Goal: Task Accomplishment & Management: Complete application form

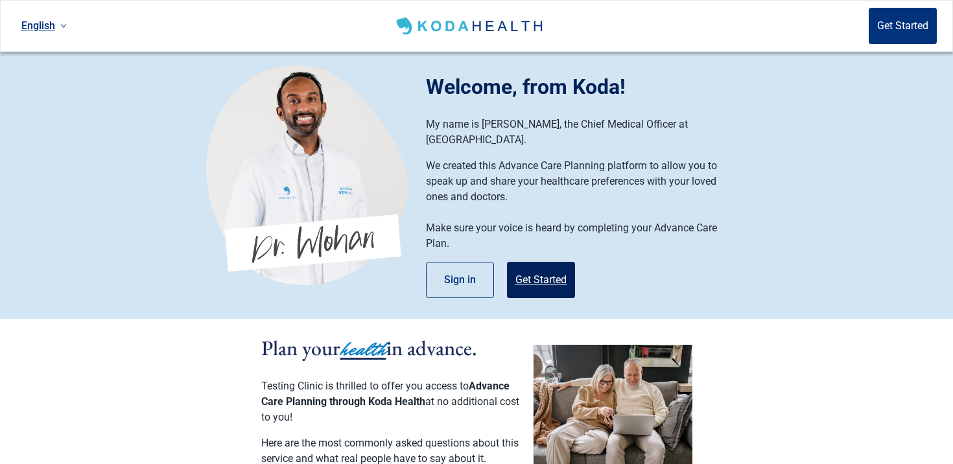
click at [539, 262] on button "Get Started" at bounding box center [541, 280] width 68 height 36
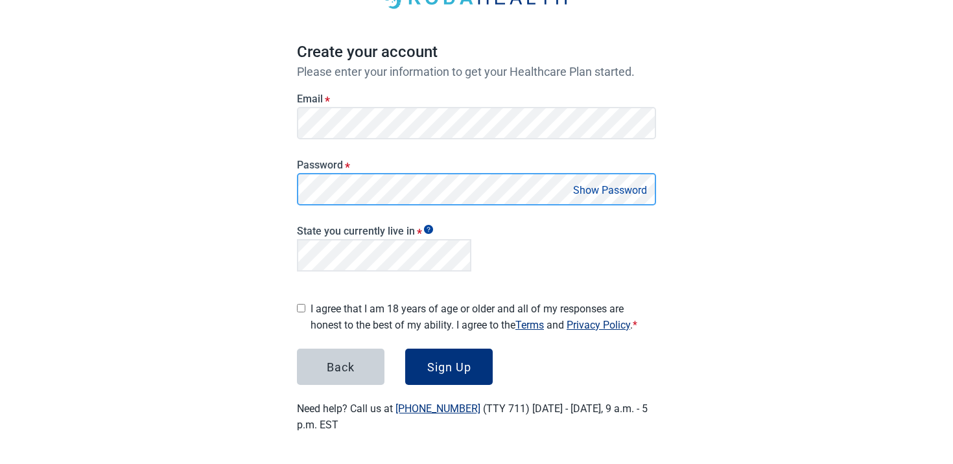
scroll to position [91, 0]
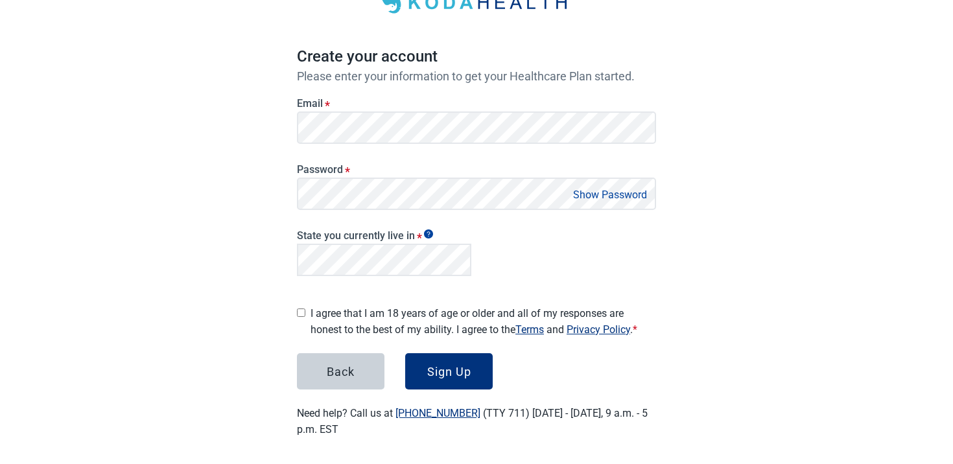
click at [379, 305] on label "I agree that I am 18 years of age or older and all of my responses are honest t…" at bounding box center [484, 321] width 346 height 32
click at [305, 309] on input "I agree that I am 18 years of age or older and all of my responses are honest t…" at bounding box center [301, 313] width 8 height 8
checkbox input "true"
click at [537, 327] on link "Terms" at bounding box center [529, 330] width 29 height 12
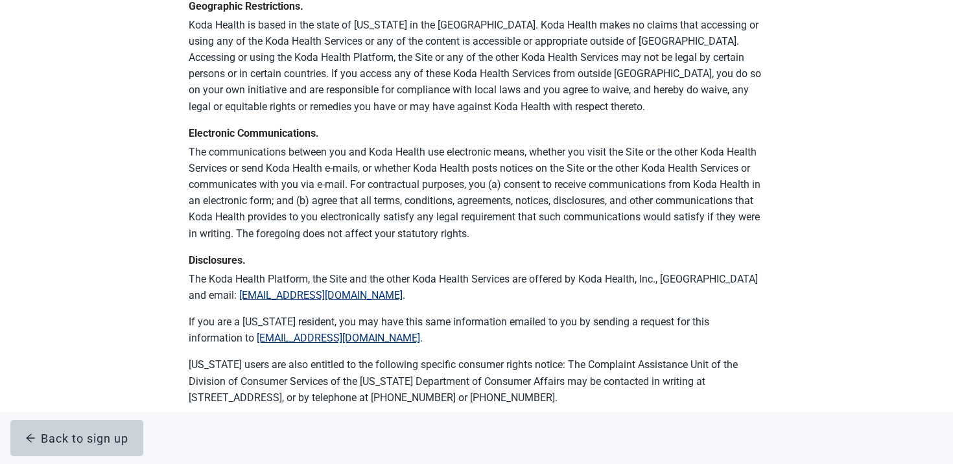
scroll to position [8889, 0]
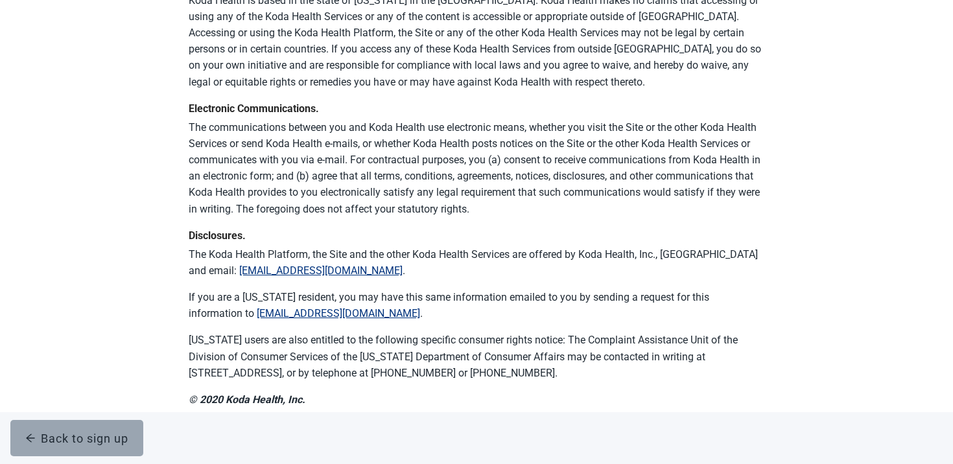
click at [100, 439] on div "Back to sign up" at bounding box center [76, 438] width 103 height 13
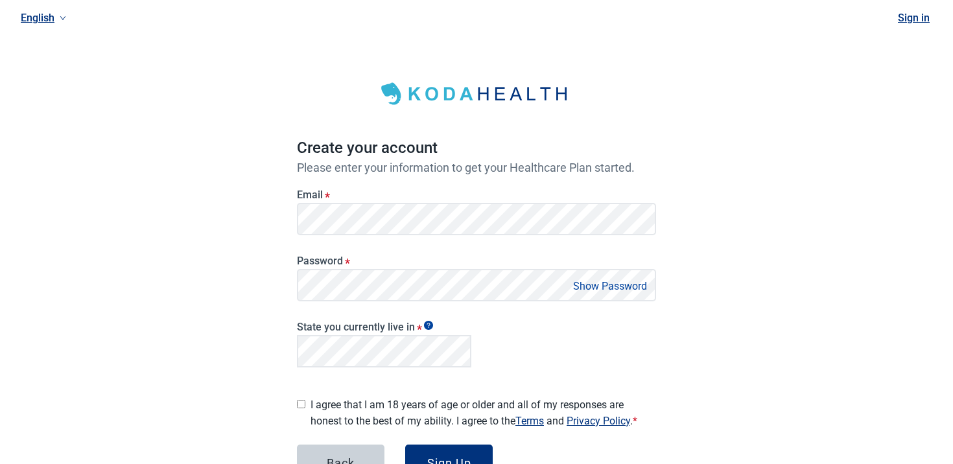
click at [589, 415] on link "Privacy Policy" at bounding box center [599, 421] width 64 height 12
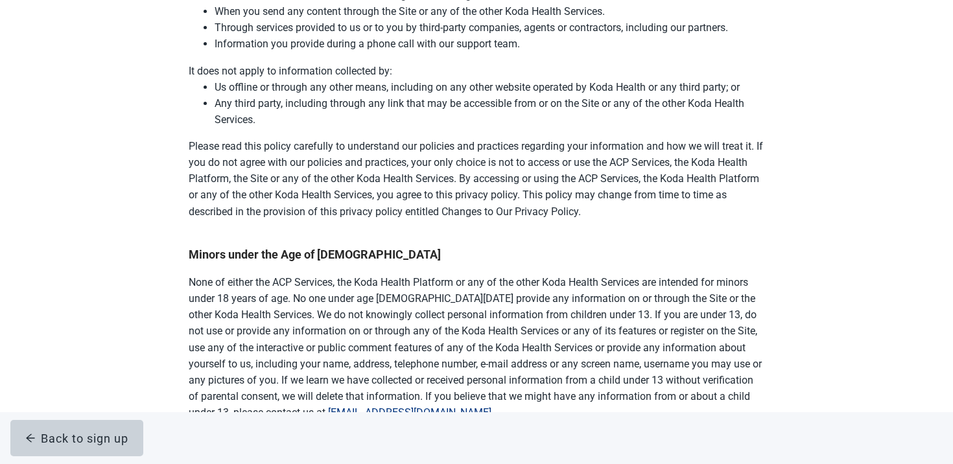
scroll to position [727, 0]
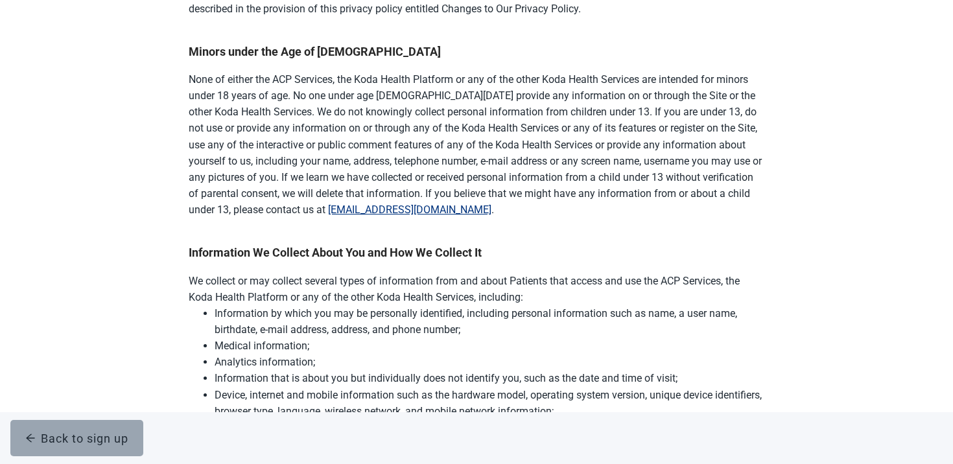
click at [106, 436] on div "Back to sign up" at bounding box center [76, 438] width 103 height 13
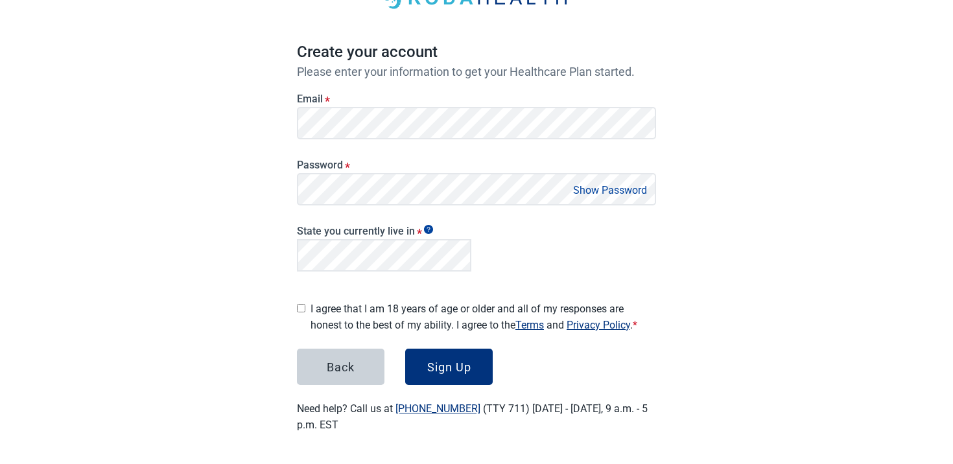
scroll to position [91, 0]
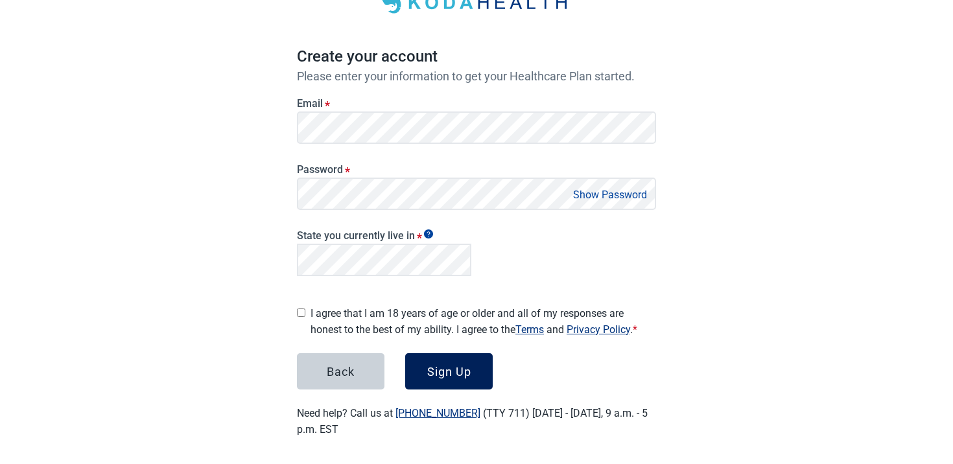
click at [437, 356] on button "Sign Up" at bounding box center [449, 371] width 88 height 36
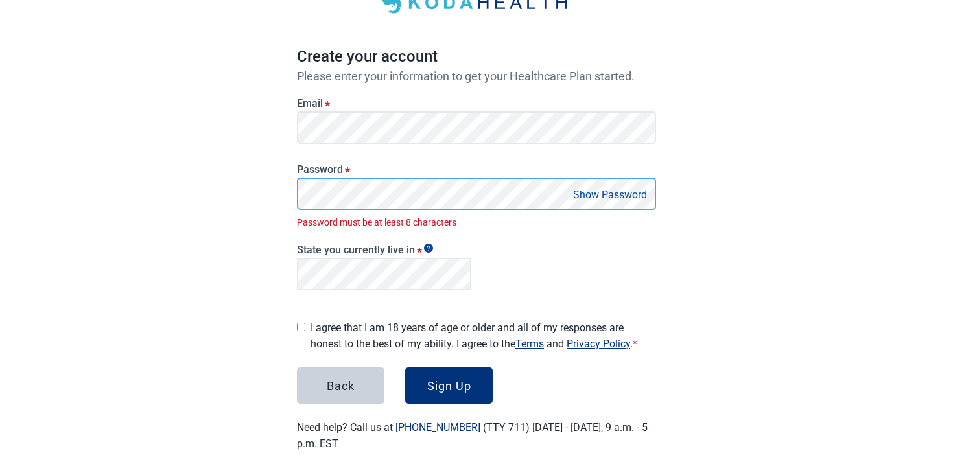
scroll to position [106, 0]
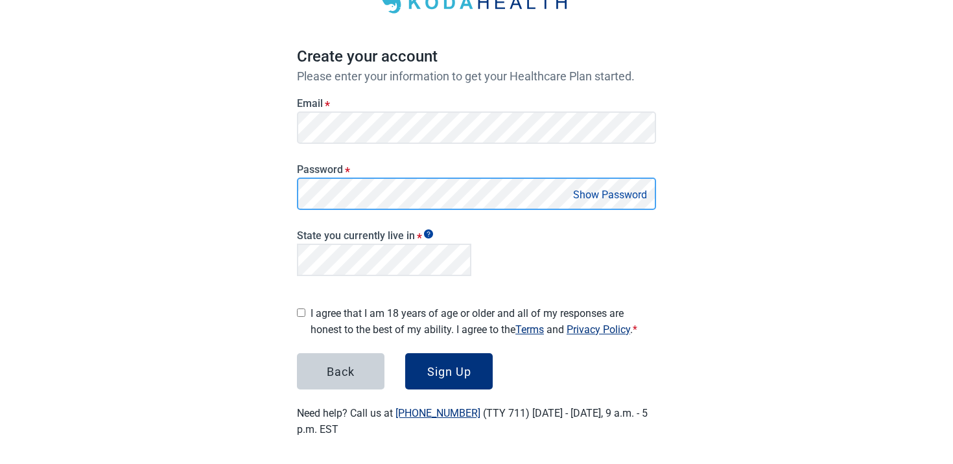
click at [405, 353] on button "Sign Up" at bounding box center [449, 371] width 88 height 36
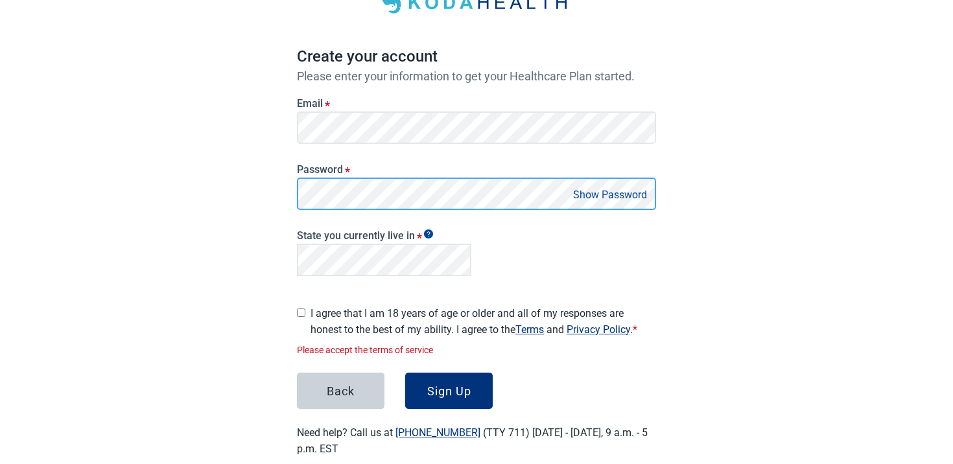
scroll to position [111, 0]
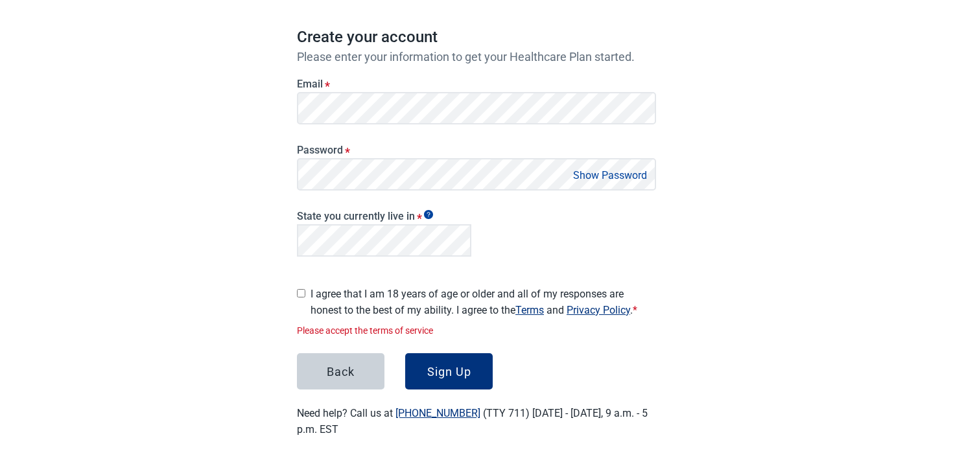
click at [377, 301] on label "I agree that I am 18 years of age or older and all of my responses are honest t…" at bounding box center [484, 302] width 346 height 32
click at [305, 298] on input "I agree that I am 18 years of age or older and all of my responses are honest t…" at bounding box center [301, 293] width 8 height 8
checkbox input "true"
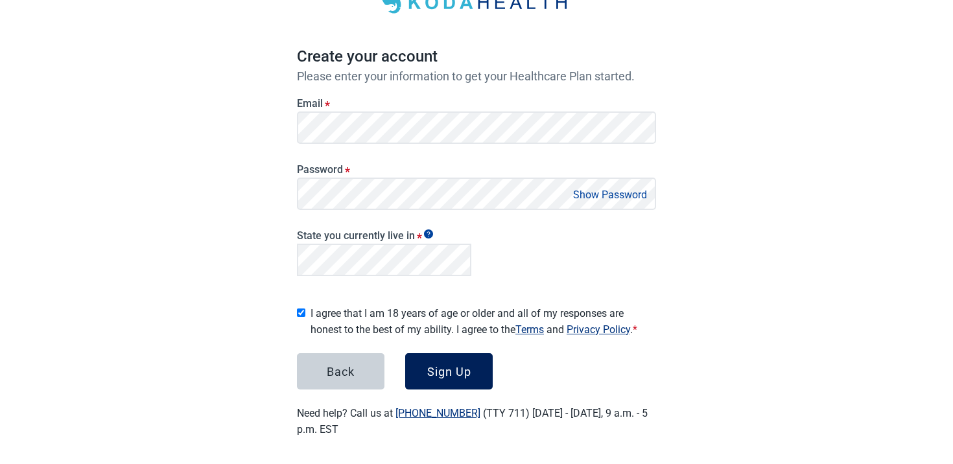
click at [467, 365] on div "Sign Up" at bounding box center [449, 371] width 44 height 13
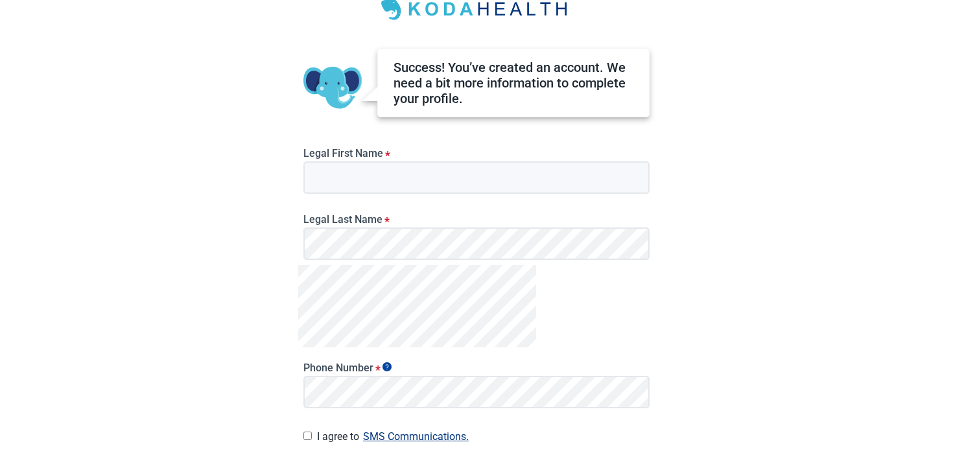
scroll to position [53, 0]
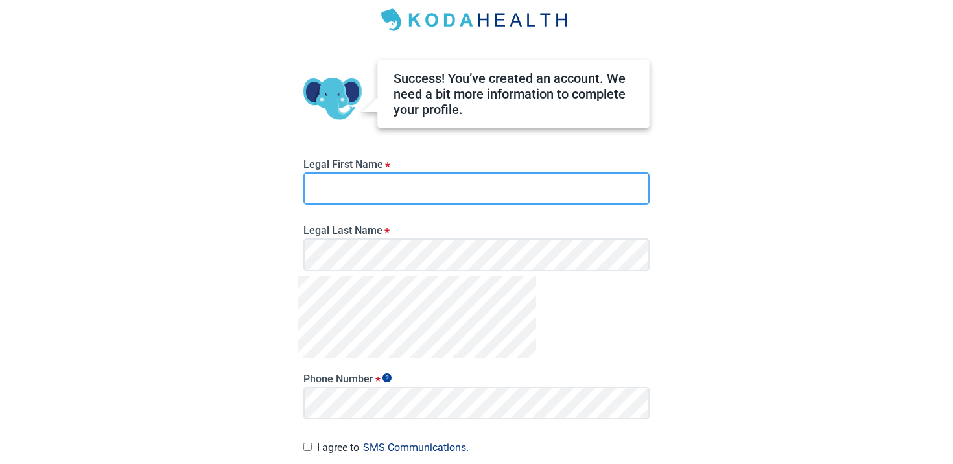
click at [351, 193] on input "Legal First Name *" at bounding box center [476, 188] width 346 height 32
type input "Test"
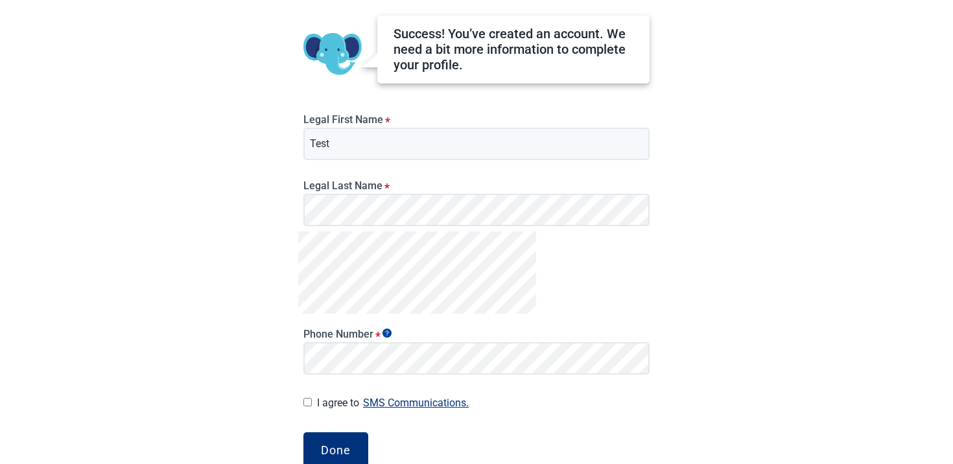
scroll to position [148, 0]
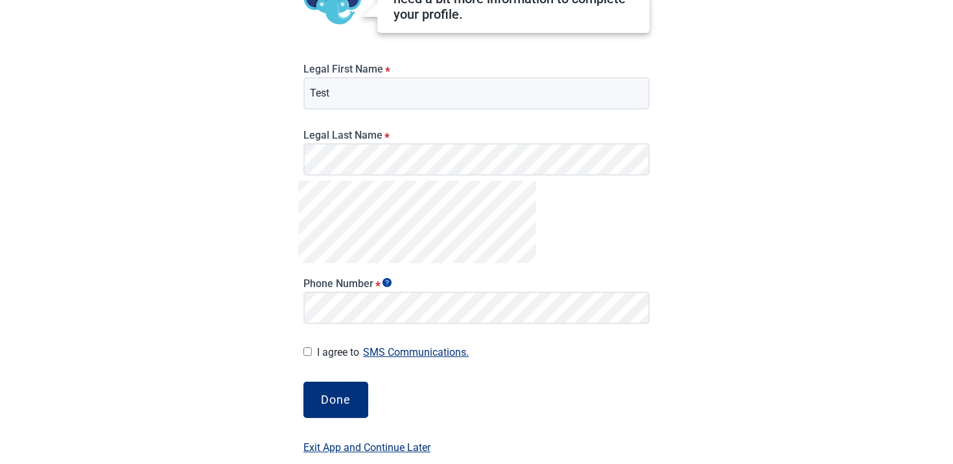
click at [349, 378] on div "Success! You’ve created an account. We need a bit more information to complete …" at bounding box center [476, 183] width 357 height 561
click at [350, 401] on div "Done" at bounding box center [336, 400] width 30 height 13
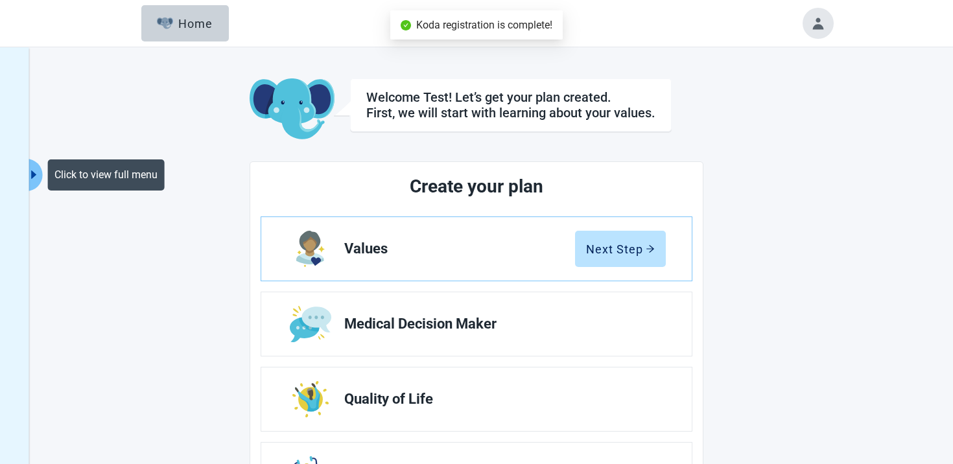
click at [35, 183] on button "Click to view full menu" at bounding box center [35, 175] width 16 height 32
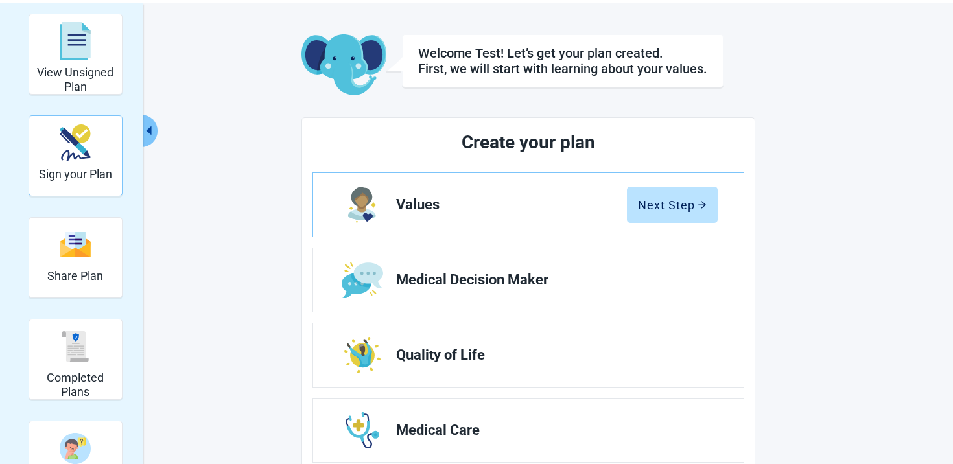
scroll to position [112, 0]
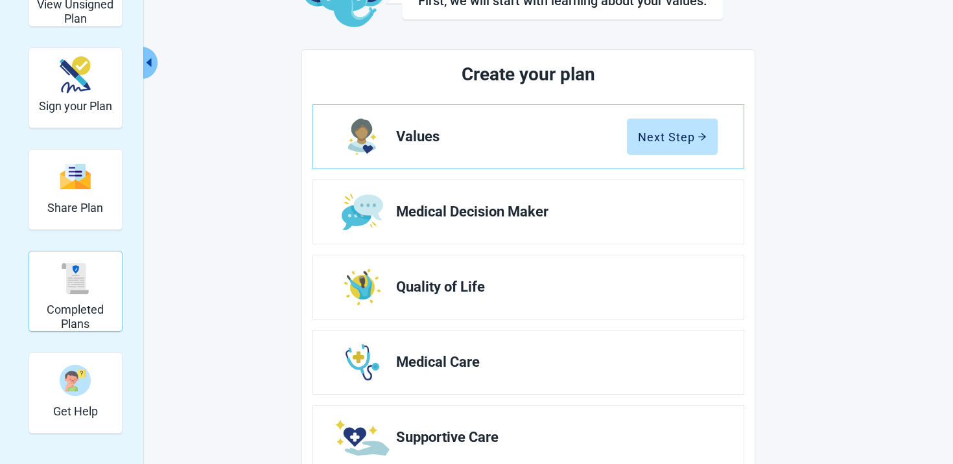
click at [83, 282] on img "Completed Plans" at bounding box center [75, 278] width 31 height 31
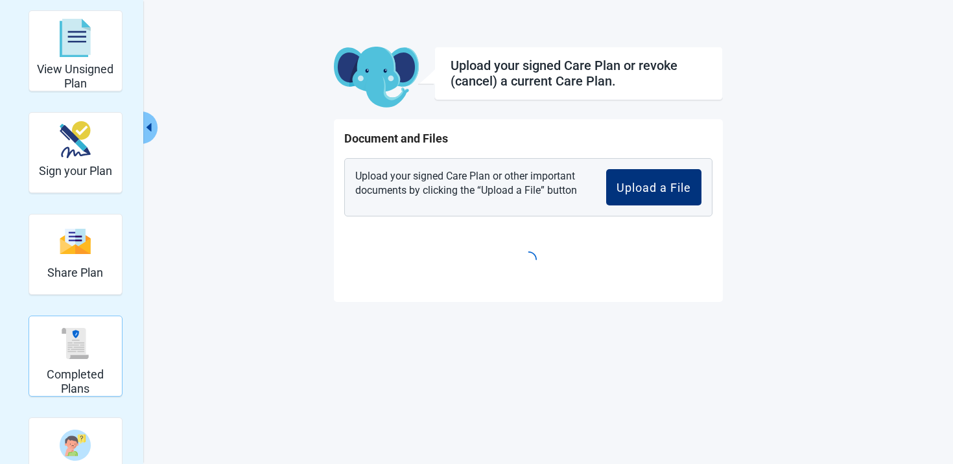
scroll to position [47, 0]
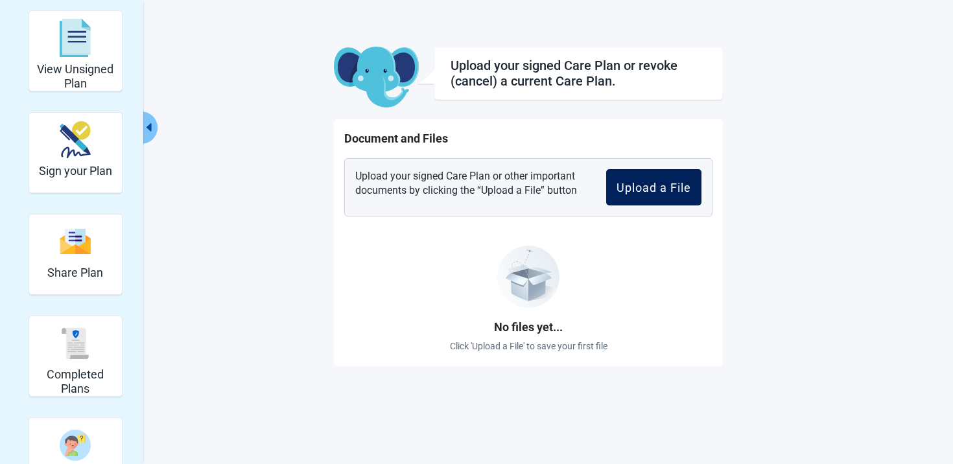
click at [635, 182] on div "Upload a File" at bounding box center [654, 187] width 75 height 13
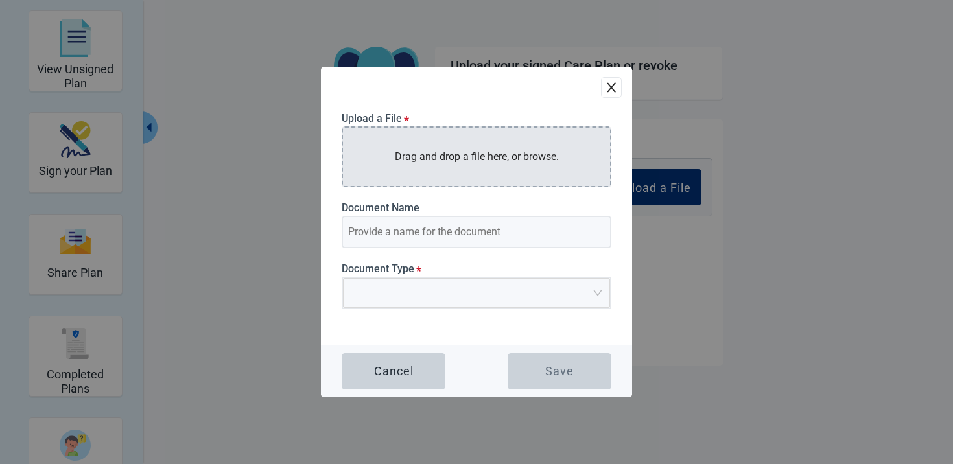
click at [515, 145] on div "Drag and drop a file here, or browse." at bounding box center [477, 156] width 270 height 60
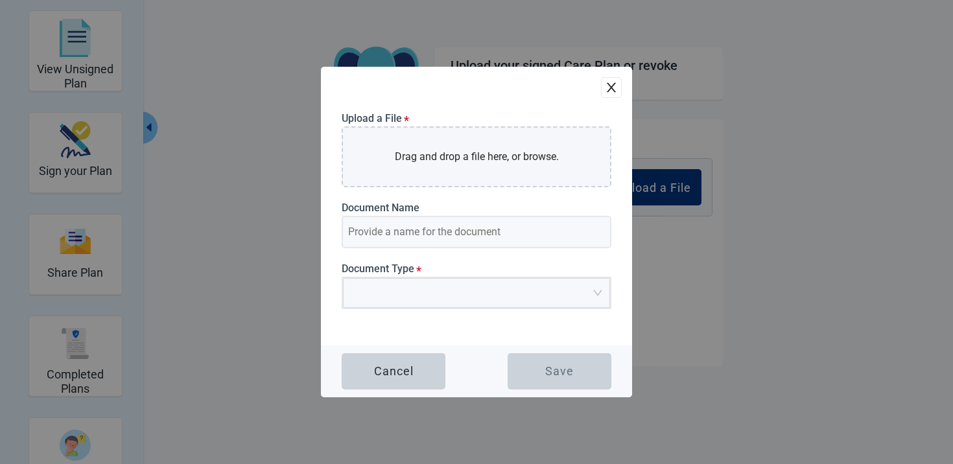
type input "Plan by Patient 1 EHR"
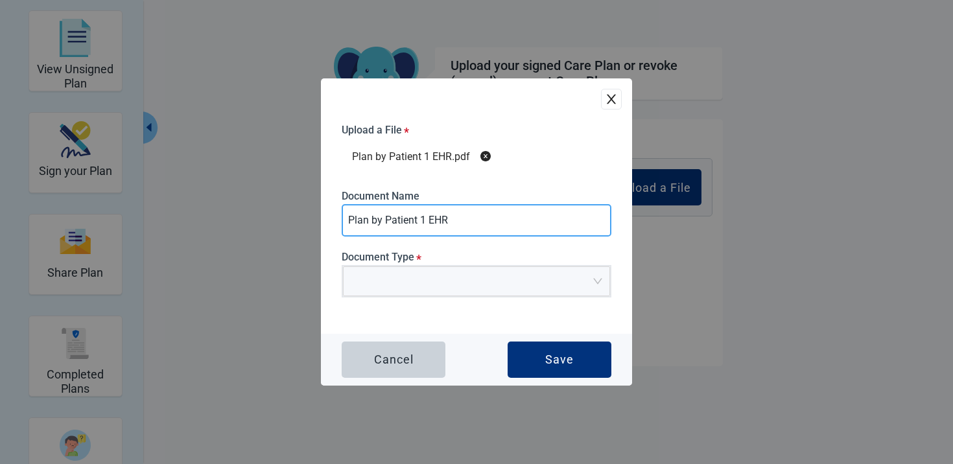
click at [470, 225] on input "Plan by Patient 1 EHR" at bounding box center [477, 220] width 270 height 32
click at [477, 292] on span "Main content" at bounding box center [472, 281] width 242 height 29
type input "Signed plan by patient 1"
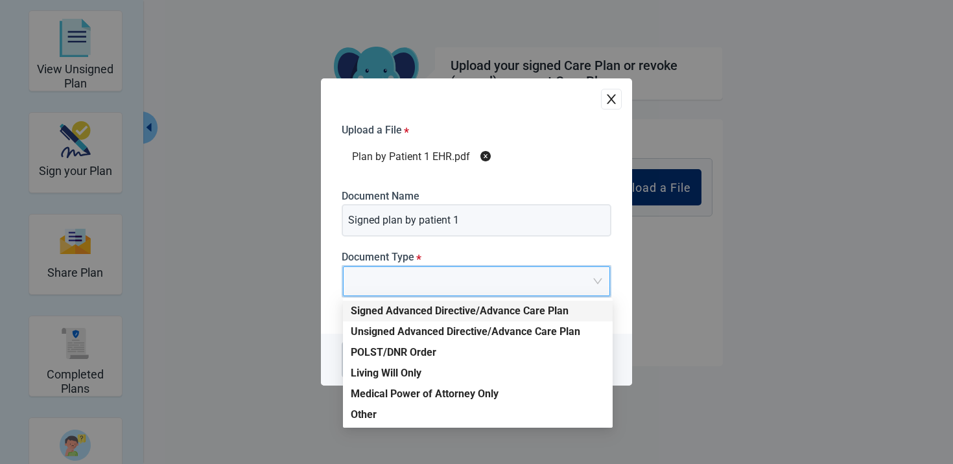
click at [474, 305] on div "Signed Advanced Directive/Advance Care Plan" at bounding box center [478, 311] width 254 height 14
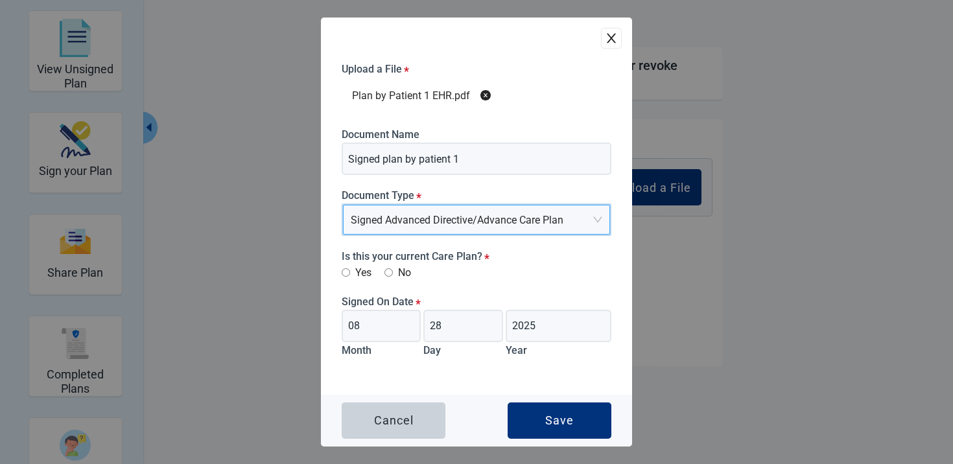
click at [360, 265] on label "Yes" at bounding box center [357, 273] width 30 height 16
click at [350, 268] on input "Yes" at bounding box center [346, 272] width 8 height 8
radio input "true"
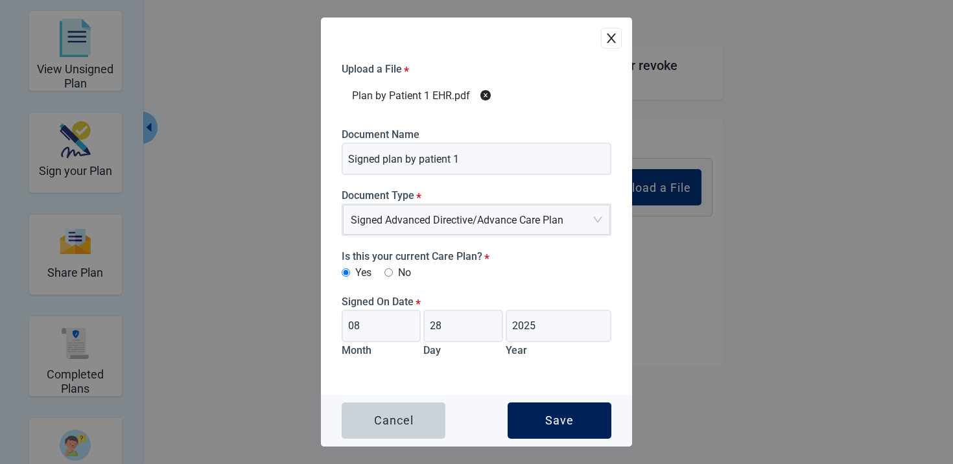
click at [541, 408] on button "Save" at bounding box center [560, 421] width 104 height 36
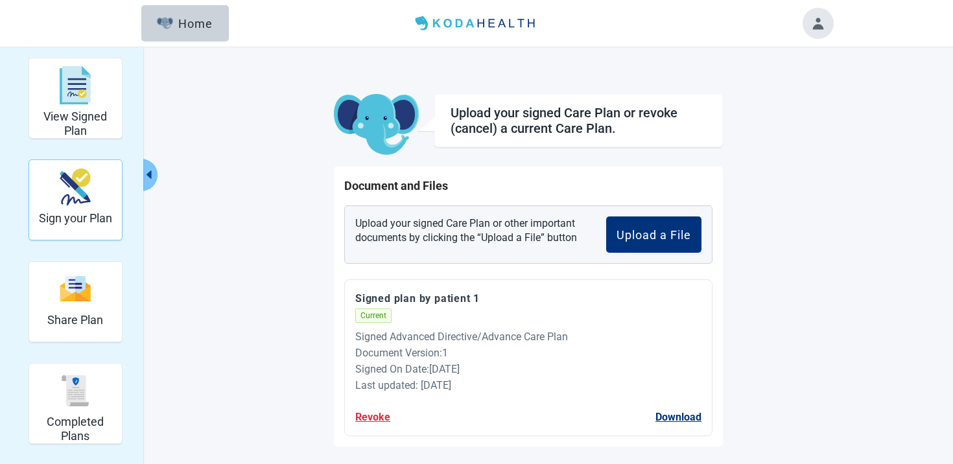
click at [106, 225] on h2 "Sign your Plan" at bounding box center [75, 218] width 73 height 14
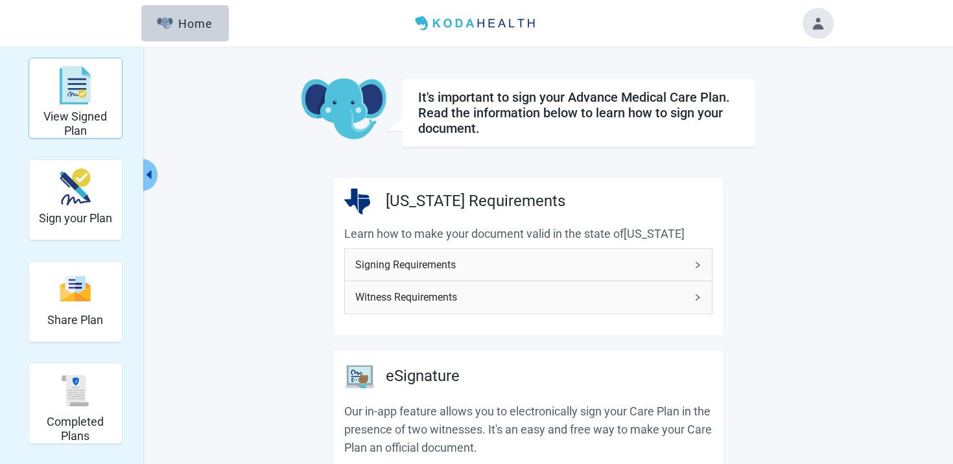
click at [86, 99] on img "View Signed Plan" at bounding box center [75, 85] width 31 height 39
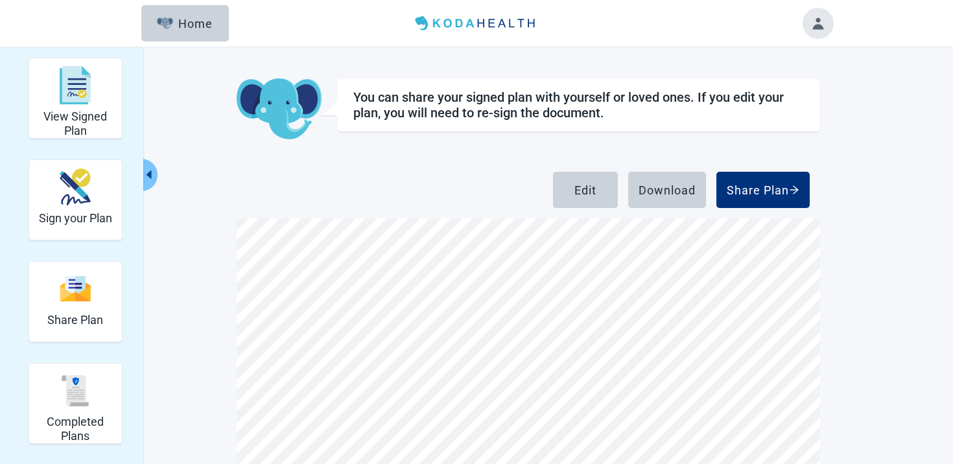
scroll to position [43, 0]
click at [601, 195] on button "Edit" at bounding box center [585, 190] width 65 height 36
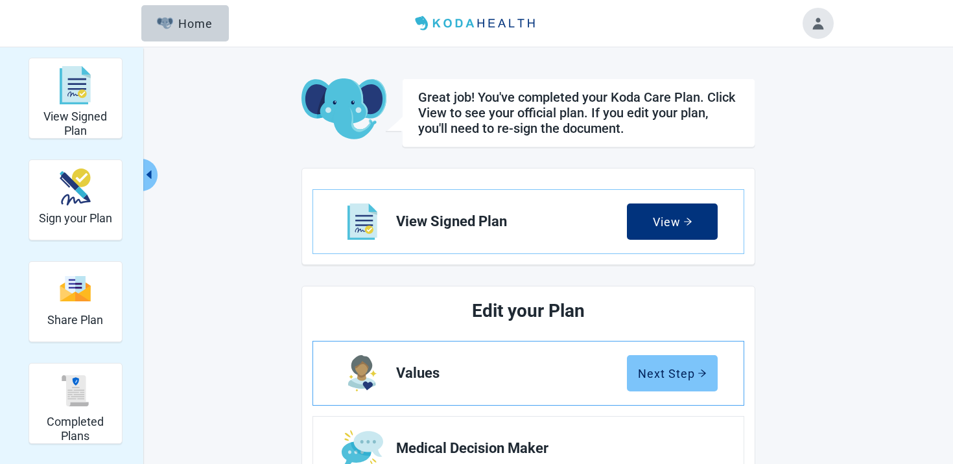
click at [698, 387] on button "Next Step" at bounding box center [672, 373] width 91 height 36
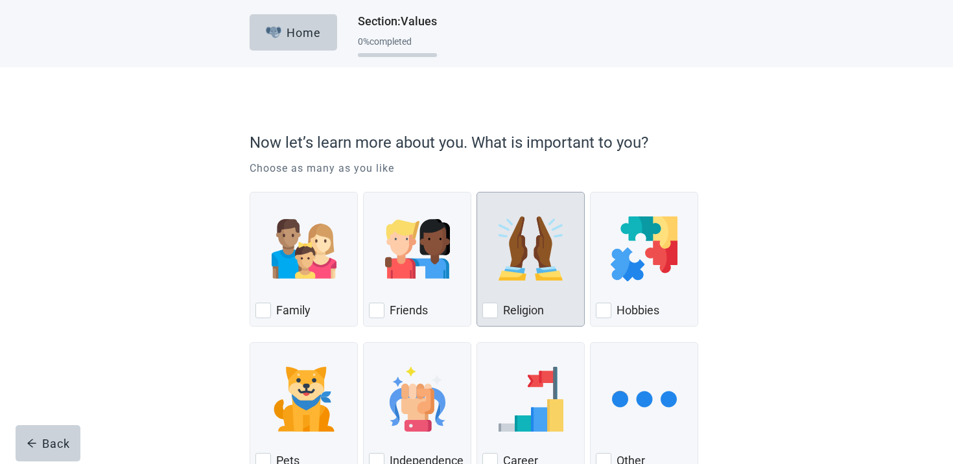
click at [507, 301] on div "Religion" at bounding box center [530, 310] width 97 height 21
click at [477, 193] on input "Religion" at bounding box center [477, 192] width 1 height 1
checkbox input "true"
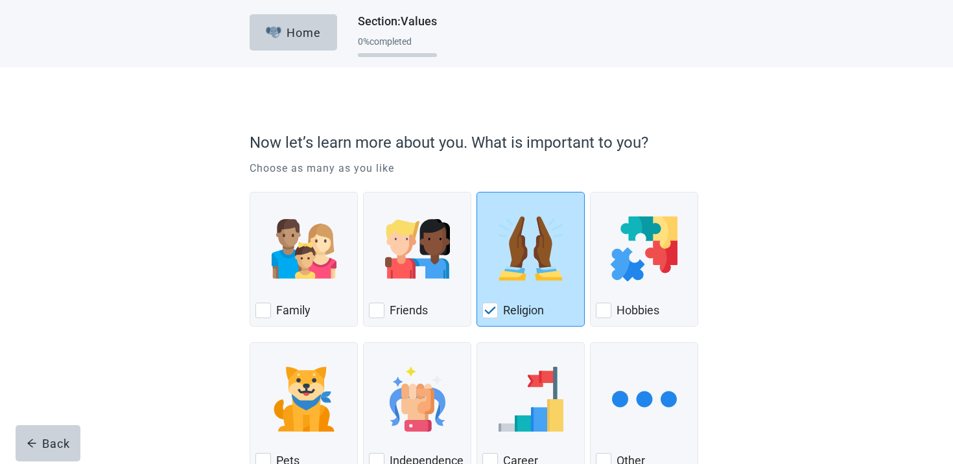
scroll to position [93, 0]
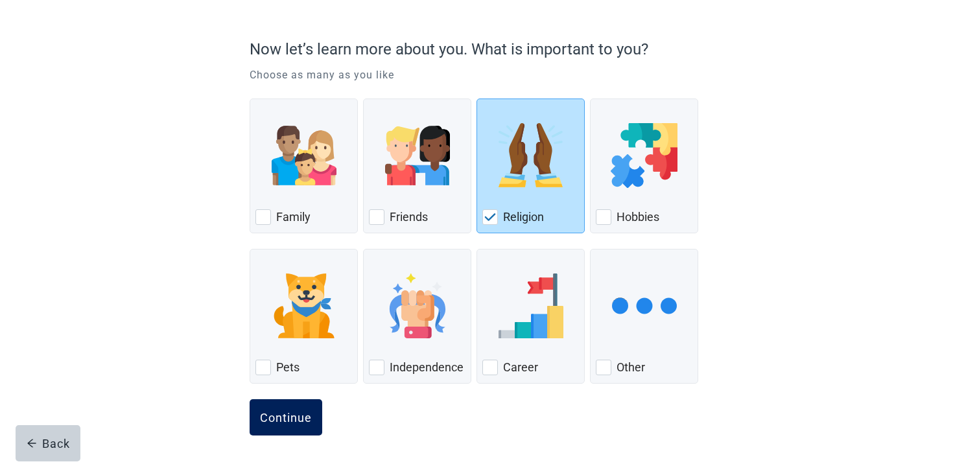
click at [307, 408] on button "Continue" at bounding box center [286, 417] width 73 height 36
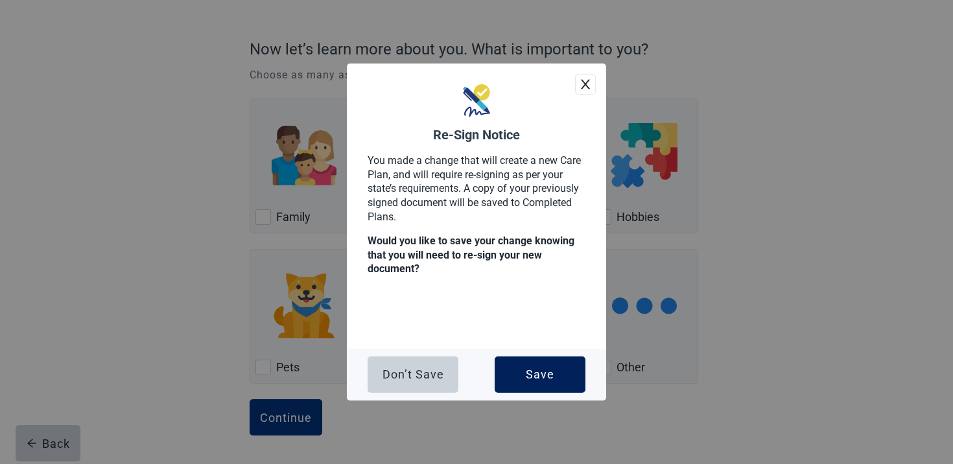
click at [514, 360] on button "Save" at bounding box center [540, 375] width 91 height 36
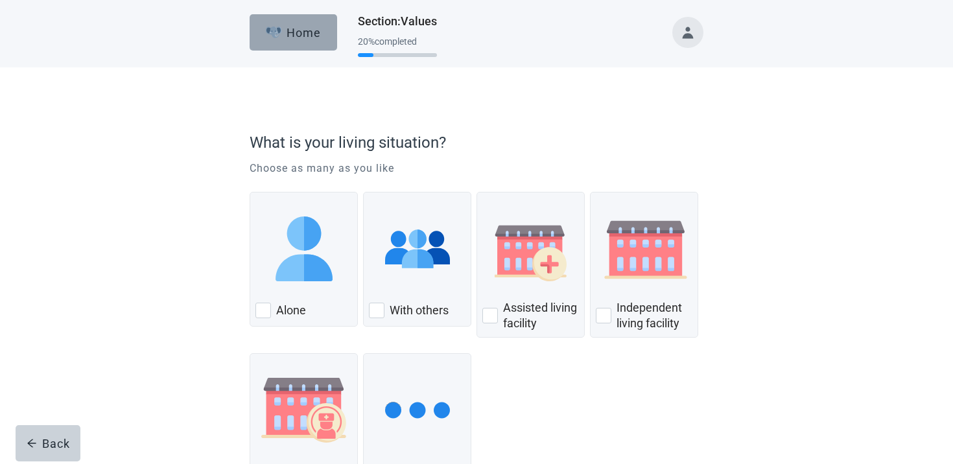
click at [318, 38] on div "Home" at bounding box center [294, 32] width 56 height 13
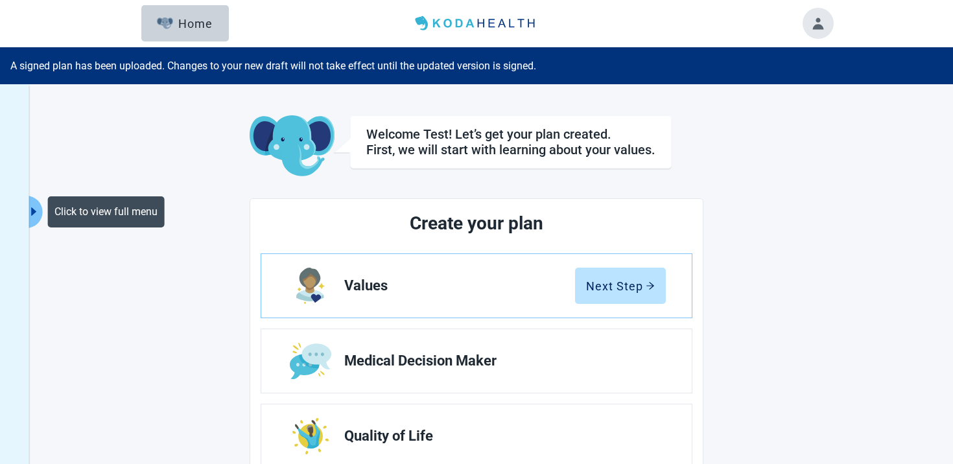
click at [31, 213] on icon "caret-right" at bounding box center [34, 212] width 12 height 12
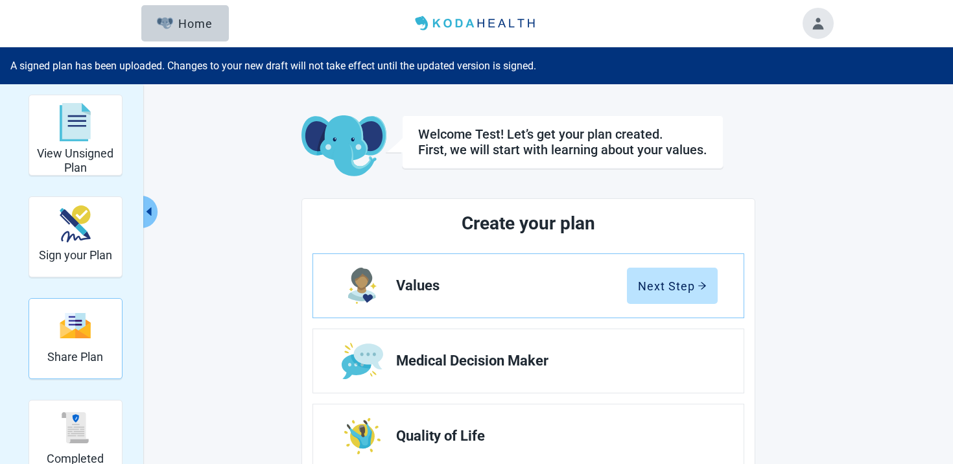
click at [73, 371] on div "Share Plan" at bounding box center [75, 338] width 56 height 75
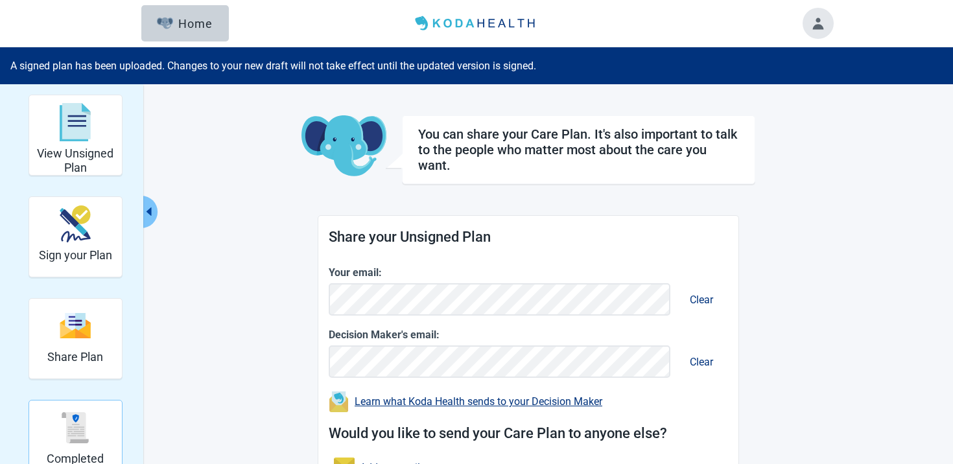
click at [72, 419] on img "Completed Plans" at bounding box center [75, 427] width 31 height 31
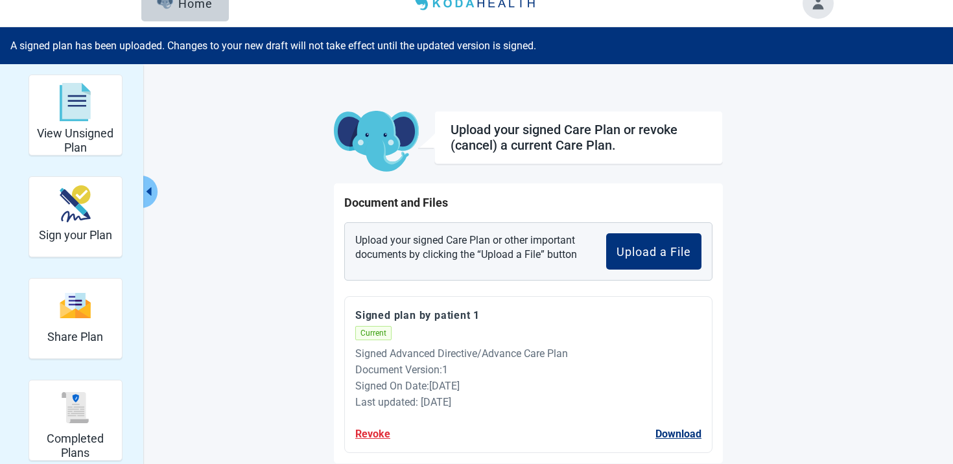
scroll to position [21, 0]
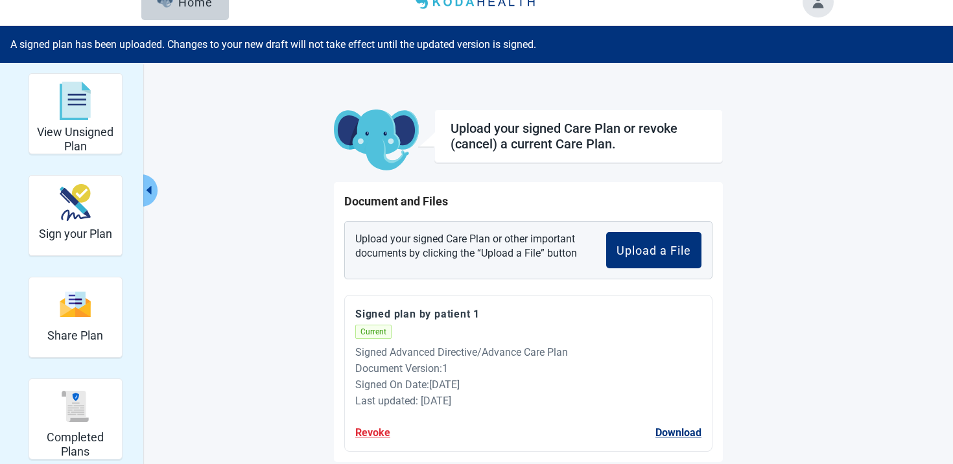
click at [373, 434] on button "Revoke" at bounding box center [372, 433] width 35 height 16
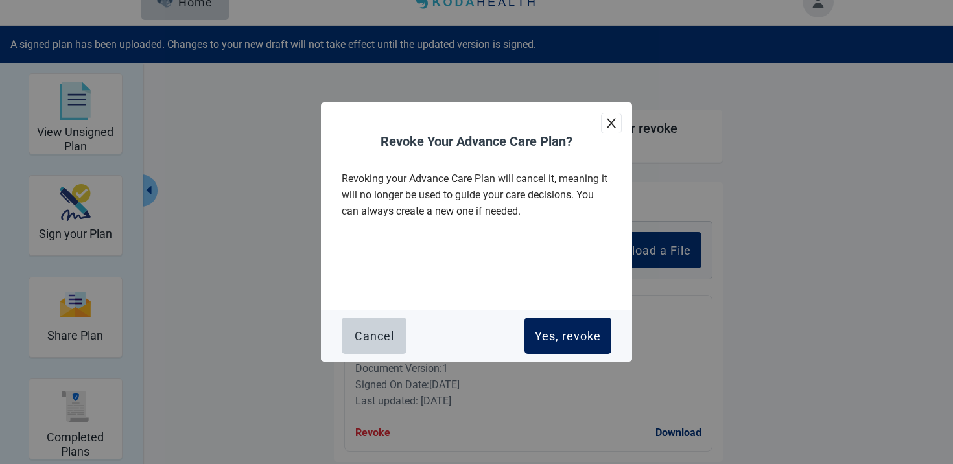
click at [553, 340] on div "Yes, revoke" at bounding box center [568, 335] width 66 height 13
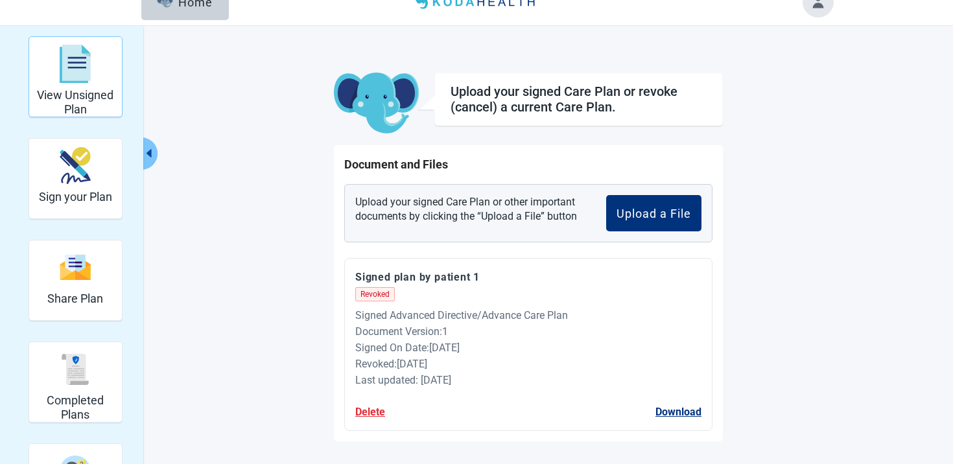
scroll to position [0, 0]
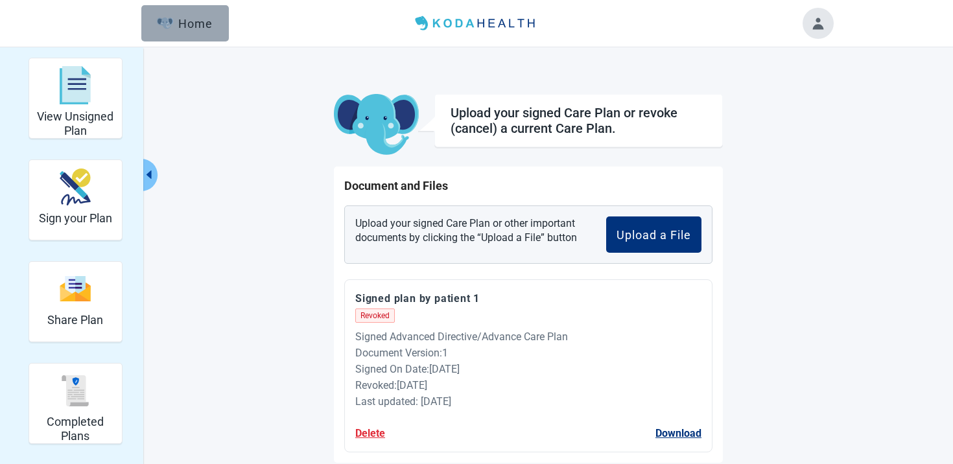
click at [179, 33] on button "Home" at bounding box center [185, 23] width 88 height 36
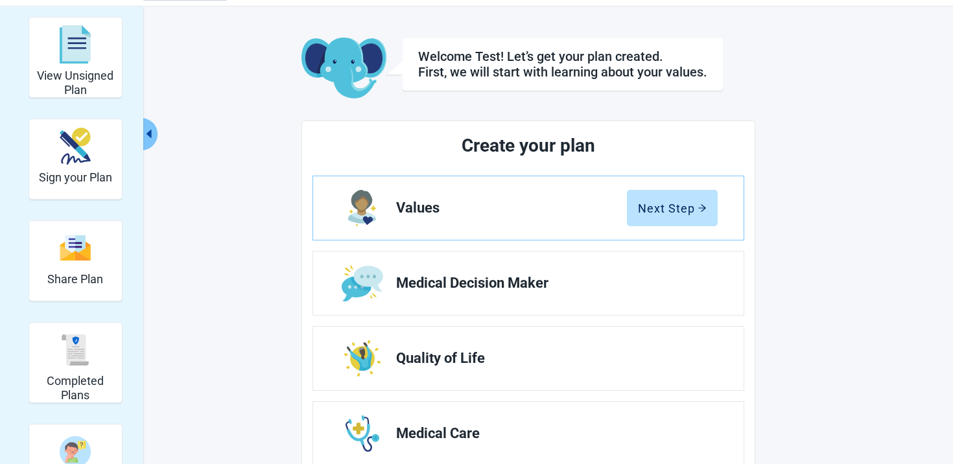
scroll to position [108, 0]
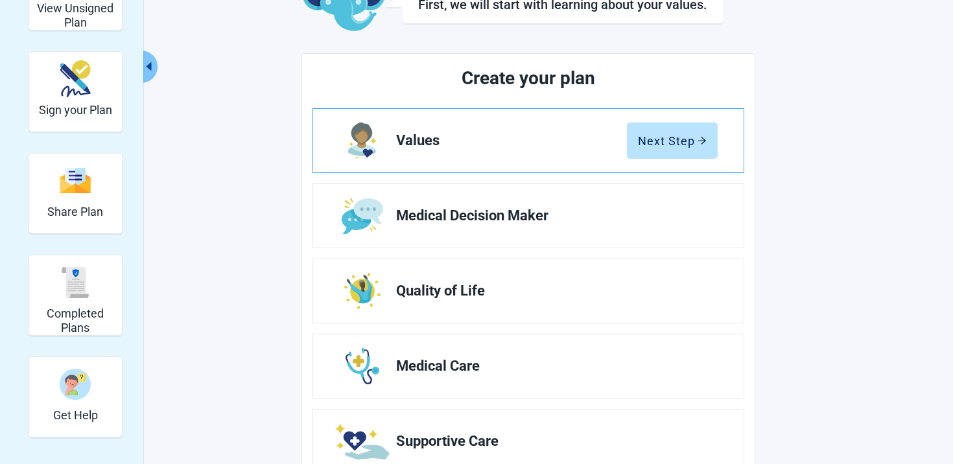
click at [669, 121] on link "Values Next Step" at bounding box center [528, 141] width 430 height 64
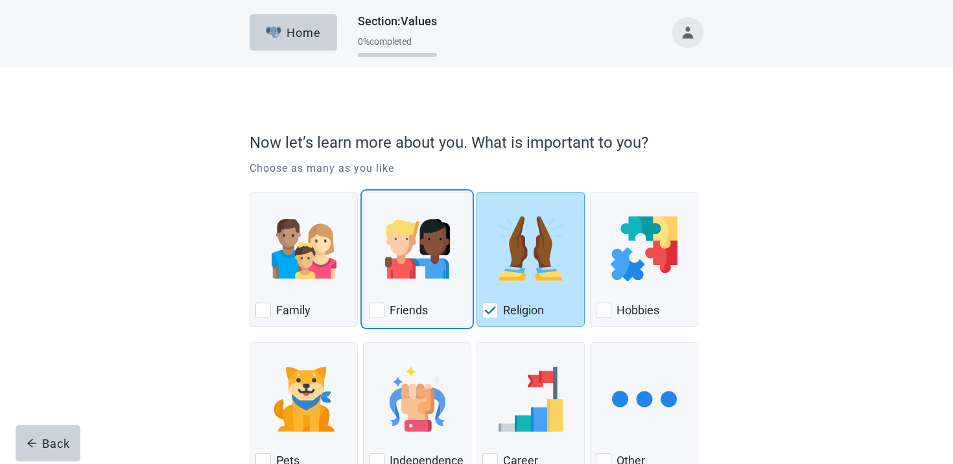
scroll to position [93, 0]
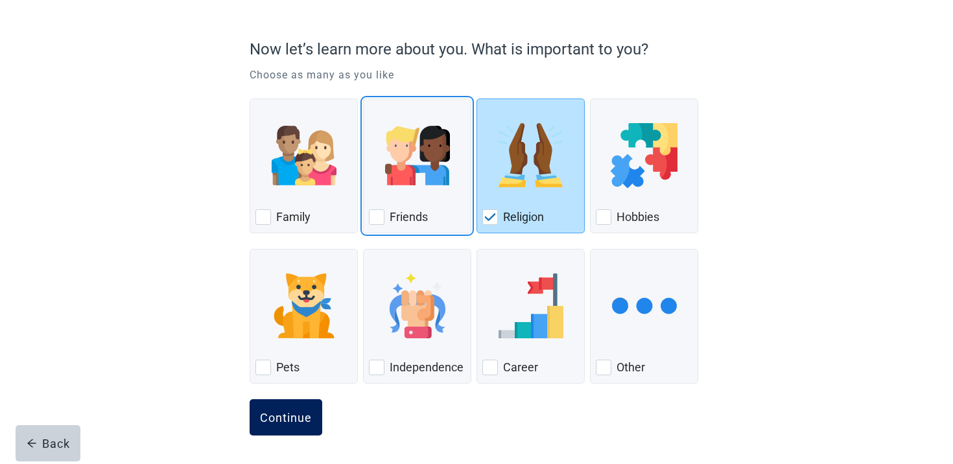
click at [270, 421] on div "Continue" at bounding box center [286, 417] width 52 height 13
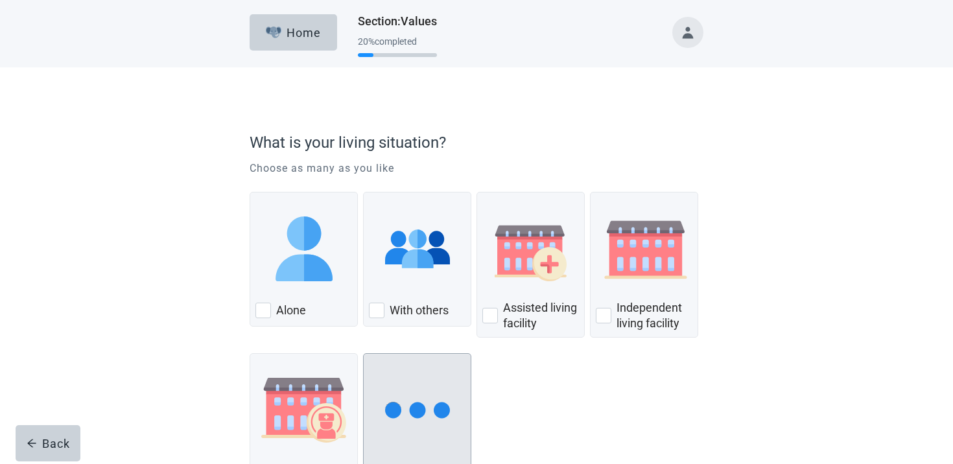
click at [397, 374] on div "Other, checkbox, not checked" at bounding box center [417, 410] width 97 height 102
click at [364, 354] on input "Other" at bounding box center [363, 353] width 1 height 1
checkbox input "true"
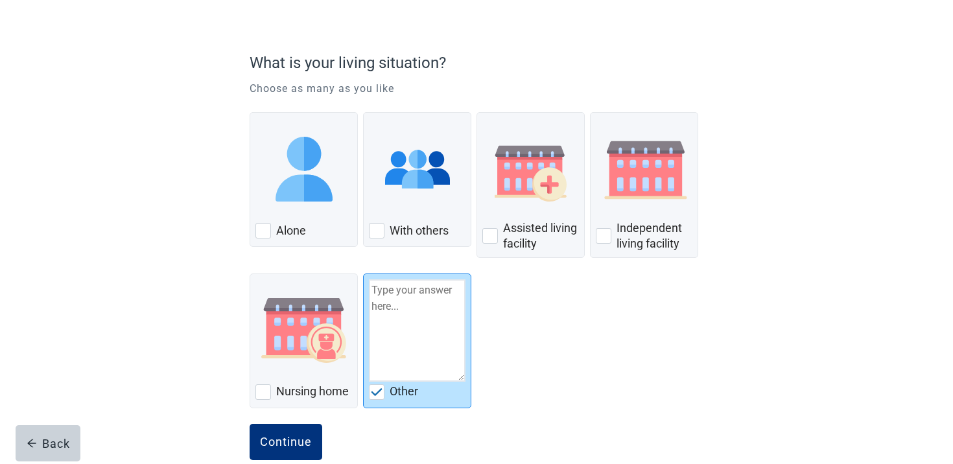
scroll to position [104, 0]
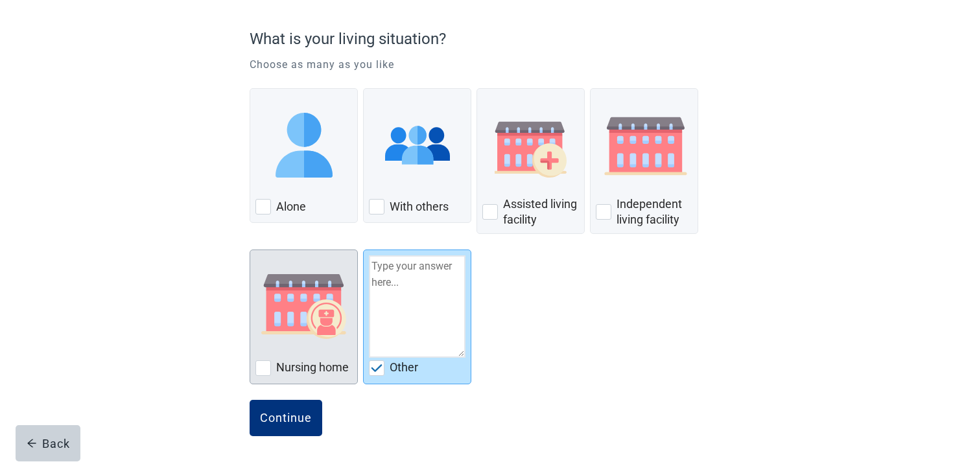
click at [313, 310] on img "Nursing Home, checkbox, not checked" at bounding box center [303, 306] width 85 height 65
click at [250, 250] on input "Nursing home" at bounding box center [250, 250] width 1 height 1
checkbox input "true"
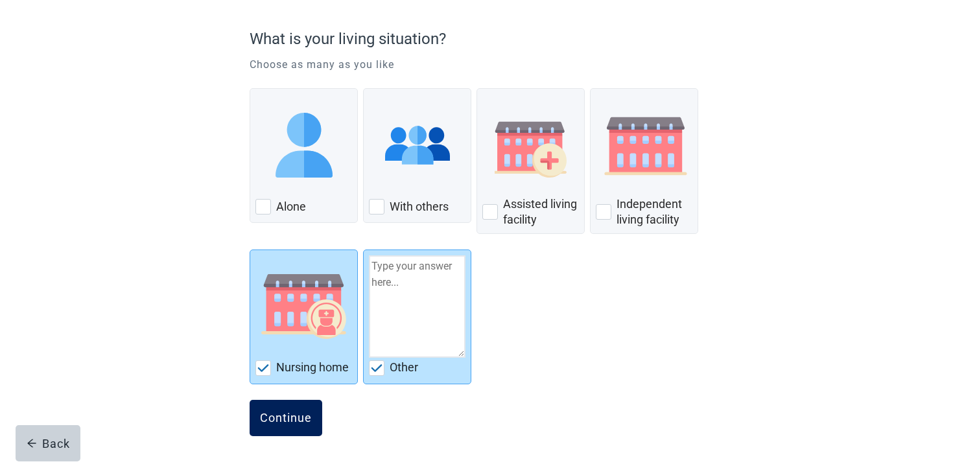
click at [290, 416] on div "Continue" at bounding box center [286, 418] width 52 height 13
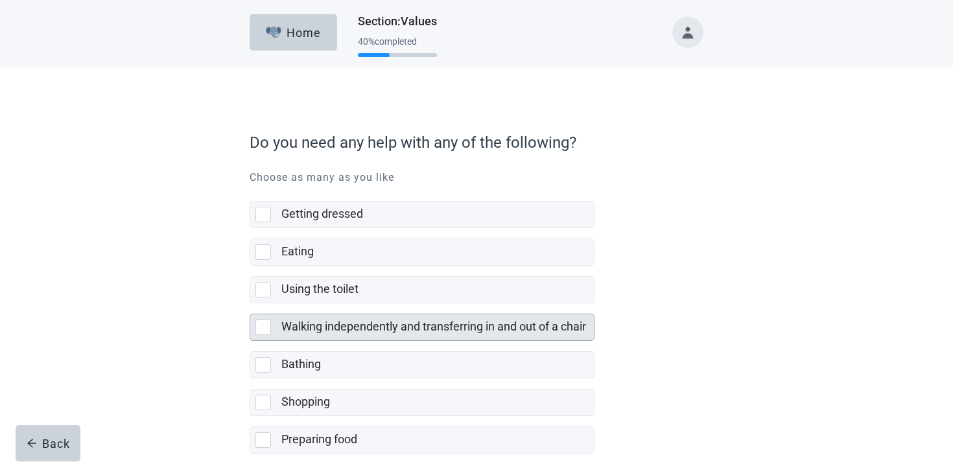
click at [344, 314] on div "Walking independently and transferring in and out of a chair" at bounding box center [437, 327] width 312 height 26
click at [250, 304] on input "Walking independently and transferring in and out of a chair" at bounding box center [250, 303] width 1 height 1
checkbox input "true"
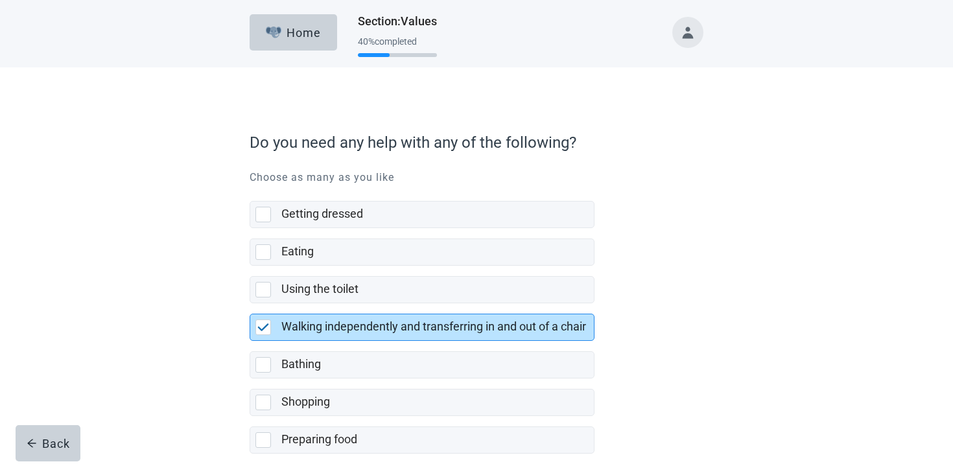
scroll to position [253, 0]
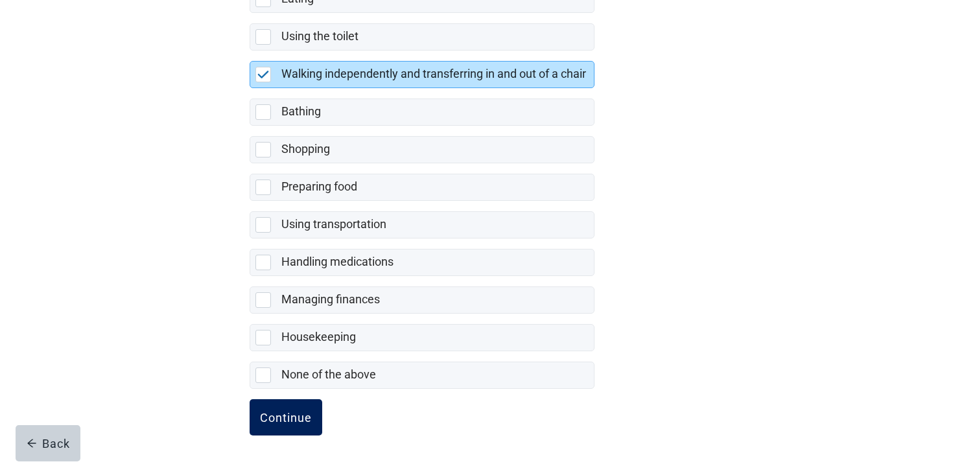
click at [287, 402] on button "Continue" at bounding box center [286, 417] width 73 height 36
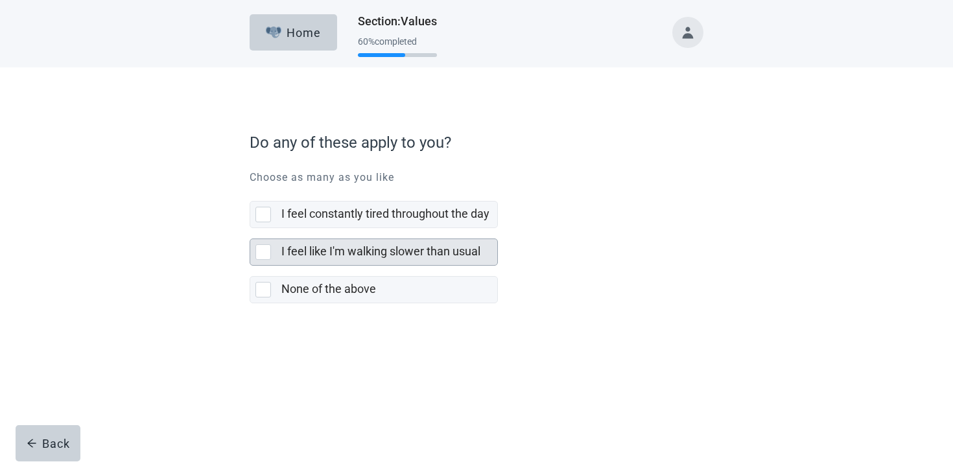
click at [355, 253] on label "I feel like I'm walking slower than usual" at bounding box center [380, 251] width 199 height 14
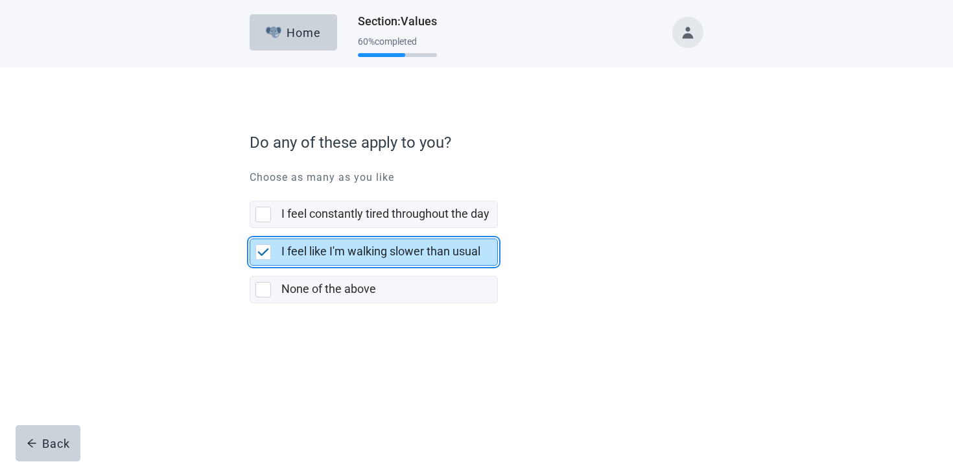
checkbox input "true"
click at [287, 350] on div "Continue" at bounding box center [477, 346] width 454 height 65
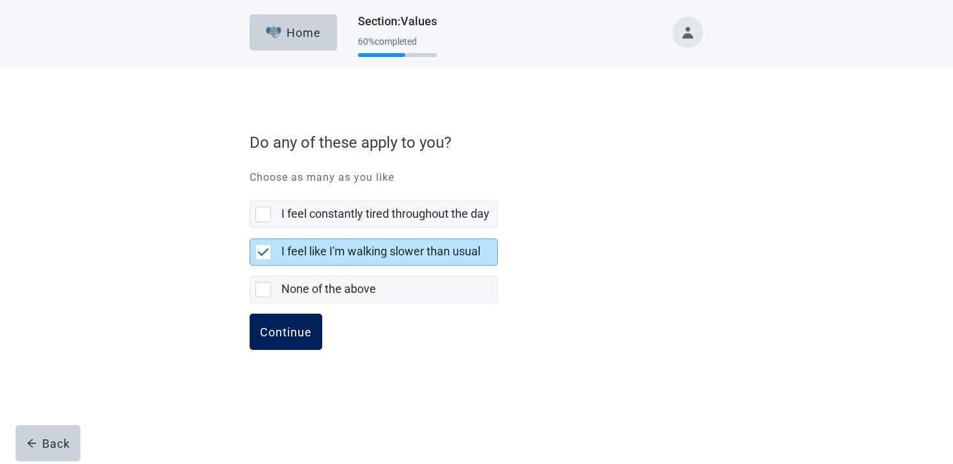
click at [290, 332] on div "Continue" at bounding box center [286, 331] width 52 height 13
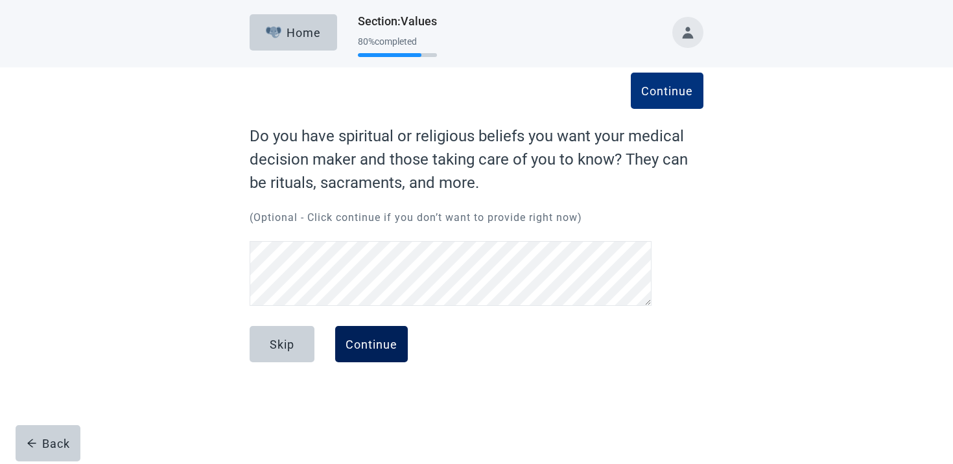
click at [360, 351] on button "Continue" at bounding box center [371, 344] width 73 height 36
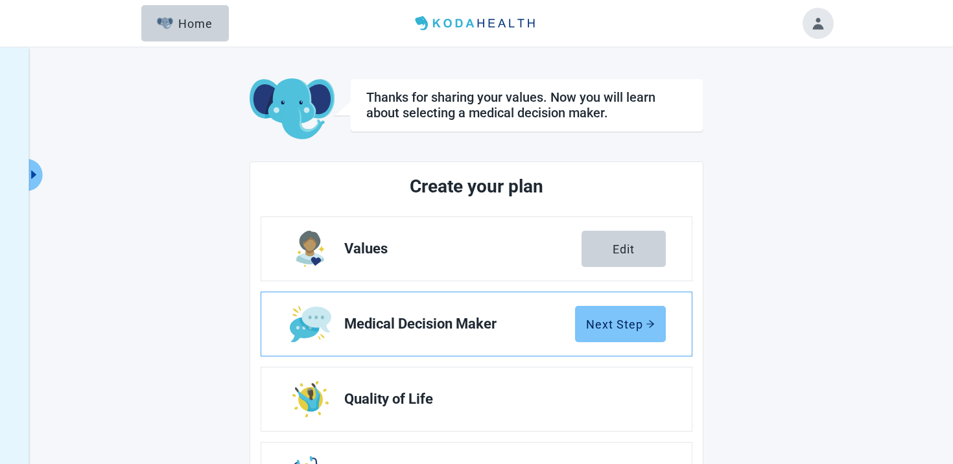
click at [607, 322] on div "Next Step" at bounding box center [620, 324] width 69 height 13
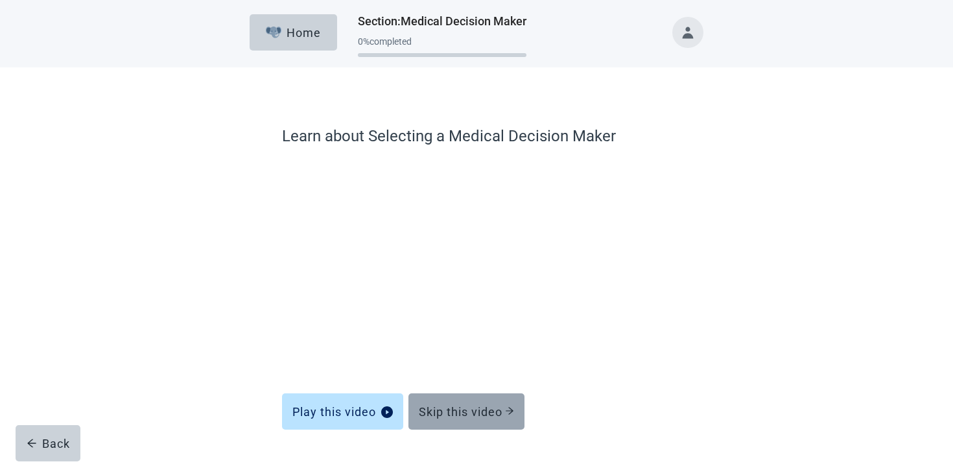
click at [464, 399] on button "Skip this video" at bounding box center [466, 412] width 116 height 36
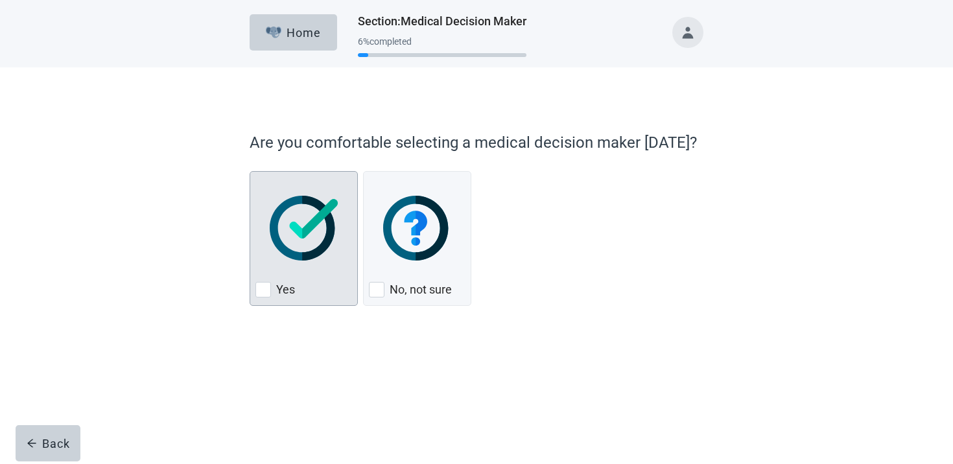
click at [318, 274] on div "Yes, checkbox, not checked" at bounding box center [303, 228] width 97 height 102
click at [250, 172] on input "Yes" at bounding box center [250, 171] width 1 height 1
checkbox input "true"
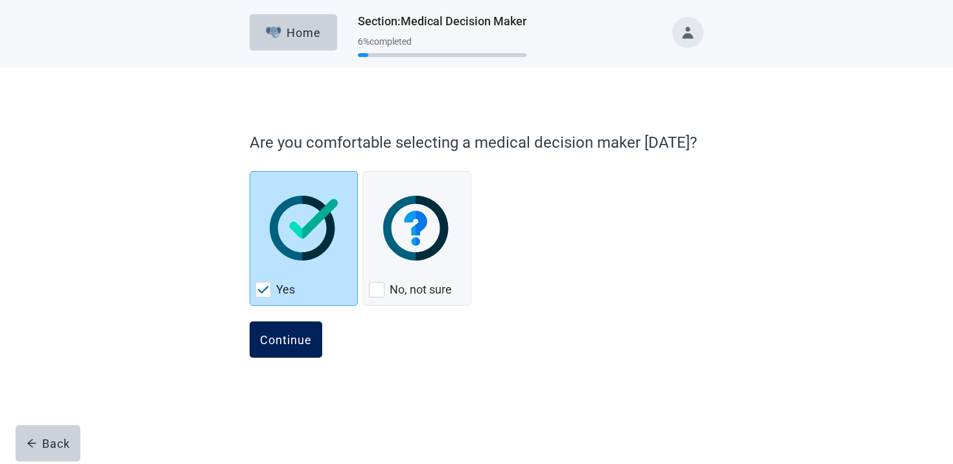
click at [303, 325] on button "Continue" at bounding box center [286, 340] width 73 height 36
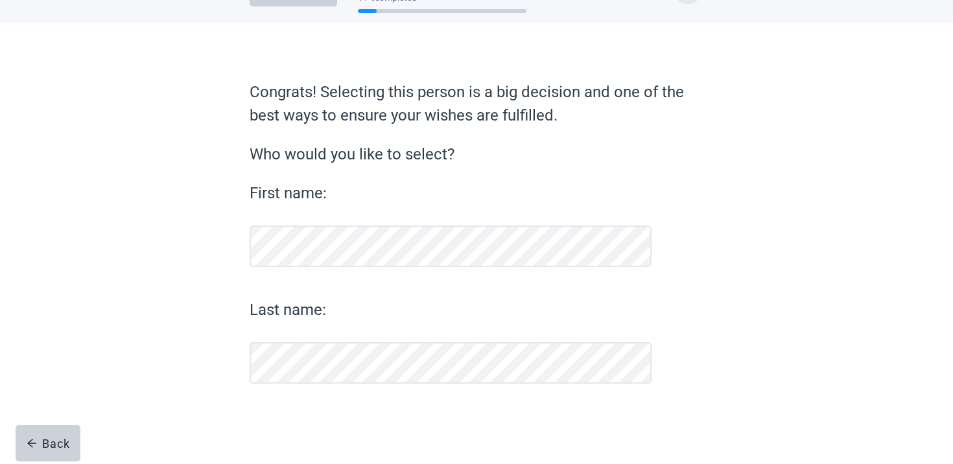
scroll to position [44, 0]
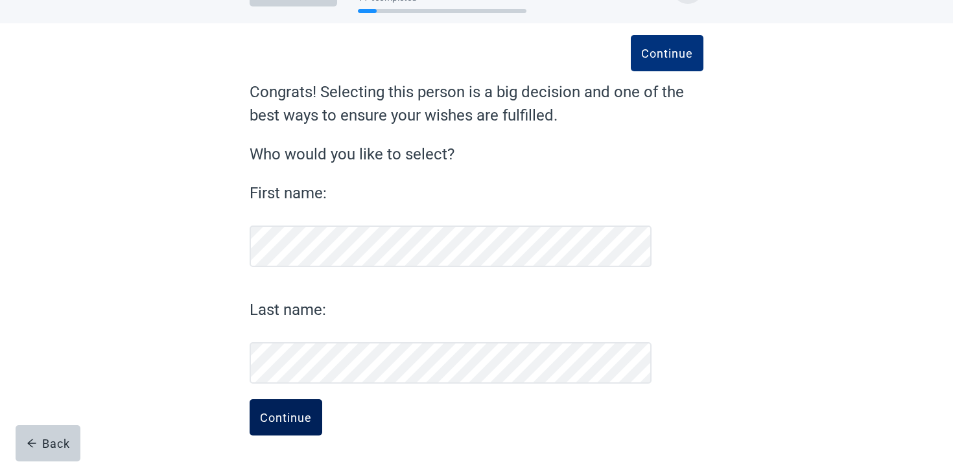
click at [316, 408] on button "Continue" at bounding box center [286, 417] width 73 height 36
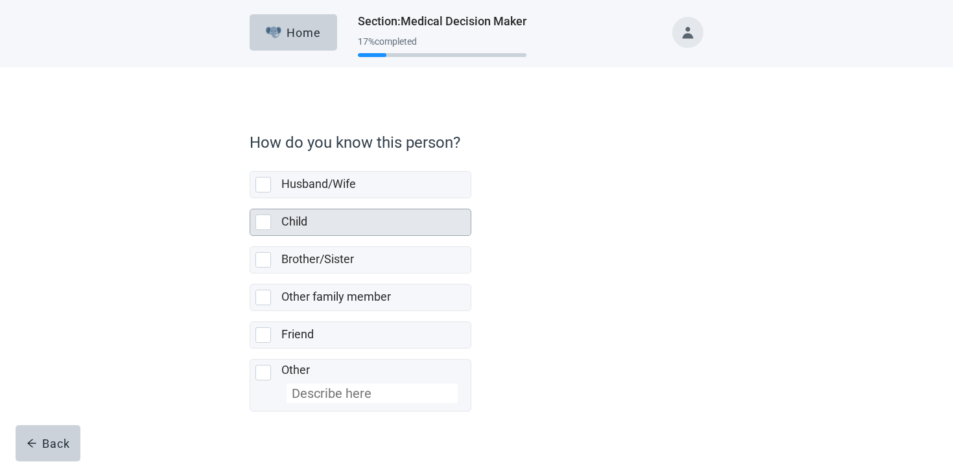
click at [329, 215] on div "Child" at bounding box center [372, 222] width 182 height 16
click at [250, 199] on input "Child" at bounding box center [250, 198] width 1 height 1
checkbox input "true"
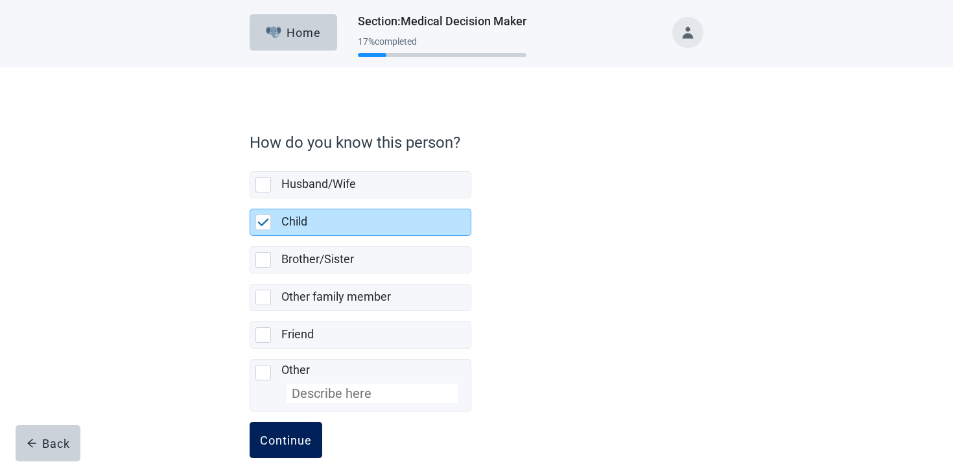
click at [283, 440] on div "Continue" at bounding box center [286, 440] width 52 height 13
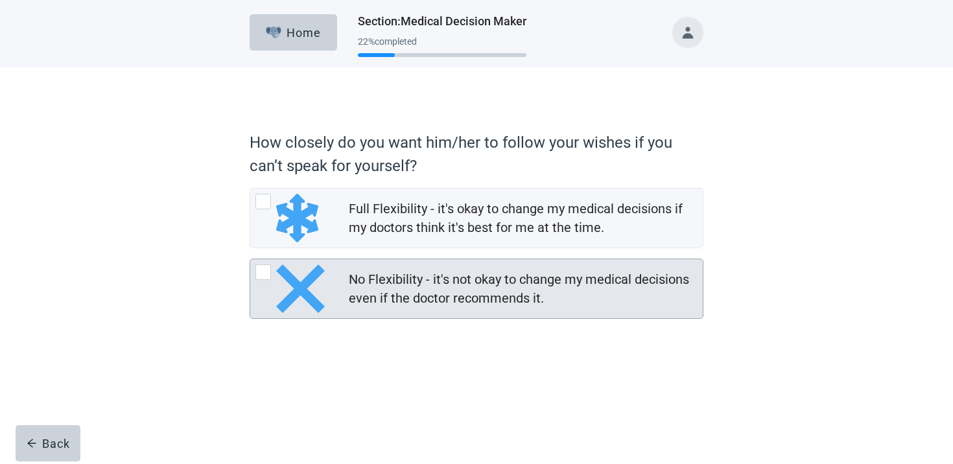
click at [401, 302] on div "No Flexibility - it's not okay to change my medical decisions even if the docto…" at bounding box center [522, 289] width 346 height 38
click at [250, 259] on input "No Flexibility - it's not okay to change my medical decisions even if the docto…" at bounding box center [250, 259] width 1 height 1
radio input "true"
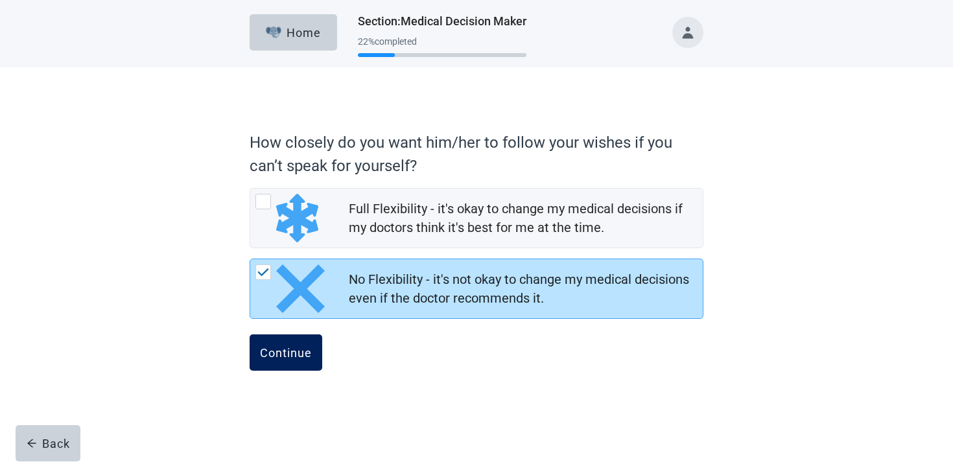
click at [311, 350] on div "Continue" at bounding box center [286, 352] width 52 height 13
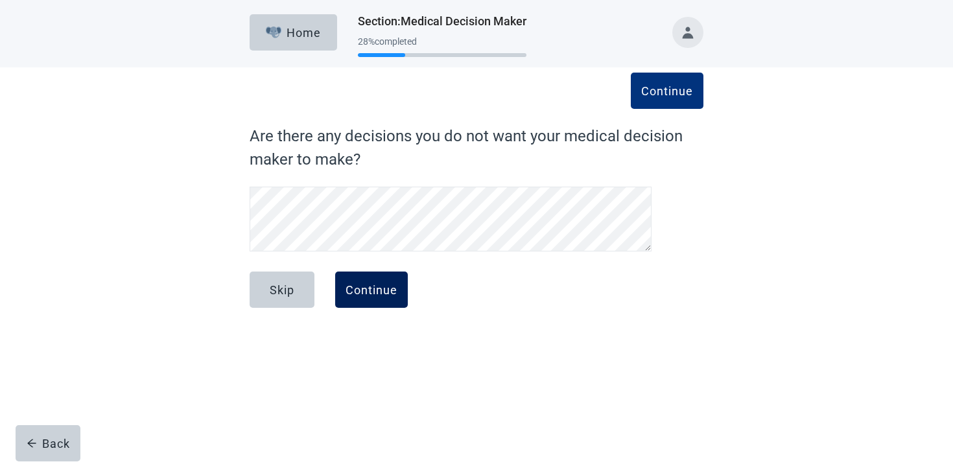
click at [358, 301] on button "Continue" at bounding box center [371, 290] width 73 height 36
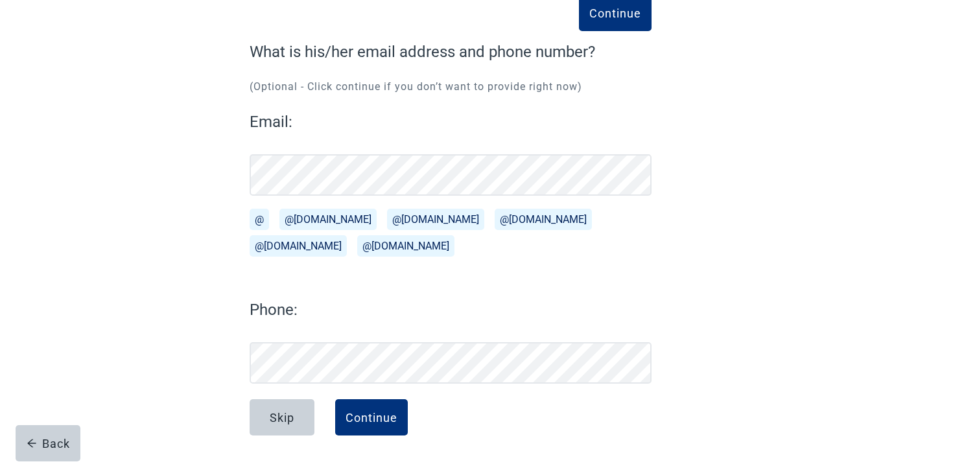
scroll to position [84, 0]
click at [399, 415] on button "Continue" at bounding box center [371, 417] width 73 height 36
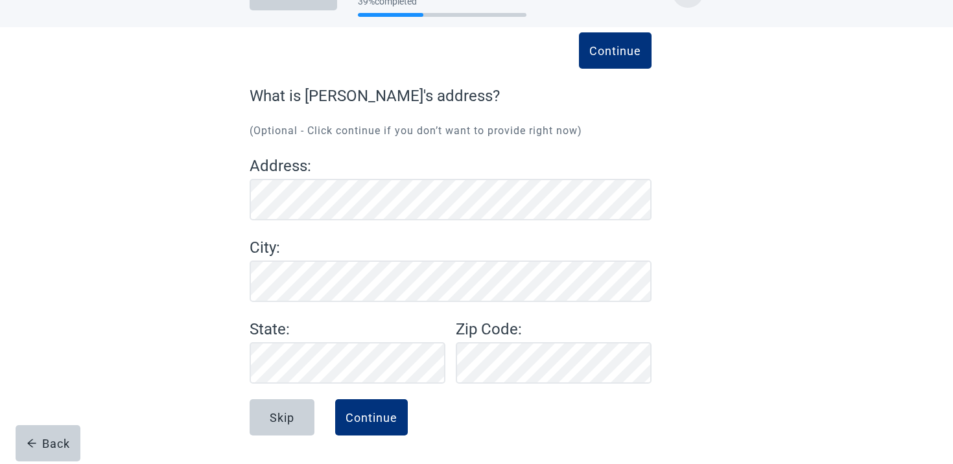
scroll to position [40, 0]
click at [291, 403] on button "Skip" at bounding box center [282, 417] width 65 height 36
click at [288, 423] on div "Skip" at bounding box center [282, 417] width 25 height 13
click at [255, 244] on label "City :" at bounding box center [451, 247] width 402 height 23
click at [289, 411] on div "Skip" at bounding box center [282, 417] width 25 height 13
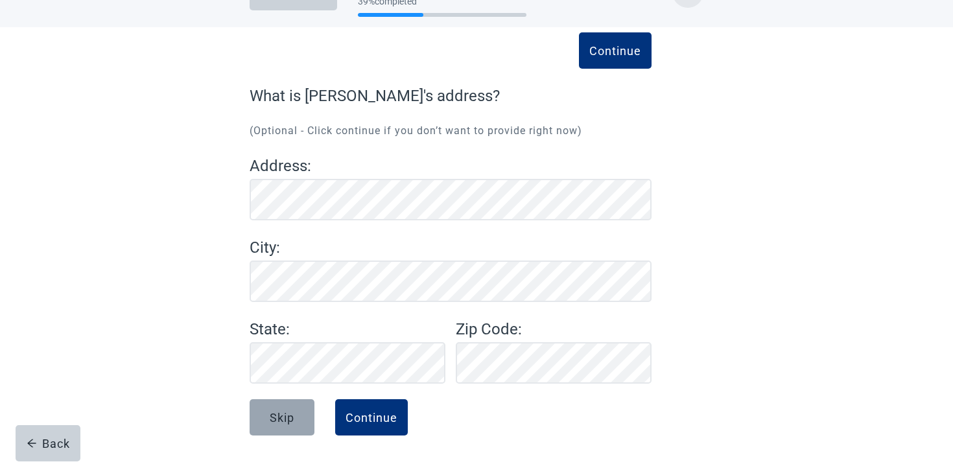
click at [289, 411] on div "Skip" at bounding box center [282, 417] width 25 height 13
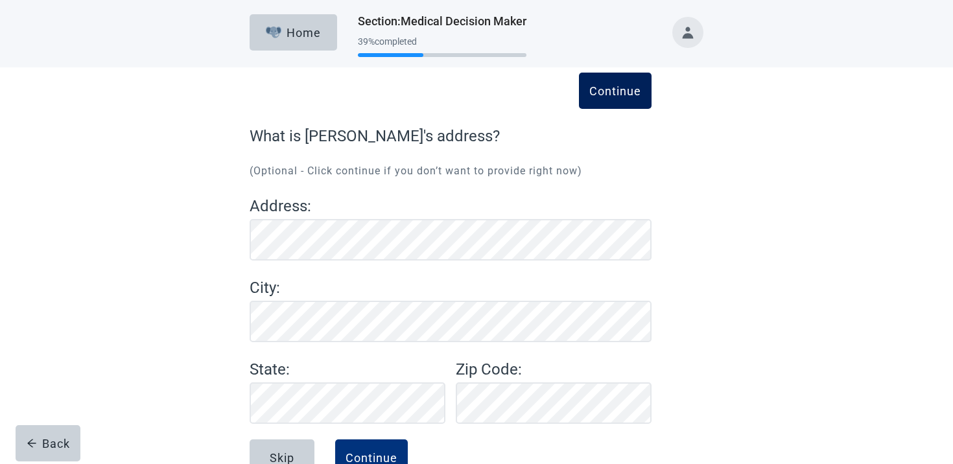
click at [602, 99] on button "Continue" at bounding box center [615, 91] width 73 height 36
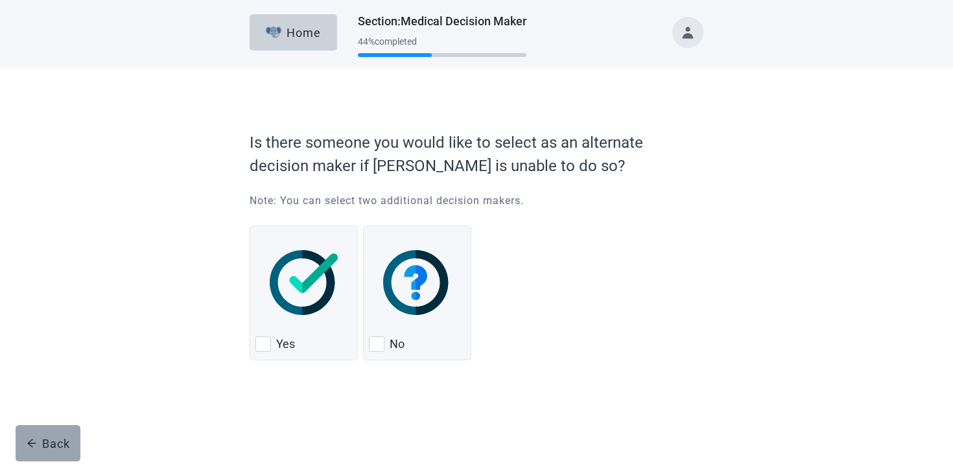
click at [48, 443] on div "Back" at bounding box center [48, 443] width 43 height 13
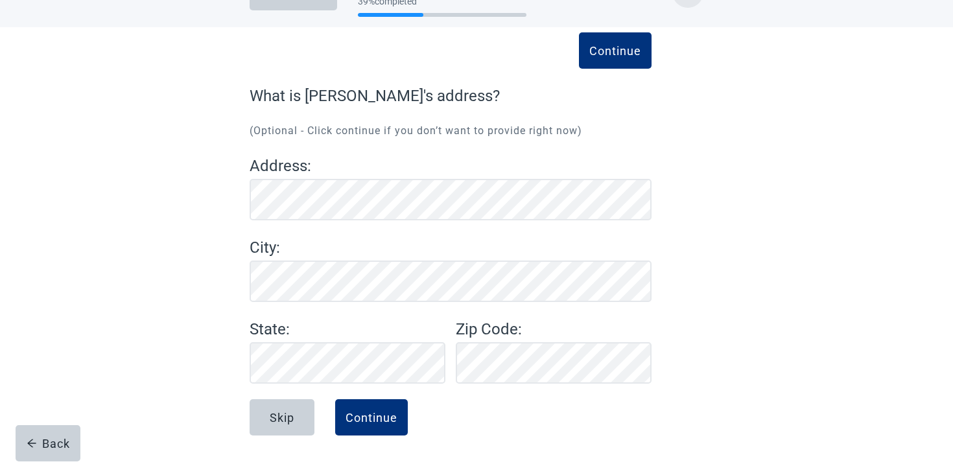
scroll to position [40, 0]
click at [283, 414] on div "Skip" at bounding box center [282, 417] width 25 height 13
click at [379, 422] on div "Continue" at bounding box center [372, 417] width 52 height 13
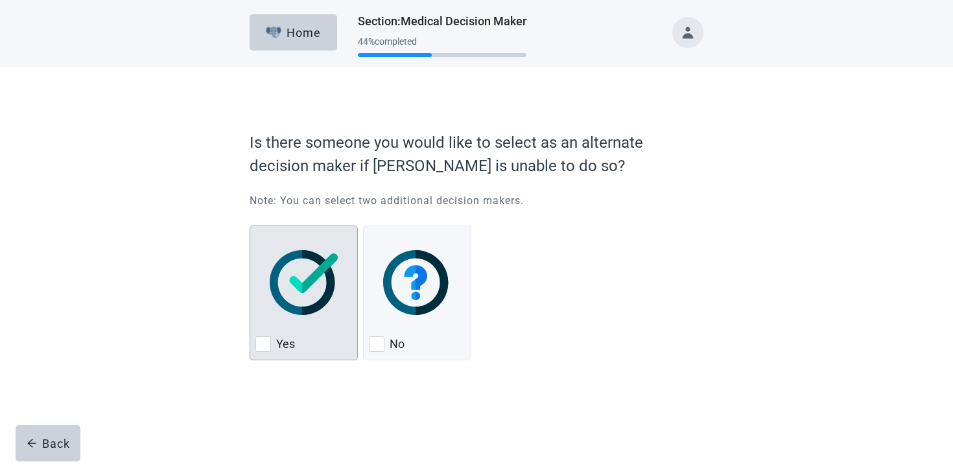
click at [338, 338] on div "Yes" at bounding box center [303, 344] width 97 height 21
click at [250, 226] on input "Yes" at bounding box center [250, 226] width 1 height 1
checkbox input "true"
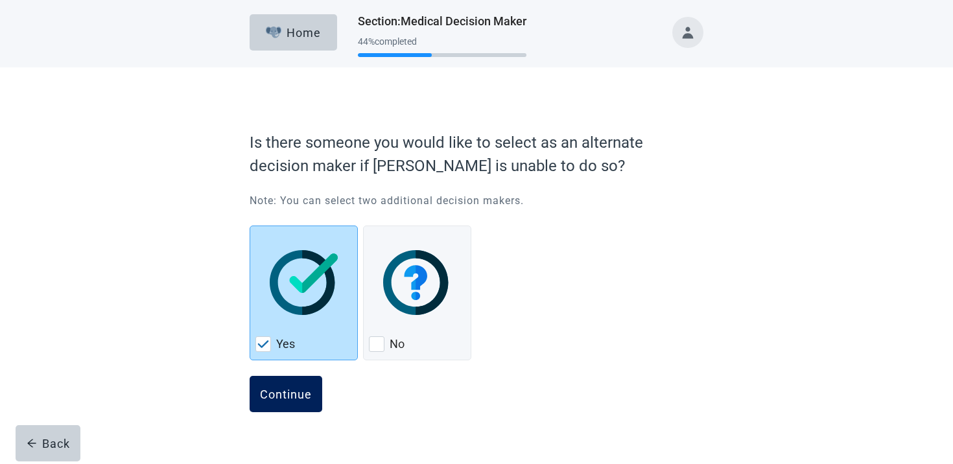
click at [306, 377] on button "Continue" at bounding box center [286, 394] width 73 height 36
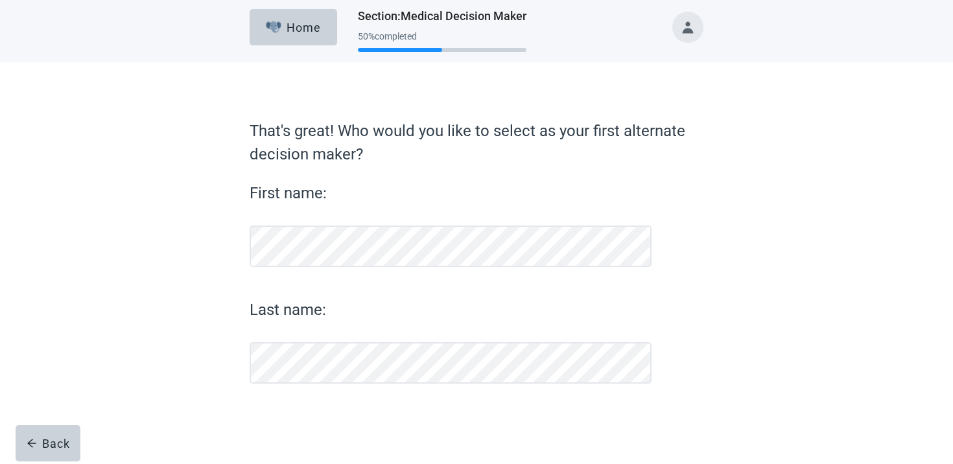
scroll to position [5, 0]
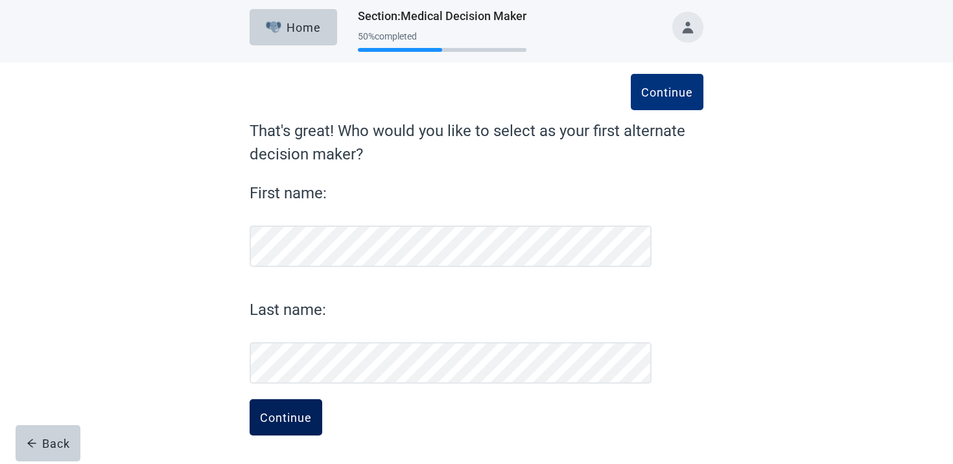
click at [282, 434] on button "Continue" at bounding box center [286, 417] width 73 height 36
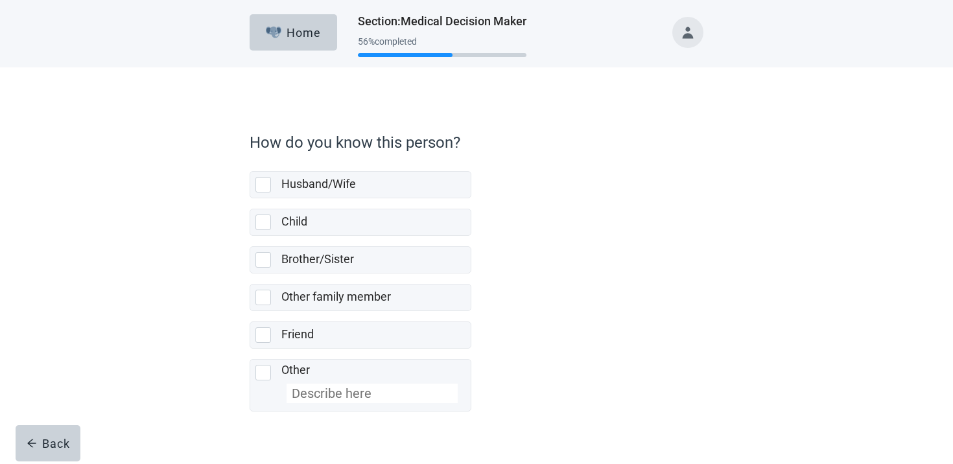
scroll to position [23, 0]
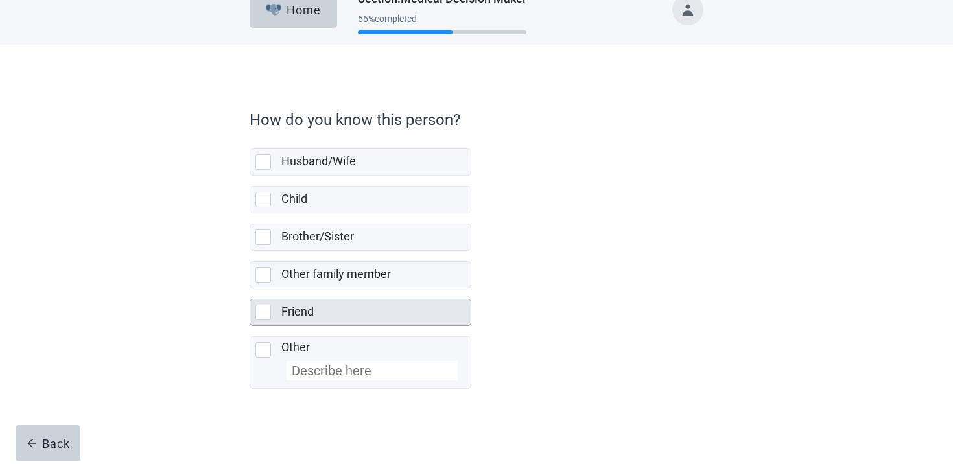
click at [336, 315] on div "Friend" at bounding box center [372, 312] width 182 height 16
click at [250, 289] on input "Friend" at bounding box center [250, 288] width 1 height 1
checkbox input "true"
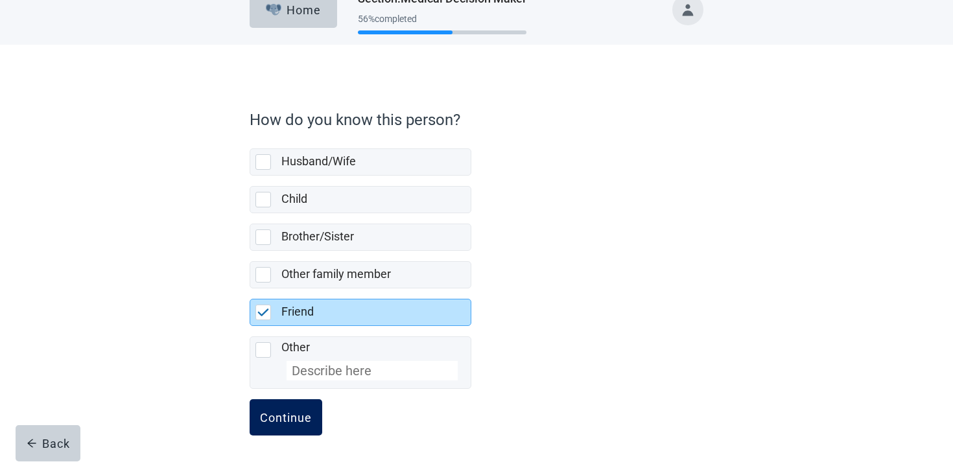
click at [277, 407] on button "Continue" at bounding box center [286, 417] width 73 height 36
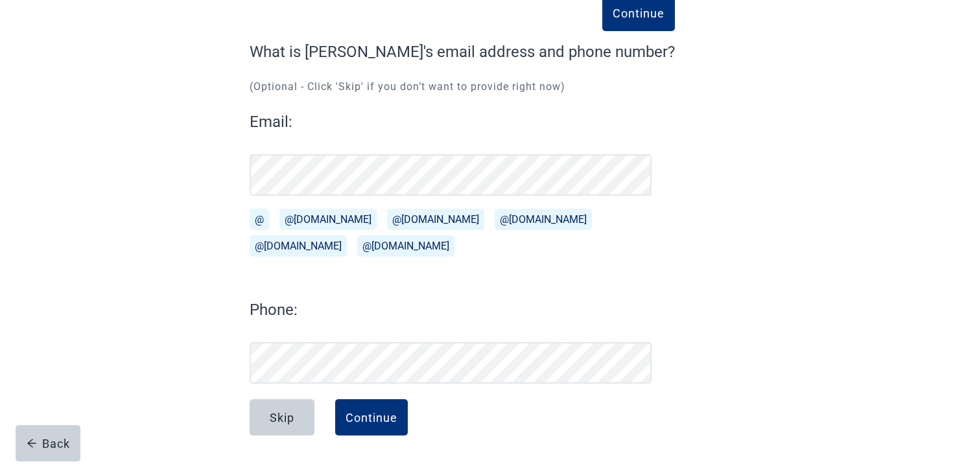
scroll to position [84, 0]
click at [277, 407] on button "Skip" at bounding box center [282, 417] width 65 height 36
click at [293, 405] on button "Skip" at bounding box center [282, 417] width 65 height 36
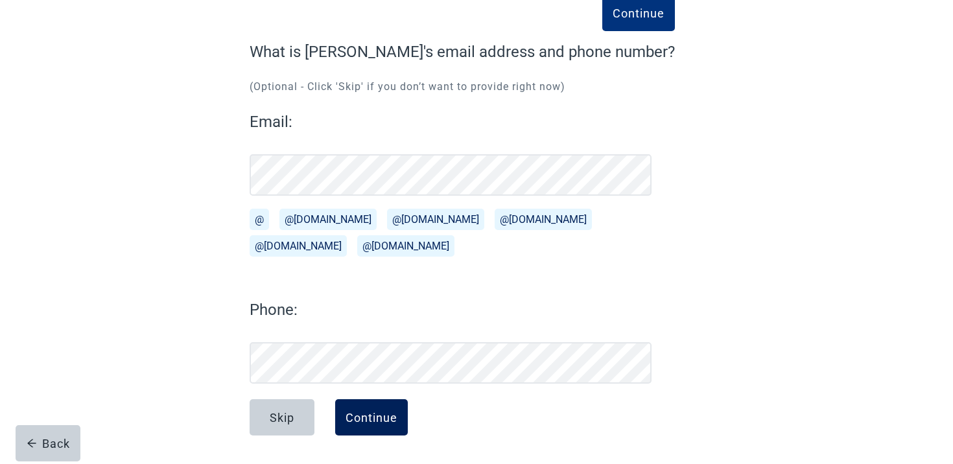
click at [386, 424] on div "Continue" at bounding box center [372, 417] width 52 height 13
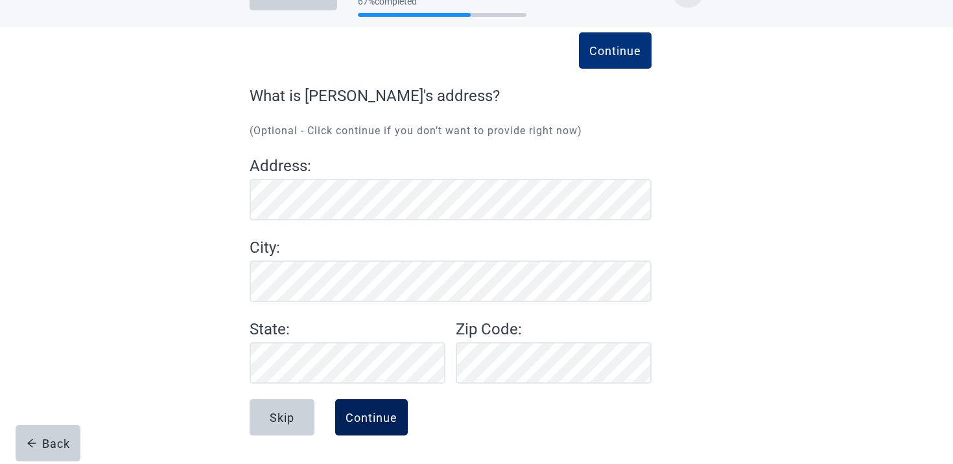
scroll to position [40, 0]
click at [380, 409] on button "Continue" at bounding box center [371, 417] width 73 height 36
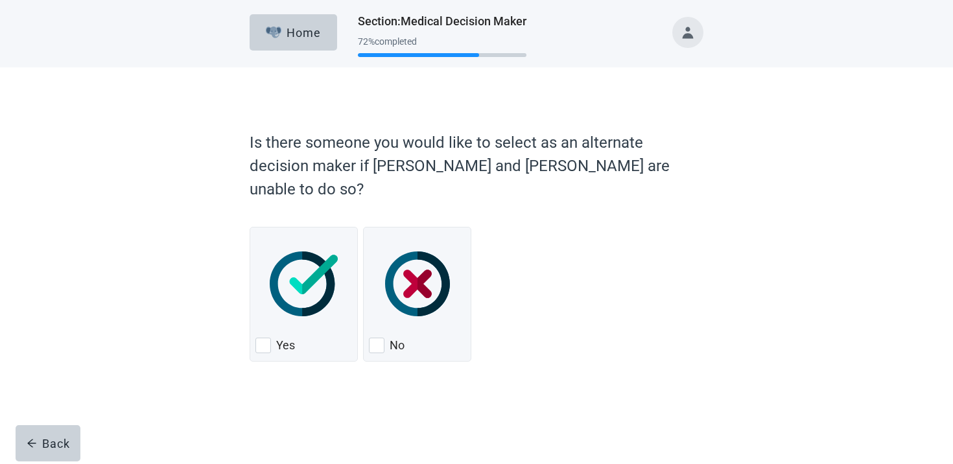
click at [336, 340] on div "Yes No" at bounding box center [477, 292] width 454 height 150
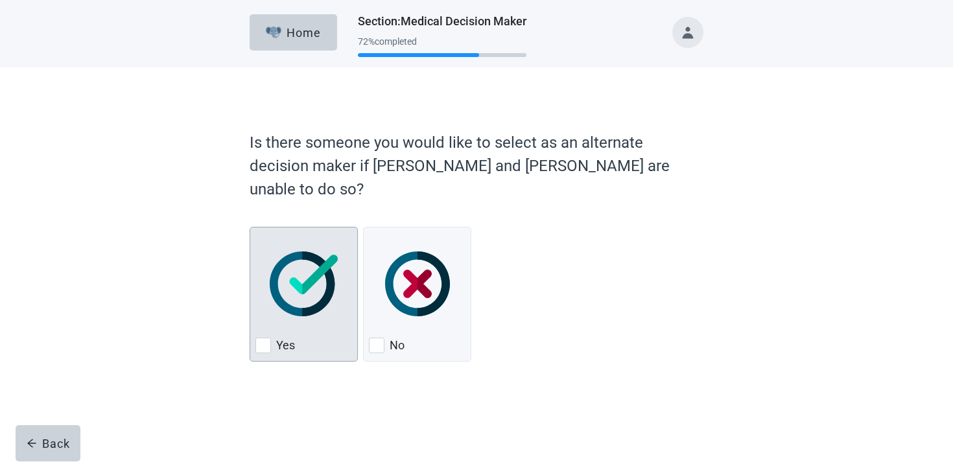
click at [329, 335] on div "Yes" at bounding box center [303, 345] width 97 height 21
click at [250, 228] on input "Yes" at bounding box center [250, 227] width 1 height 1
checkbox input "true"
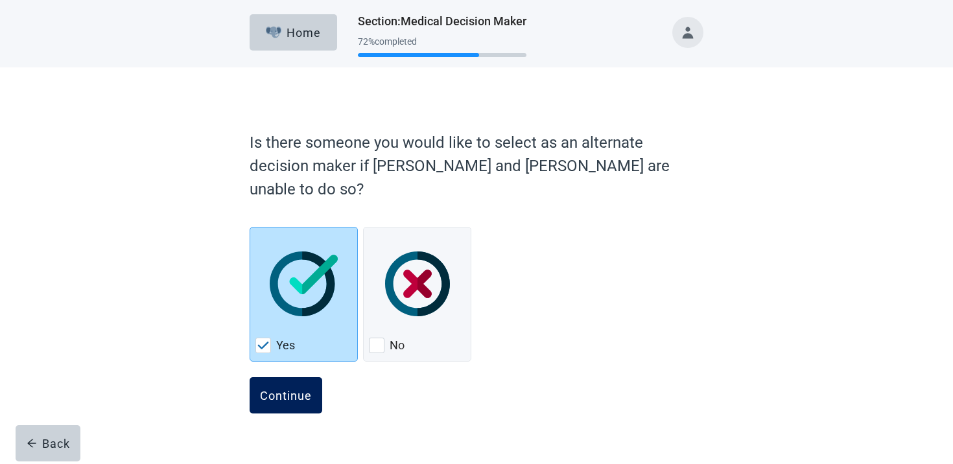
click at [296, 389] on div "Continue" at bounding box center [286, 395] width 52 height 13
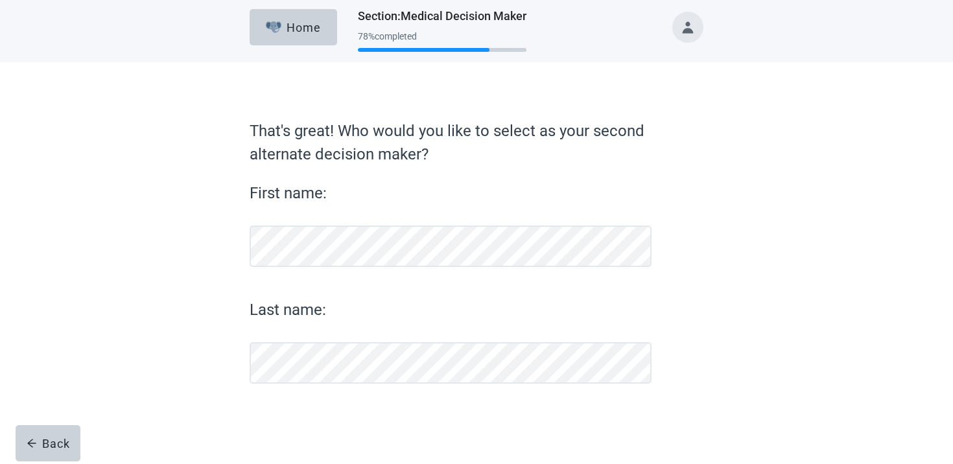
scroll to position [5, 0]
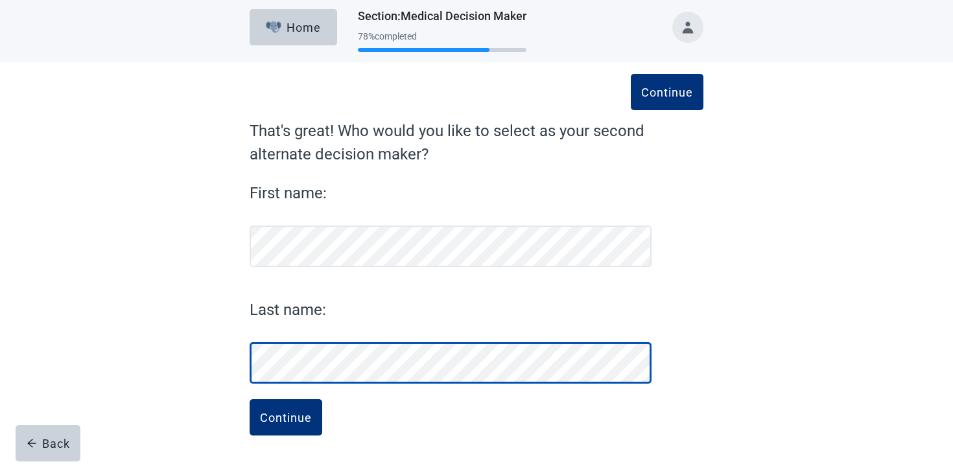
click at [631, 74] on button "Continue" at bounding box center [667, 92] width 73 height 36
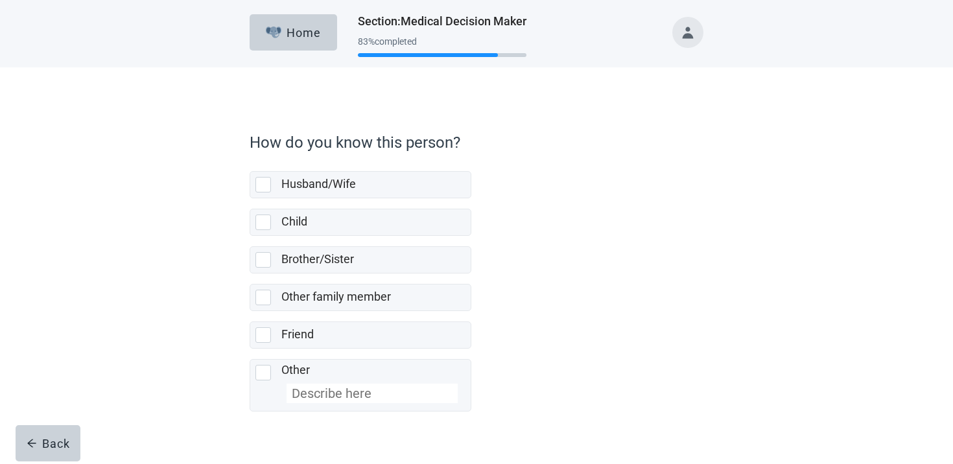
click at [359, 202] on label "Child" at bounding box center [361, 217] width 222 height 38
click at [250, 199] on input "Child" at bounding box center [250, 198] width 1 height 1
checkbox input "false"
click at [355, 187] on label "Husband/Wife" at bounding box center [318, 184] width 75 height 14
checkbox input "true"
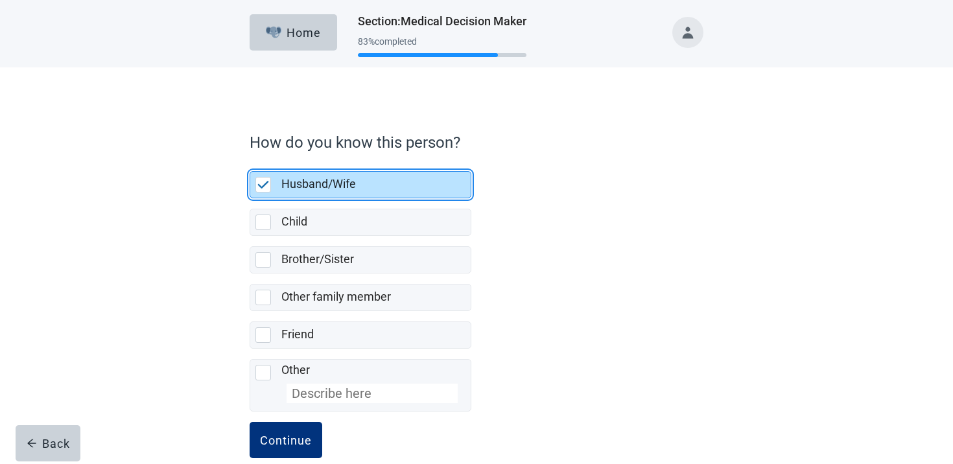
scroll to position [23, 0]
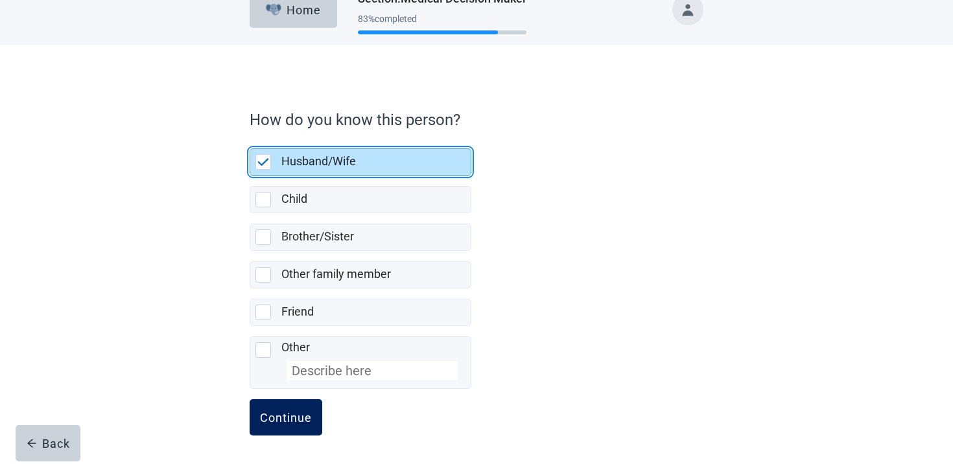
click at [288, 411] on div "Continue" at bounding box center [286, 417] width 52 height 13
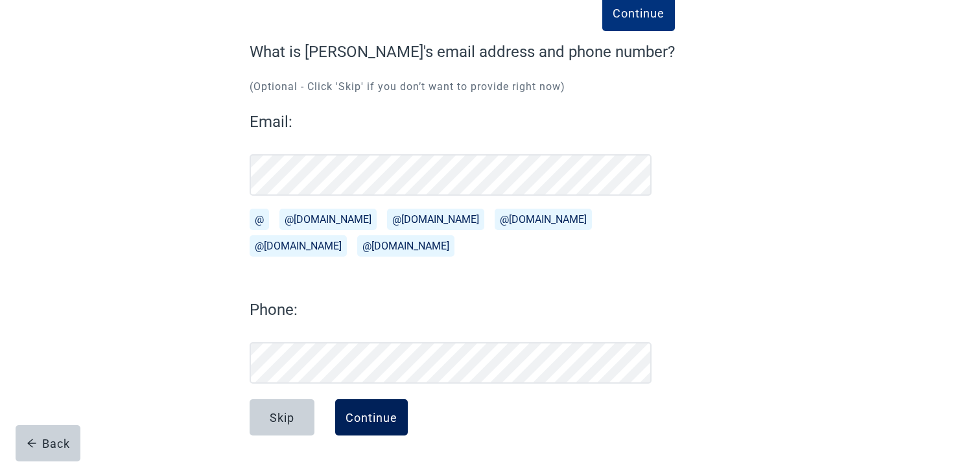
click at [392, 425] on button "Continue" at bounding box center [371, 417] width 73 height 36
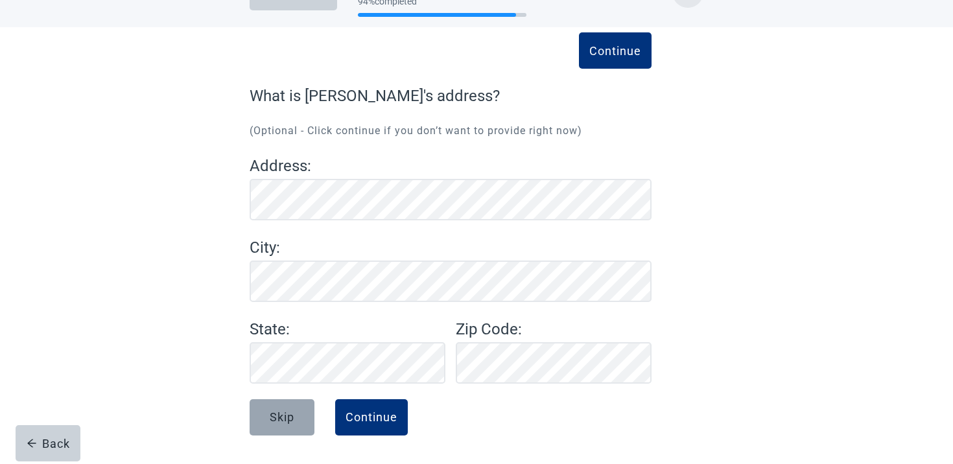
scroll to position [40, 0]
click at [288, 410] on button "Skip" at bounding box center [282, 417] width 65 height 36
click at [264, 423] on button "Skip" at bounding box center [282, 417] width 65 height 36
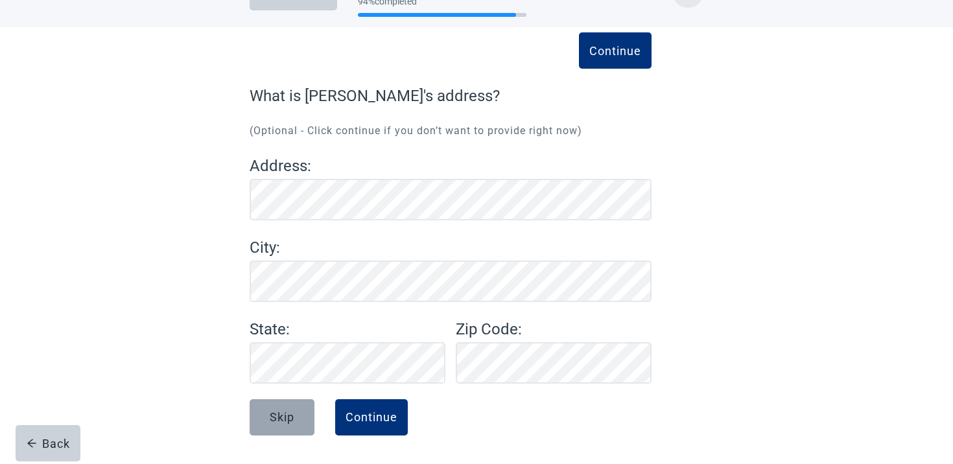
click at [264, 423] on button "Skip" at bounding box center [282, 417] width 65 height 36
click at [308, 416] on button "Skip" at bounding box center [282, 417] width 65 height 36
click at [371, 419] on div "Continue" at bounding box center [372, 417] width 52 height 13
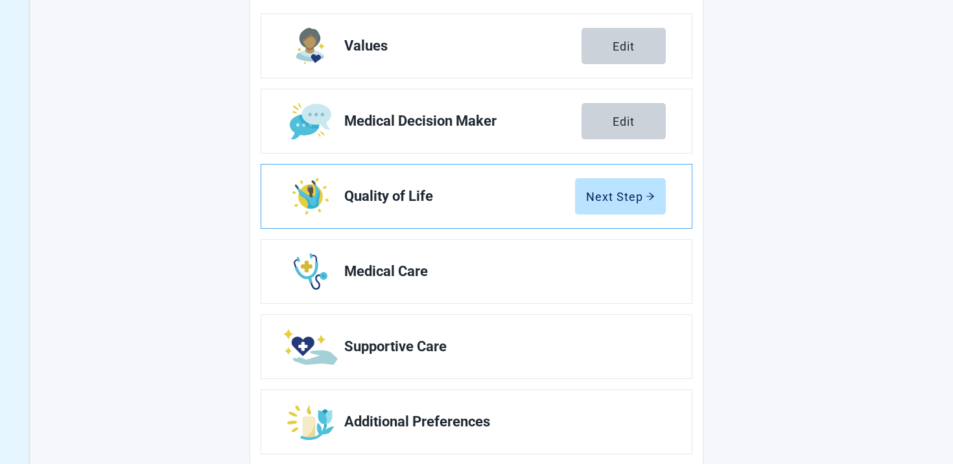
scroll to position [225, 0]
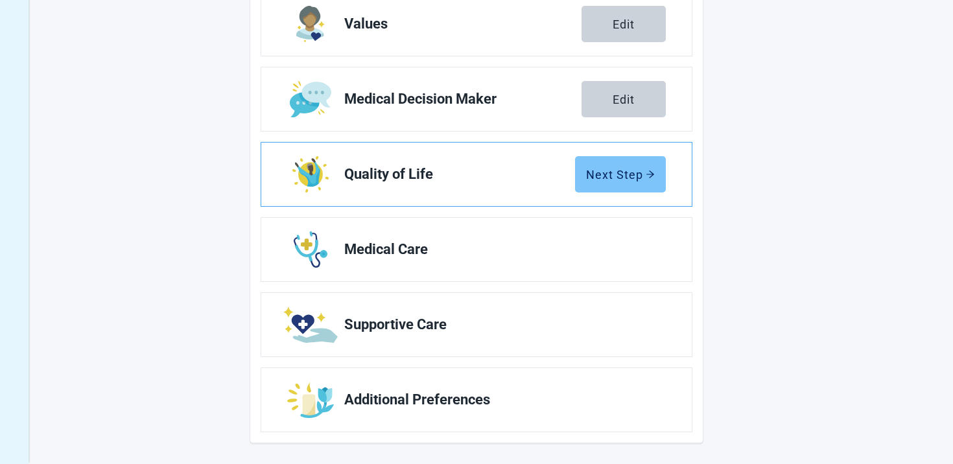
click at [636, 170] on div "Next Step" at bounding box center [620, 174] width 69 height 13
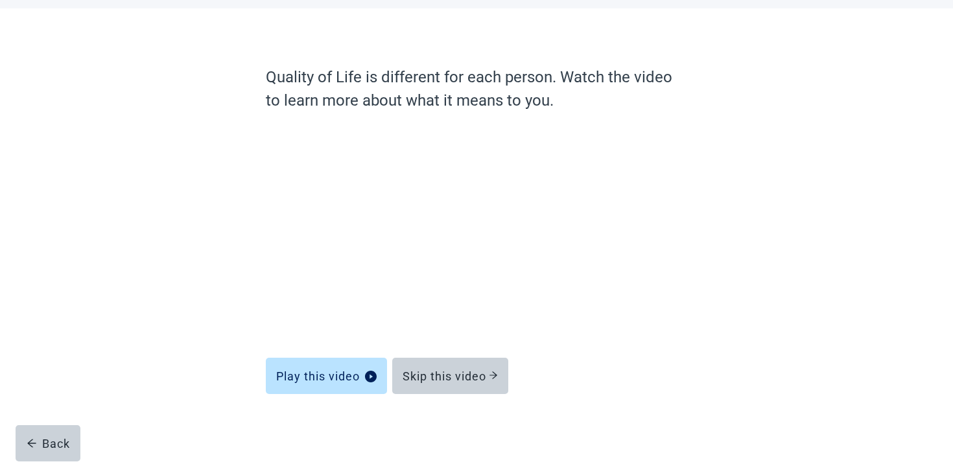
scroll to position [59, 0]
click at [451, 399] on div "Main content" at bounding box center [477, 431] width 422 height 65
click at [452, 385] on button "Skip this video" at bounding box center [450, 376] width 116 height 36
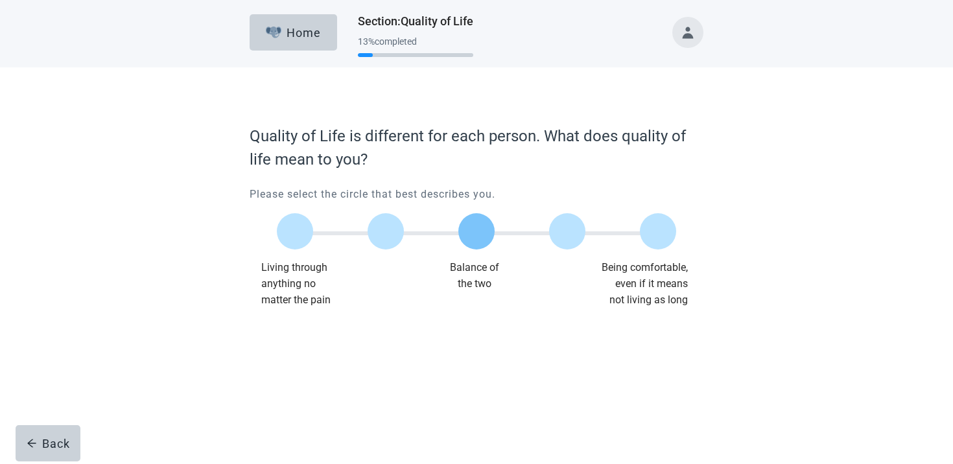
click at [475, 230] on label "Main content" at bounding box center [476, 231] width 36 height 36
click at [477, 231] on input "Quality of life scale: 50 out of 100. Balance of the two" at bounding box center [477, 231] width 0 height 0
click at [278, 330] on div "Continue" at bounding box center [286, 334] width 52 height 13
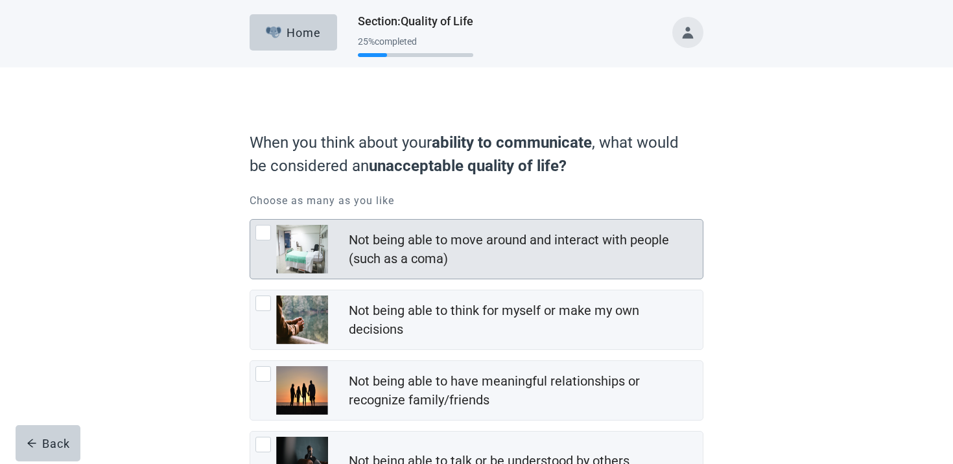
click at [498, 261] on div "Not being able to move around and interact with people (such as a coma)" at bounding box center [522, 250] width 346 height 38
click at [250, 220] on input "Not being able to move around and interact with people (such as a coma)" at bounding box center [250, 219] width 1 height 1
checkbox input "true"
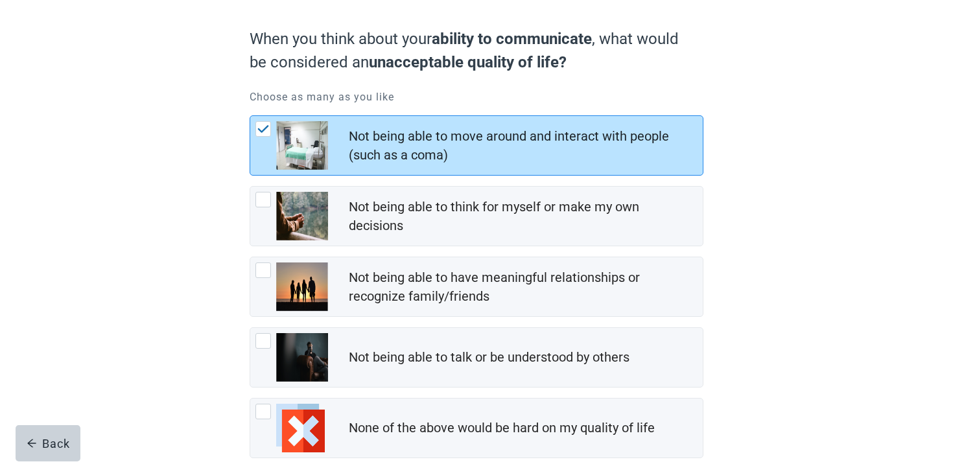
scroll to position [178, 0]
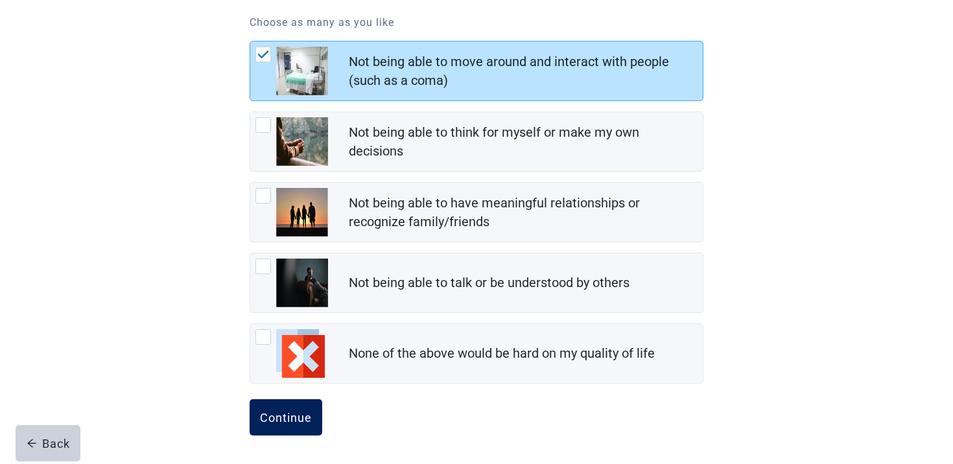
click at [305, 409] on button "Continue" at bounding box center [286, 417] width 73 height 36
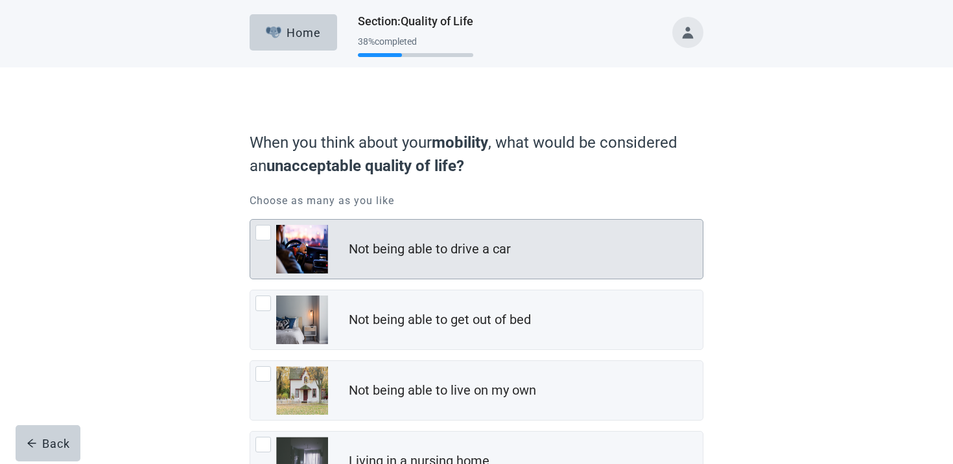
click at [462, 235] on div "Not being able to drive a car" at bounding box center [476, 249] width 453 height 59
click at [250, 220] on input "Not being able to drive a car" at bounding box center [250, 219] width 1 height 1
checkbox input "true"
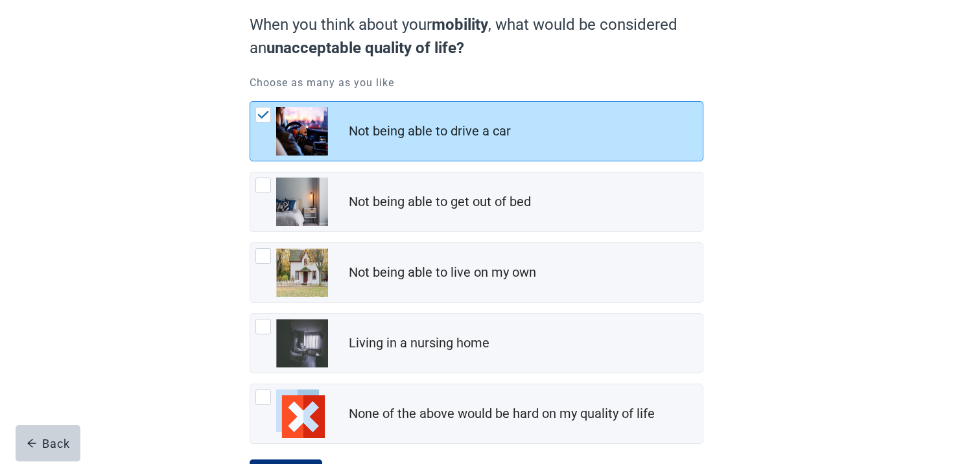
scroll to position [178, 0]
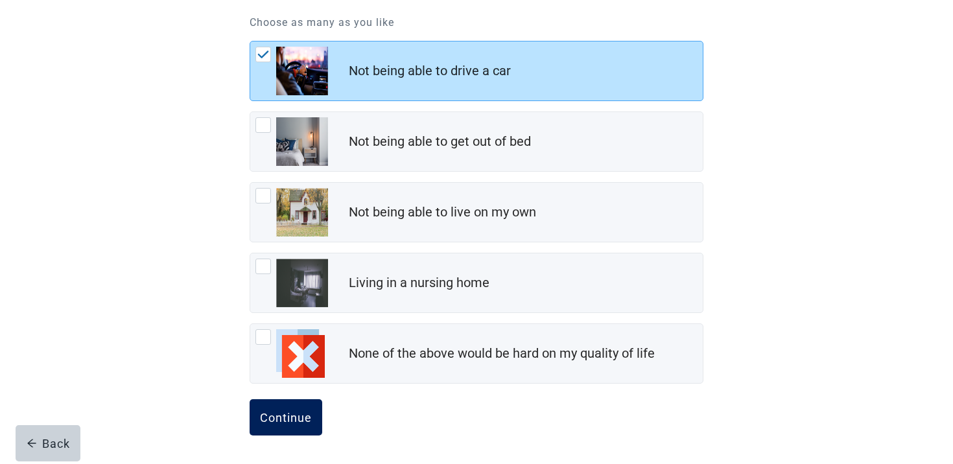
click at [301, 426] on button "Continue" at bounding box center [286, 417] width 73 height 36
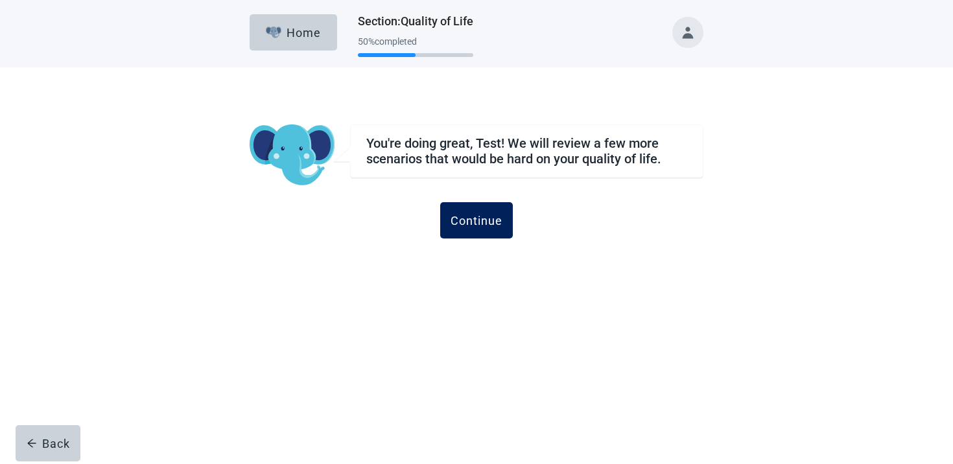
click at [499, 219] on div "Continue" at bounding box center [477, 220] width 52 height 13
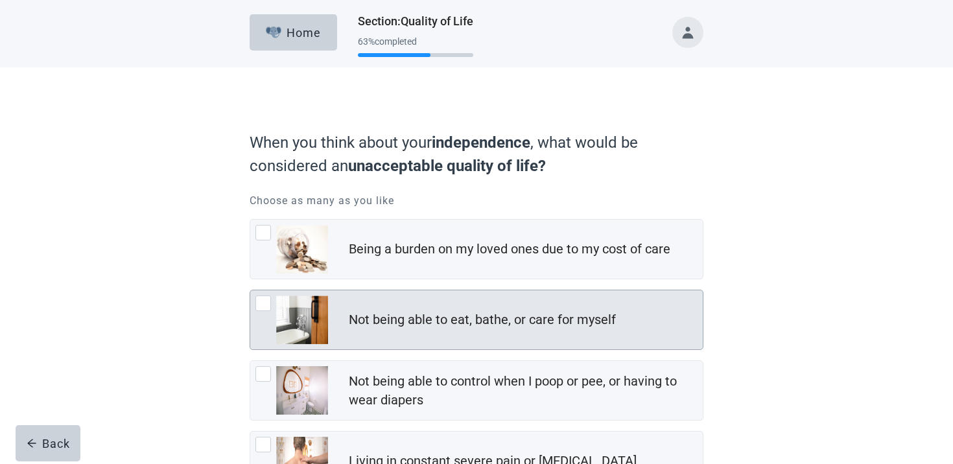
click at [443, 315] on div "Not being able to eat, bathe, or care for myself" at bounding box center [482, 320] width 267 height 19
click at [250, 290] on input "Not being able to eat, bathe, or care for myself" at bounding box center [250, 290] width 1 height 1
checkbox input "true"
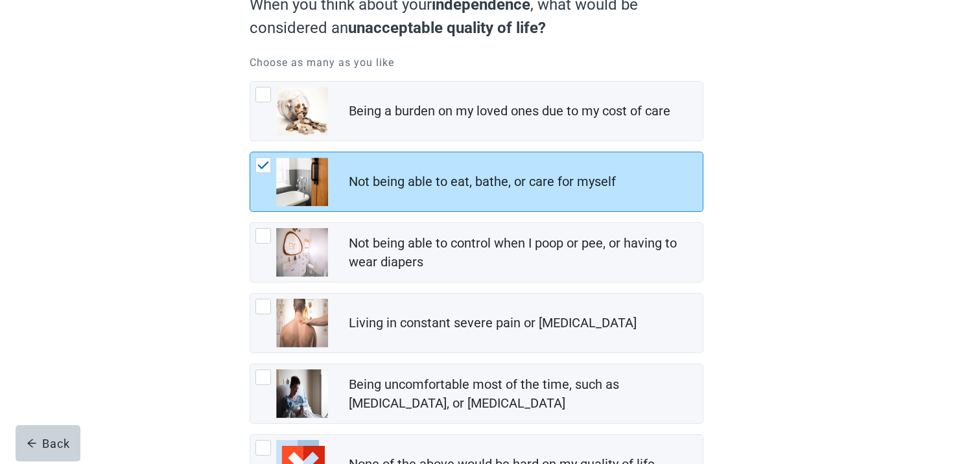
scroll to position [249, 0]
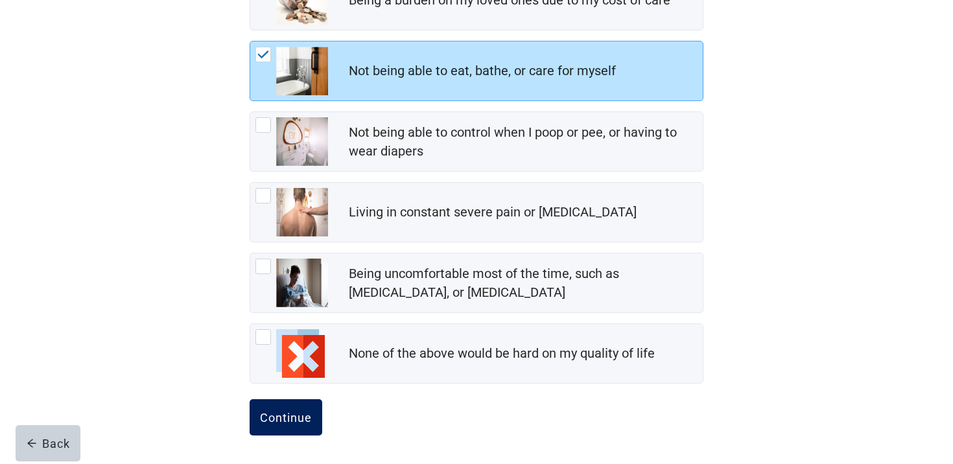
click at [307, 427] on button "Continue" at bounding box center [286, 417] width 73 height 36
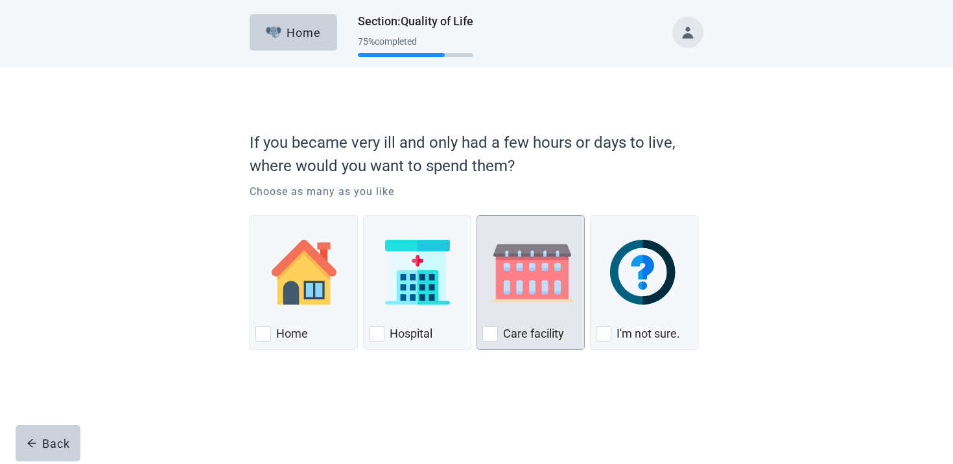
click at [565, 244] on img "Care Facility, checkbox, not checked" at bounding box center [532, 272] width 100 height 65
click at [477, 216] on input "Care facility" at bounding box center [477, 215] width 1 height 1
checkbox input "true"
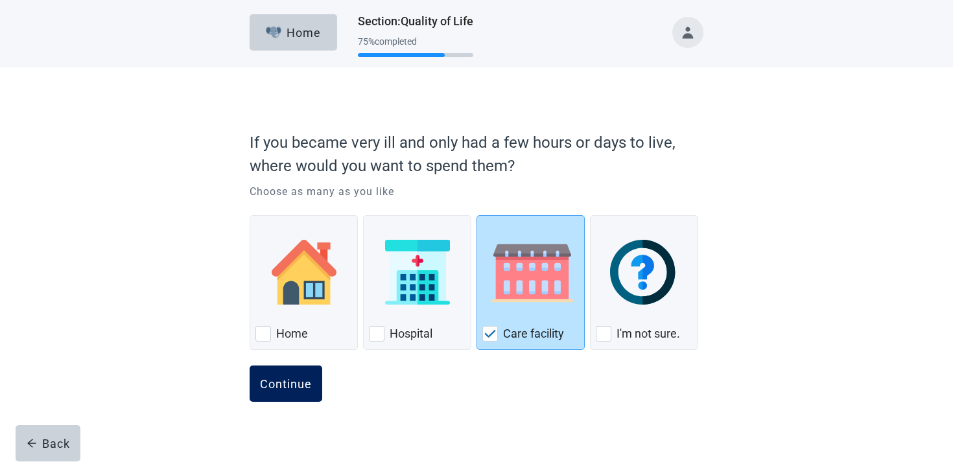
click at [284, 383] on div "Continue" at bounding box center [286, 383] width 52 height 13
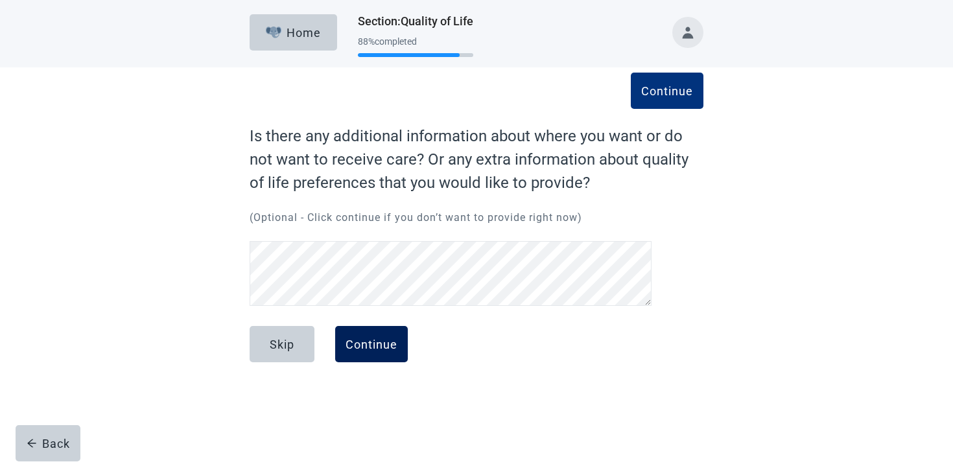
click at [371, 356] on button "Continue" at bounding box center [371, 344] width 73 height 36
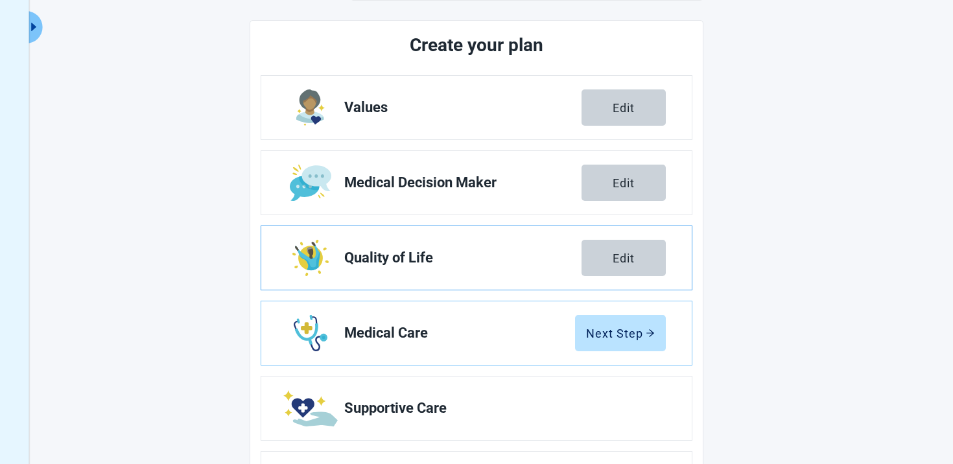
scroll to position [231, 0]
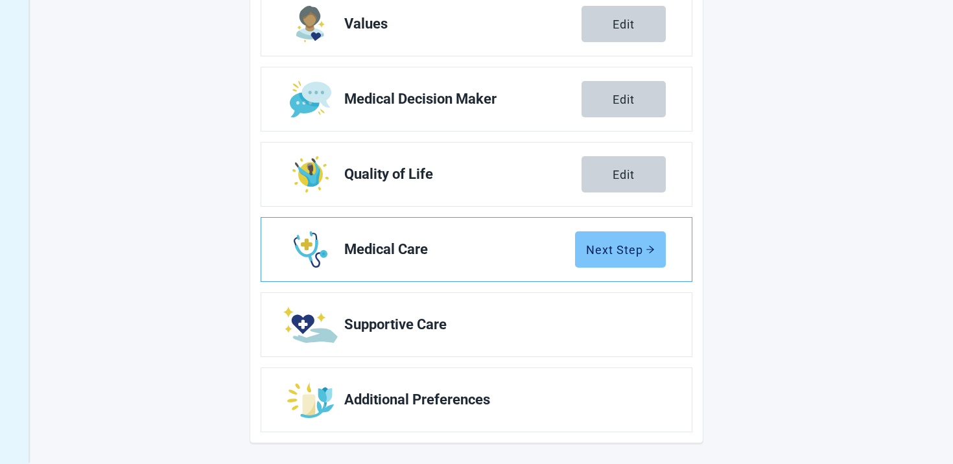
click at [593, 261] on button "Next Step" at bounding box center [620, 249] width 91 height 36
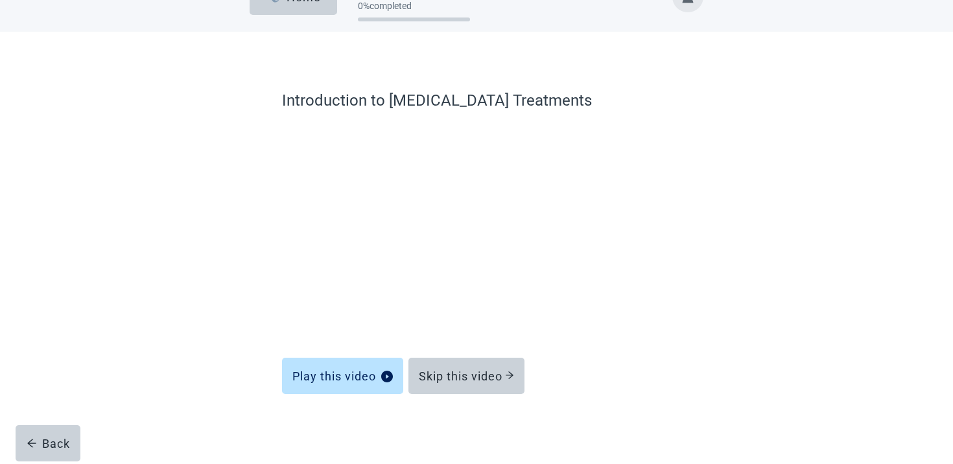
scroll to position [36, 0]
click at [440, 382] on div "Skip this video" at bounding box center [466, 376] width 95 height 13
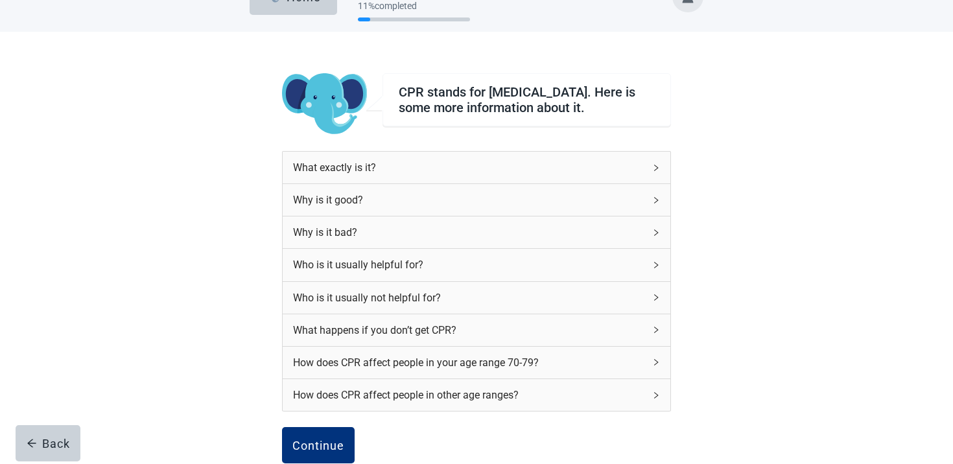
scroll to position [161, 0]
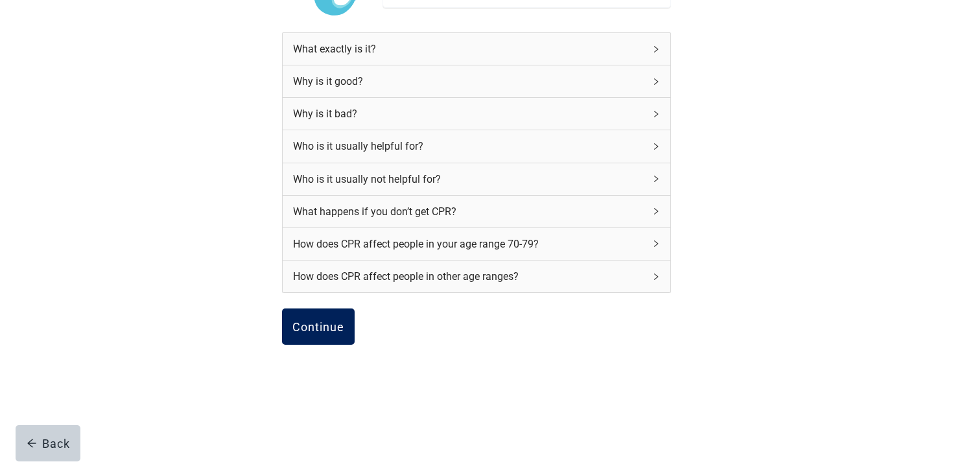
click at [344, 332] on button "Continue" at bounding box center [318, 327] width 73 height 36
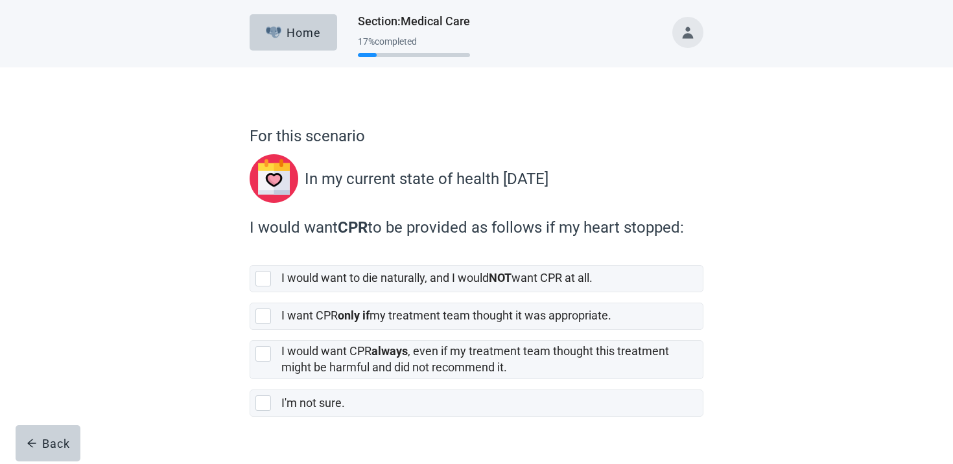
click at [344, 332] on div "I would want to die naturally, and I would NOT want CPR at all. I want CPR only…" at bounding box center [477, 336] width 454 height 162
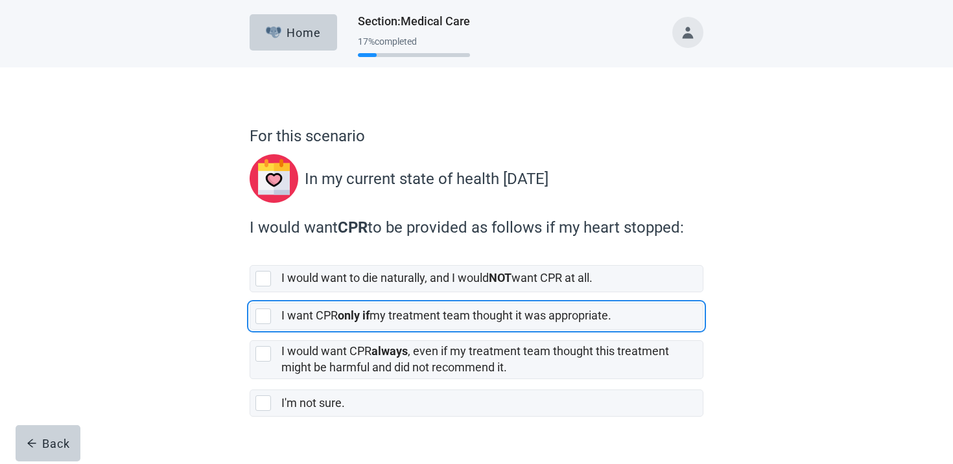
scroll to position [28, 0]
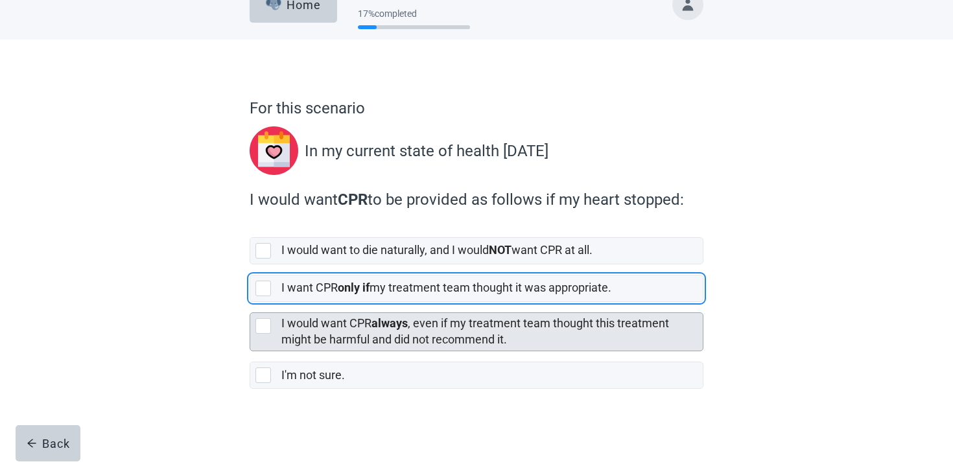
click at [300, 349] on div "I would want CPR always , even if my treatment team thought this treatment migh…" at bounding box center [491, 332] width 421 height 38
click at [250, 303] on input "I would want CPR always , even if my treatment team thought this treatment migh…" at bounding box center [250, 302] width 1 height 1
checkbox input "true"
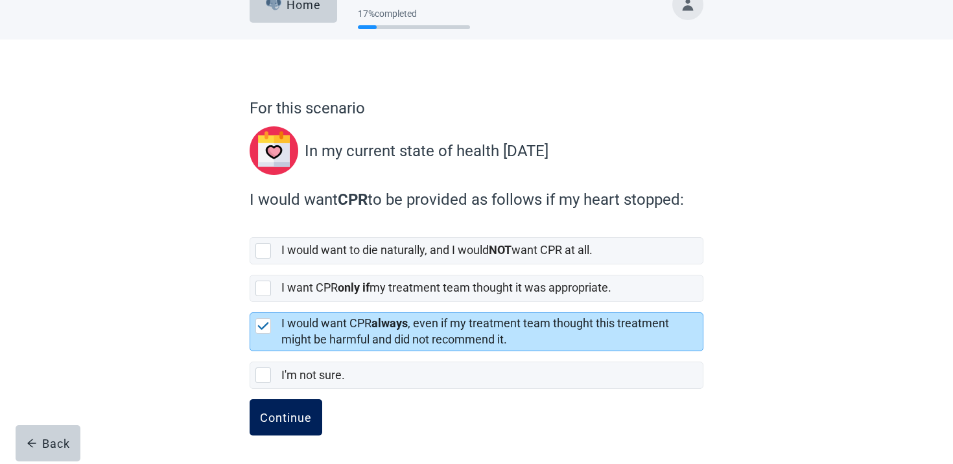
click at [289, 400] on button "Continue" at bounding box center [286, 417] width 73 height 36
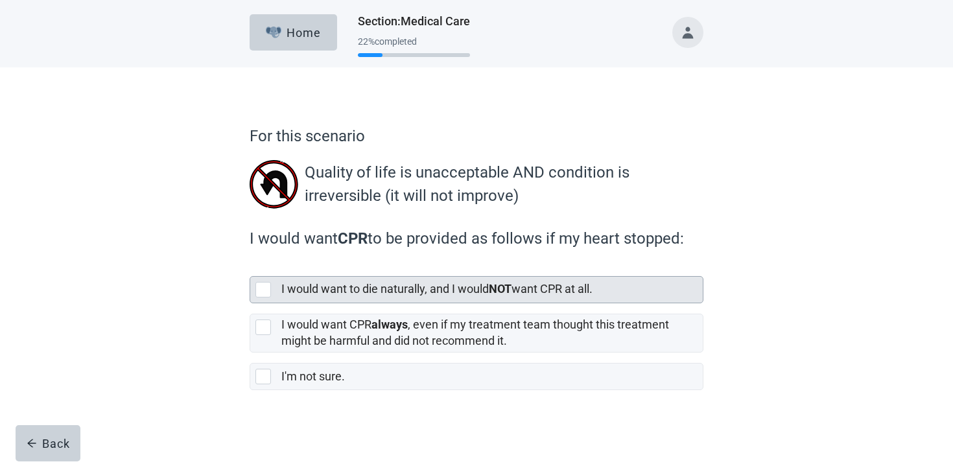
click at [416, 308] on label "I would want CPR always , even if my treatment team thought this treatment migh…" at bounding box center [477, 327] width 454 height 49
click at [250, 304] on input "I would want CPR always , even if my treatment team thought this treatment migh…" at bounding box center [250, 303] width 1 height 1
checkbox input "false"
click at [411, 293] on label "I would want to die naturally, and I would NOT want CPR at all." at bounding box center [436, 289] width 311 height 14
checkbox input "true"
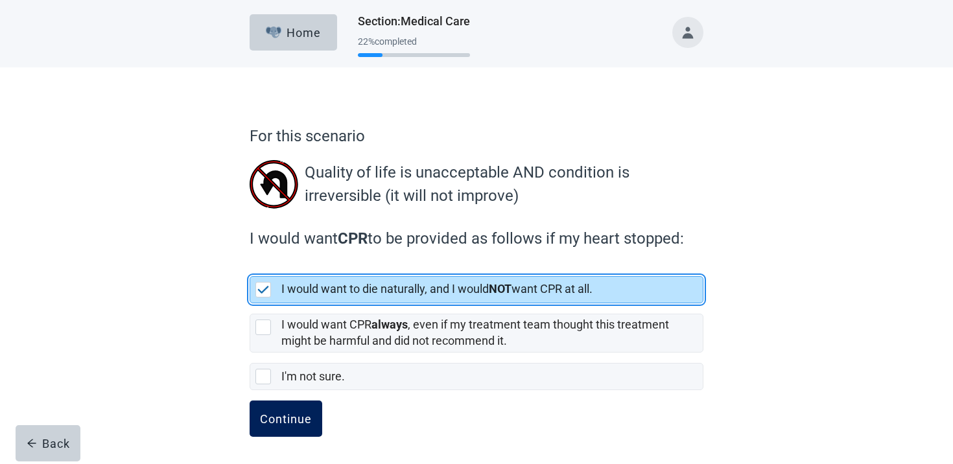
click at [286, 430] on button "Continue" at bounding box center [286, 419] width 73 height 36
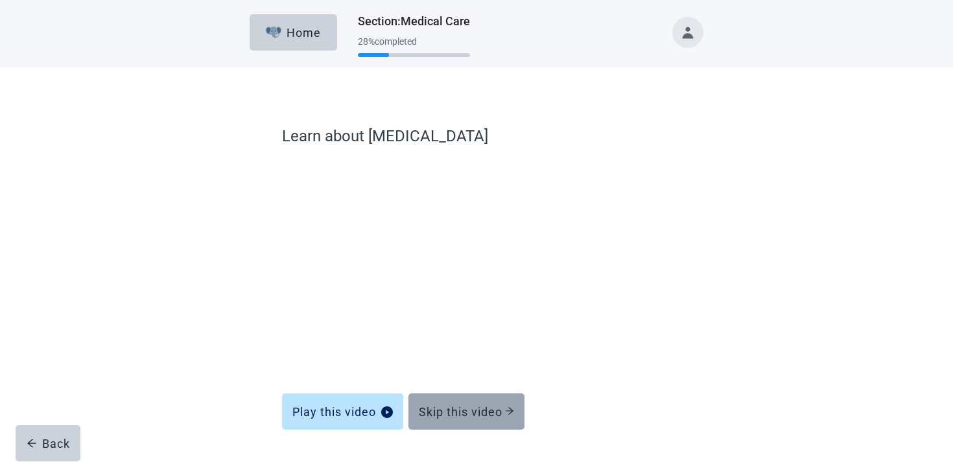
click at [445, 410] on div "Skip this video" at bounding box center [466, 411] width 95 height 13
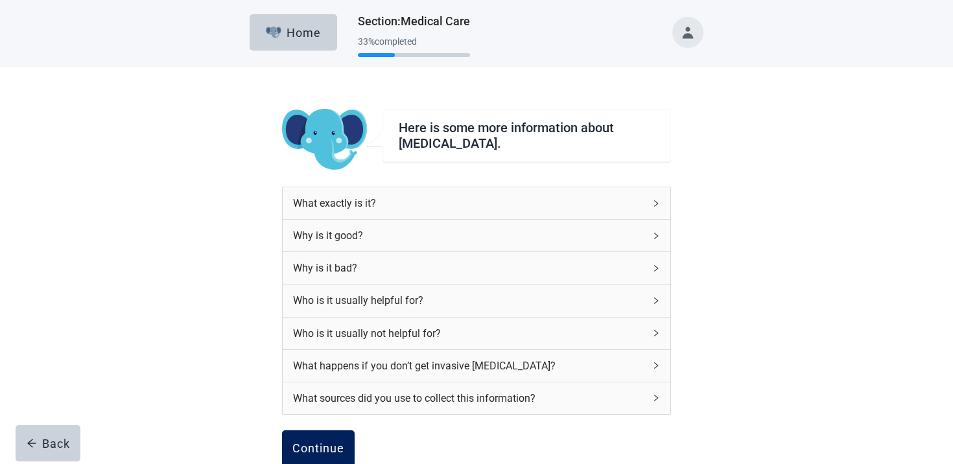
click at [301, 445] on div "Continue" at bounding box center [318, 448] width 52 height 13
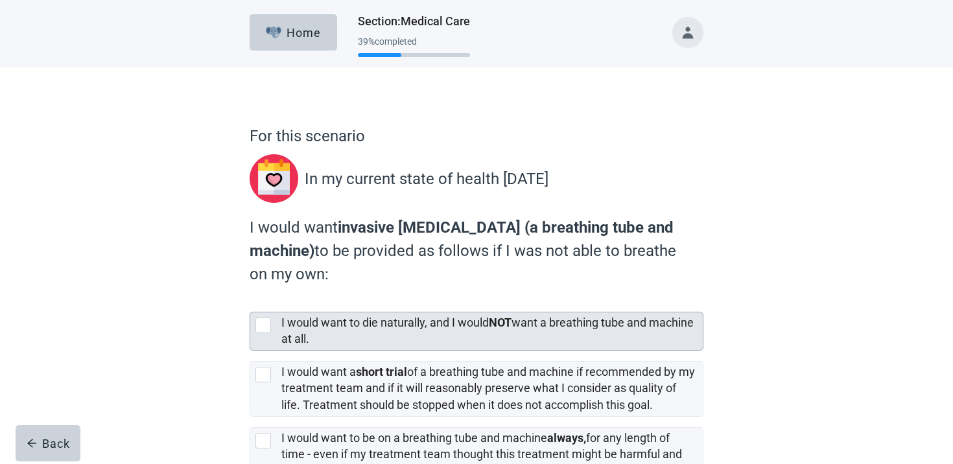
click at [342, 344] on label "I would want to die naturally, and I would NOT want a breathing tube and machin…" at bounding box center [487, 331] width 412 height 30
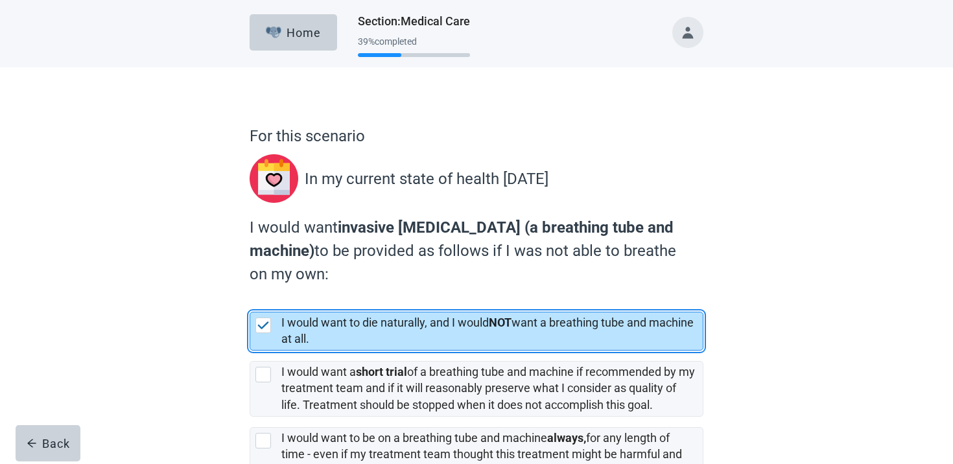
checkbox input "true"
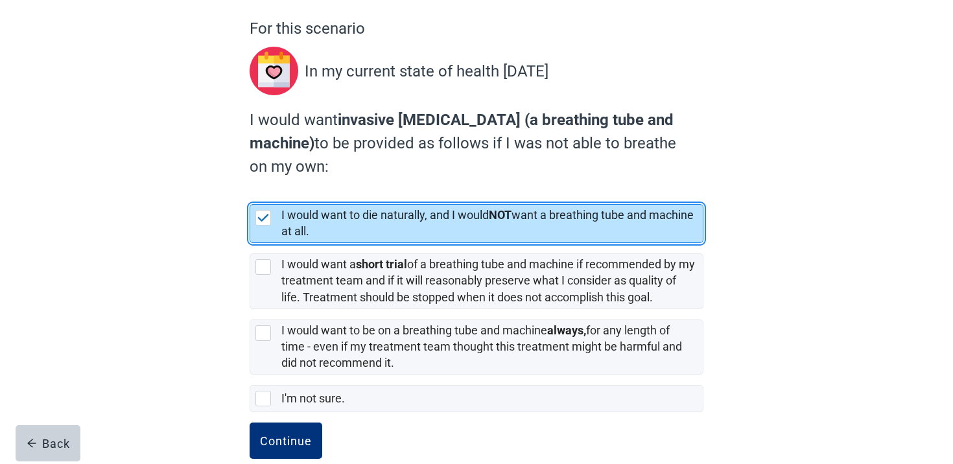
scroll to position [131, 0]
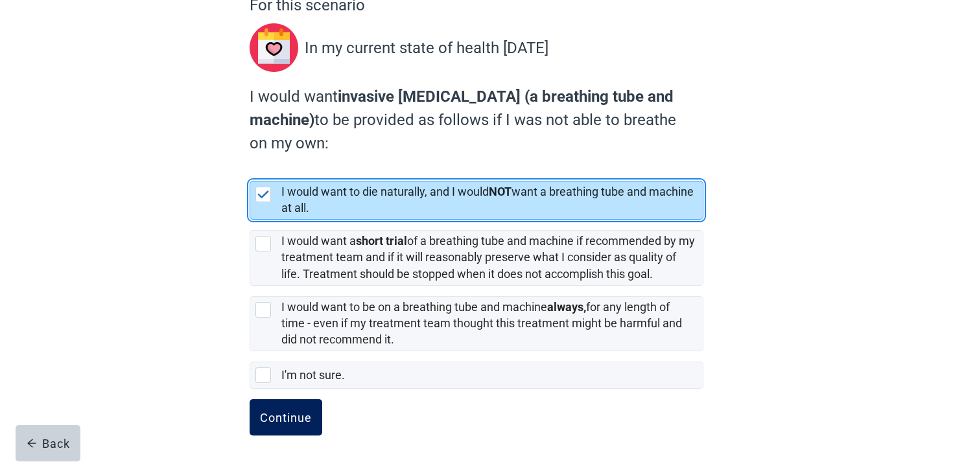
click at [291, 416] on div "Continue" at bounding box center [286, 417] width 52 height 13
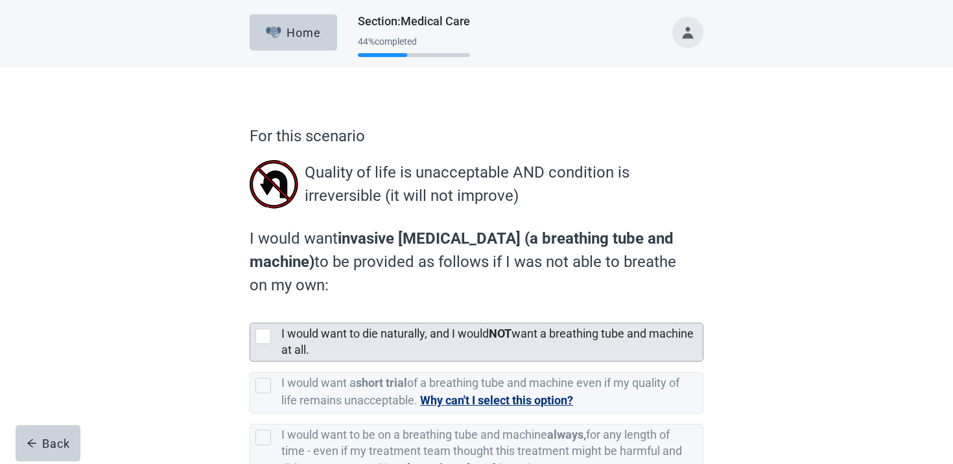
click at [320, 354] on label "I would want to die naturally, and I would NOT want a breathing tube and machin…" at bounding box center [487, 342] width 412 height 30
checkbox input "true"
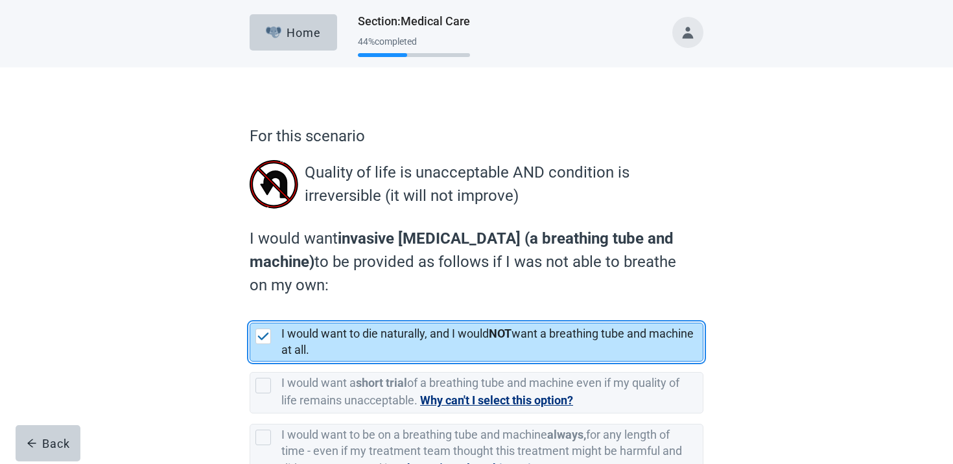
scroll to position [130, 0]
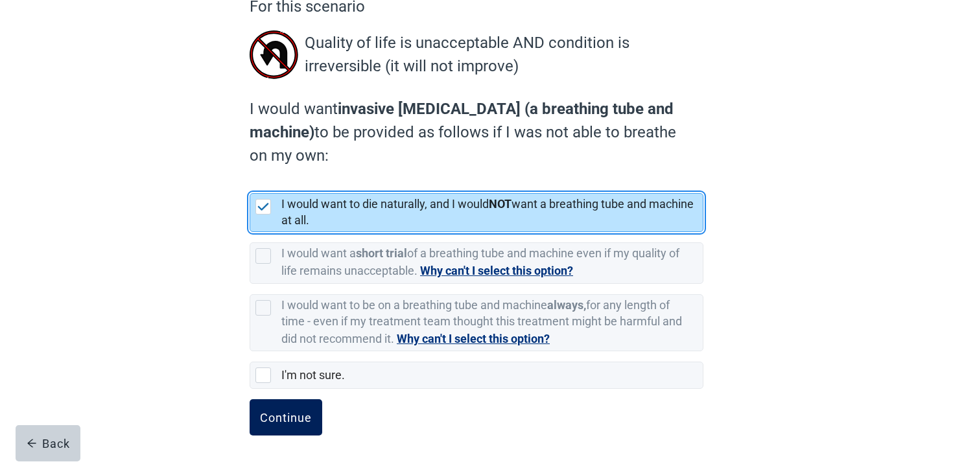
click at [288, 421] on div "Continue" at bounding box center [286, 417] width 52 height 13
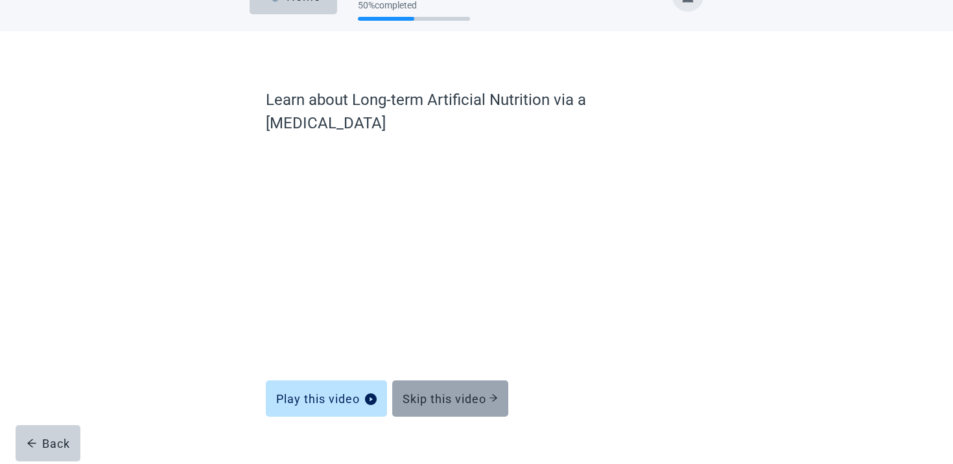
click at [484, 392] on div "Skip this video" at bounding box center [450, 398] width 95 height 13
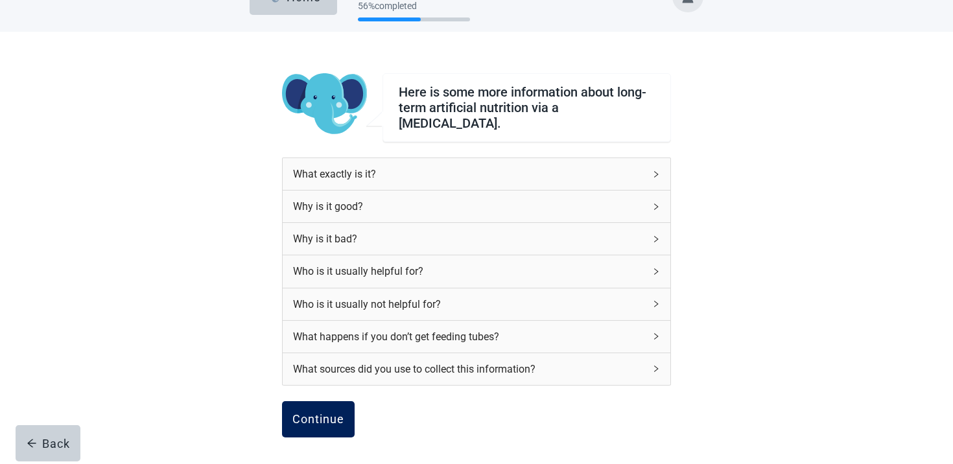
click at [305, 413] on div "Continue" at bounding box center [318, 419] width 52 height 13
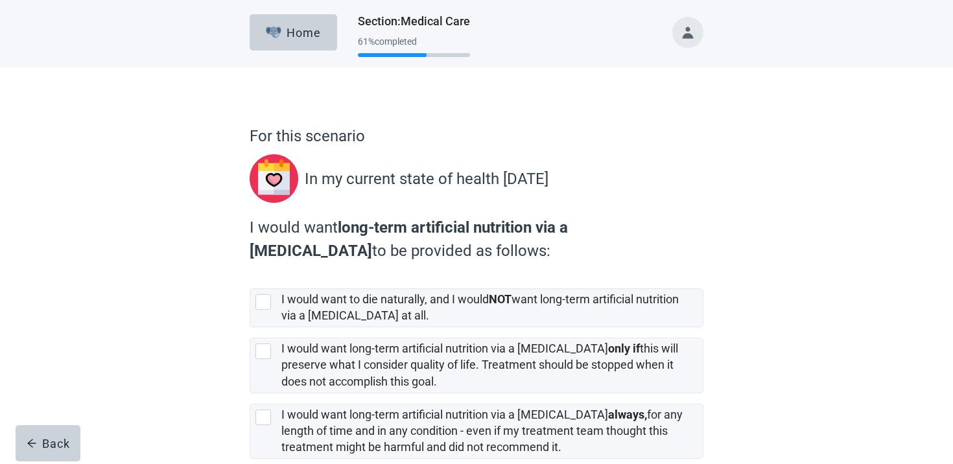
click at [305, 410] on label "I would want long-term artificial nutrition via a [MEDICAL_DATA] always, for an…" at bounding box center [481, 431] width 401 height 46
checkbox input "true"
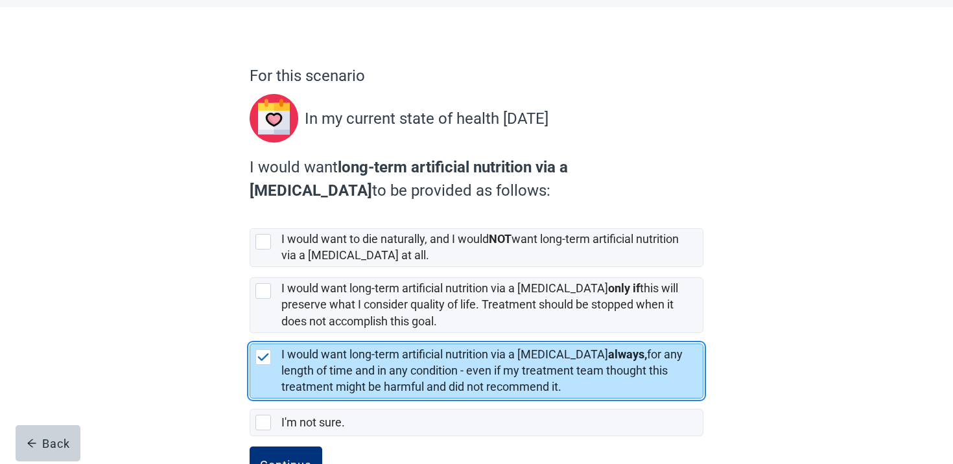
scroll to position [108, 0]
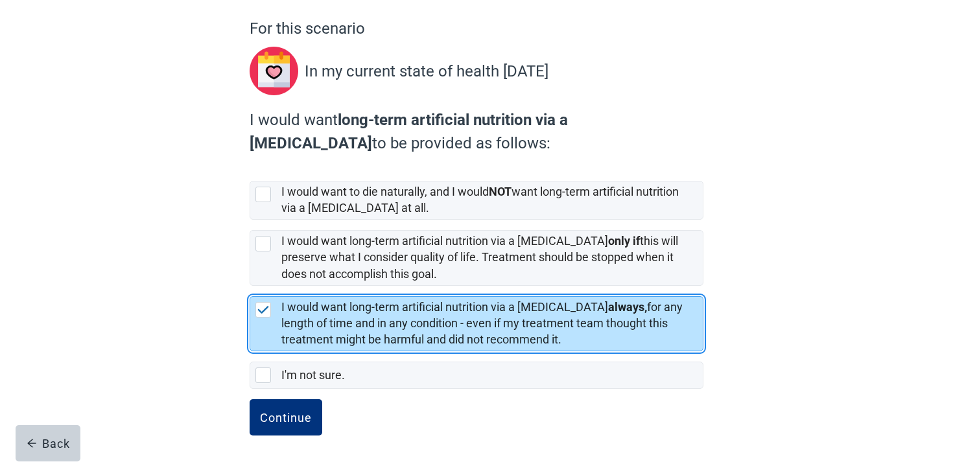
click at [305, 411] on div "Continue" at bounding box center [286, 417] width 52 height 13
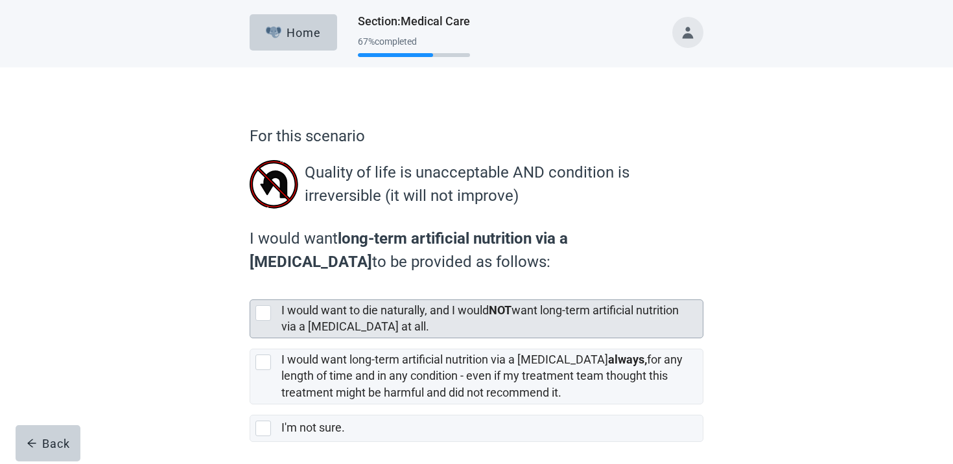
click at [348, 332] on label "I would want to die naturally, and I would NOT want long-term artificial nutrit…" at bounding box center [479, 318] width 397 height 30
checkbox input "true"
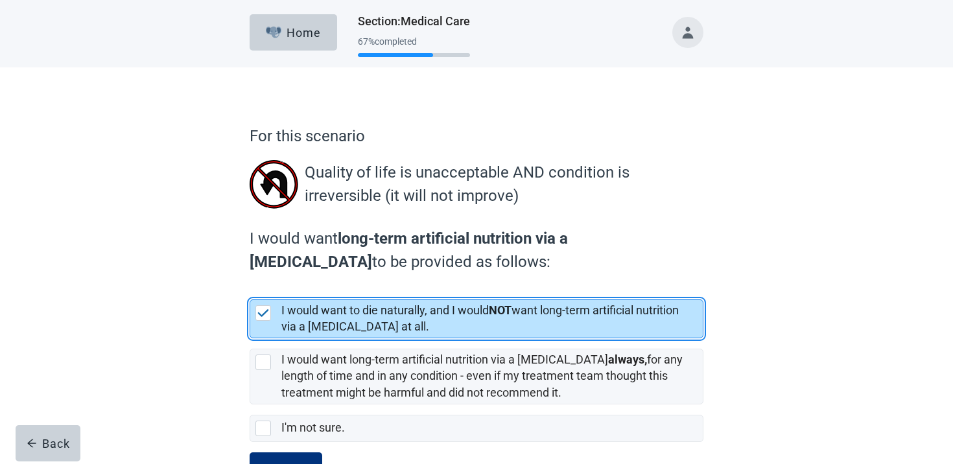
scroll to position [53, 0]
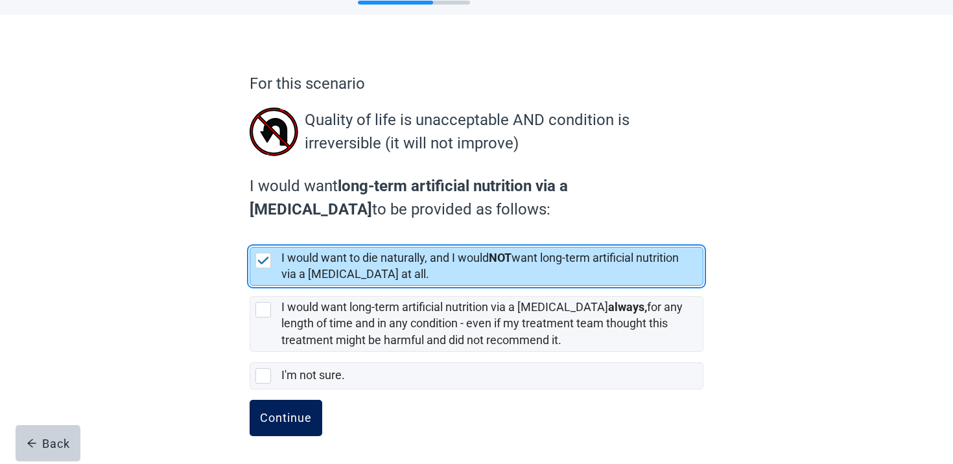
click at [296, 412] on div "Continue" at bounding box center [286, 418] width 52 height 13
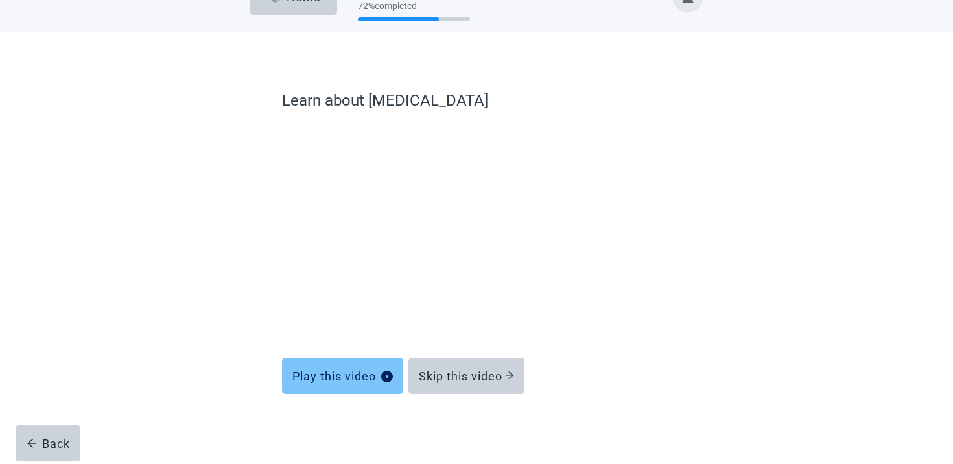
scroll to position [36, 0]
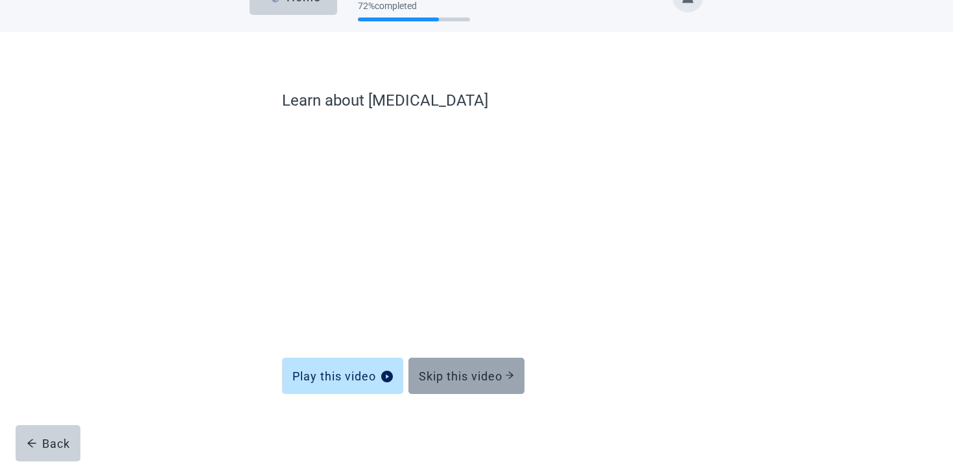
click at [436, 376] on div "Skip this video" at bounding box center [466, 376] width 95 height 13
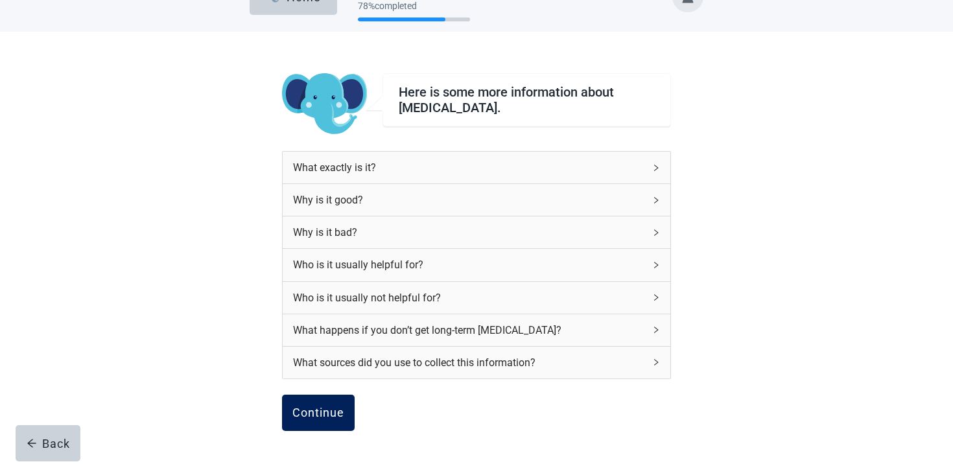
click at [340, 410] on div "Continue" at bounding box center [318, 412] width 52 height 13
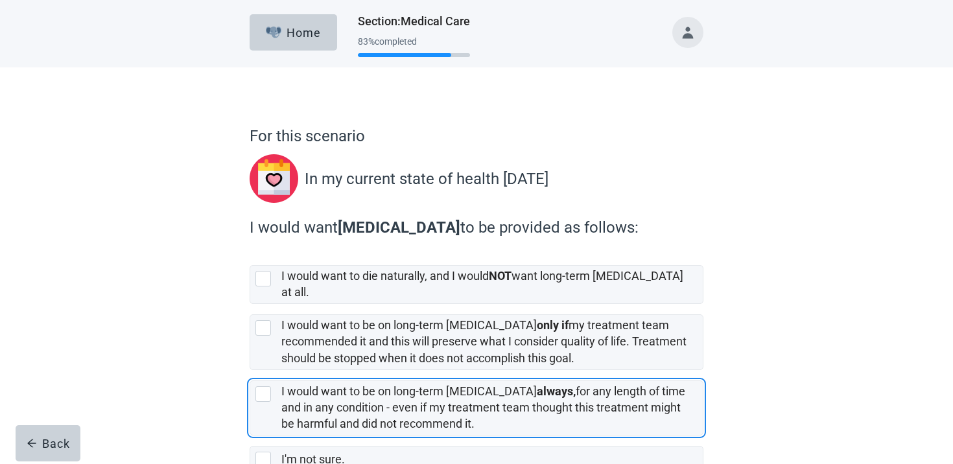
click at [340, 410] on div "I would want to be on long-term [MEDICAL_DATA] always, for any length of time a…" at bounding box center [488, 408] width 414 height 49
click at [250, 371] on input "I would want to be on long-term [MEDICAL_DATA] always, for any length of time a…" at bounding box center [250, 370] width 1 height 1
checkbox input "true"
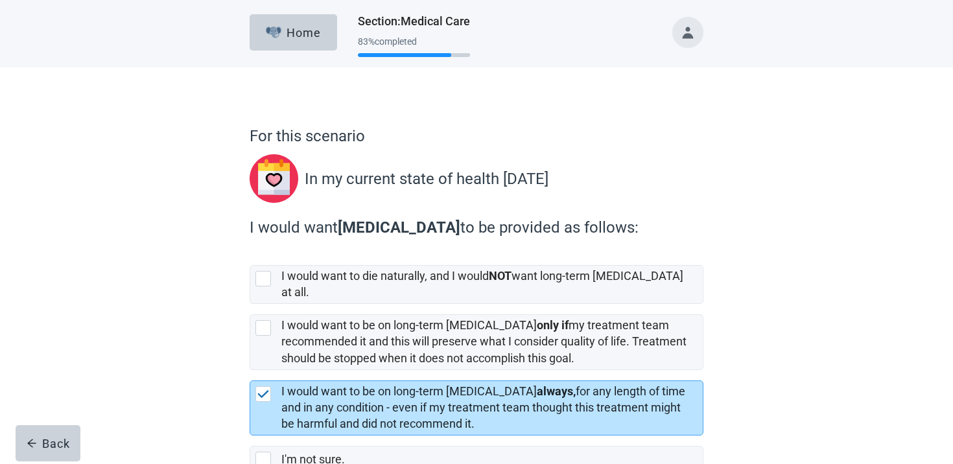
scroll to position [73, 0]
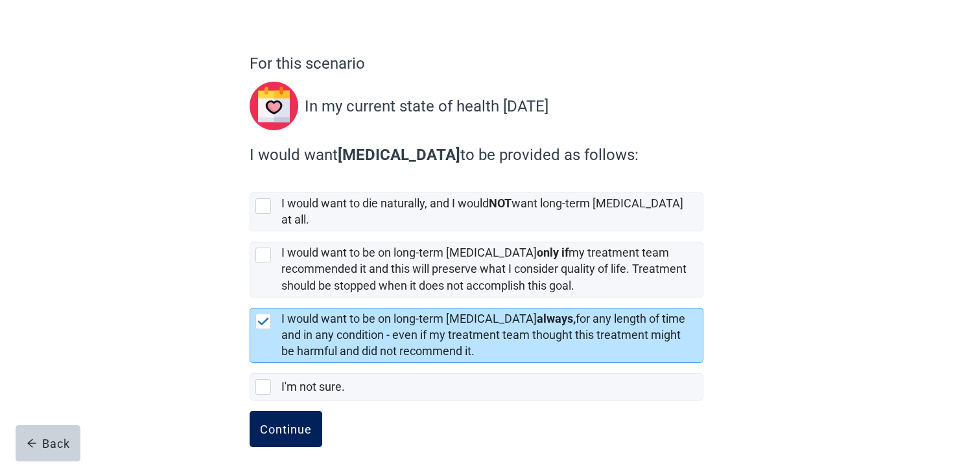
click at [301, 423] on div "Continue" at bounding box center [286, 429] width 52 height 13
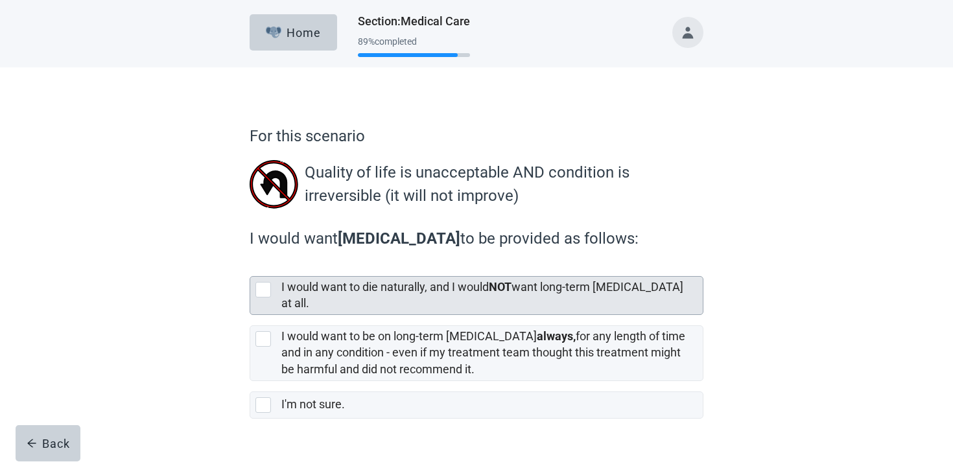
click at [368, 285] on label "I would want to die naturally, and I would NOT want long-term [MEDICAL_DATA] at…" at bounding box center [482, 295] width 402 height 30
checkbox input "true"
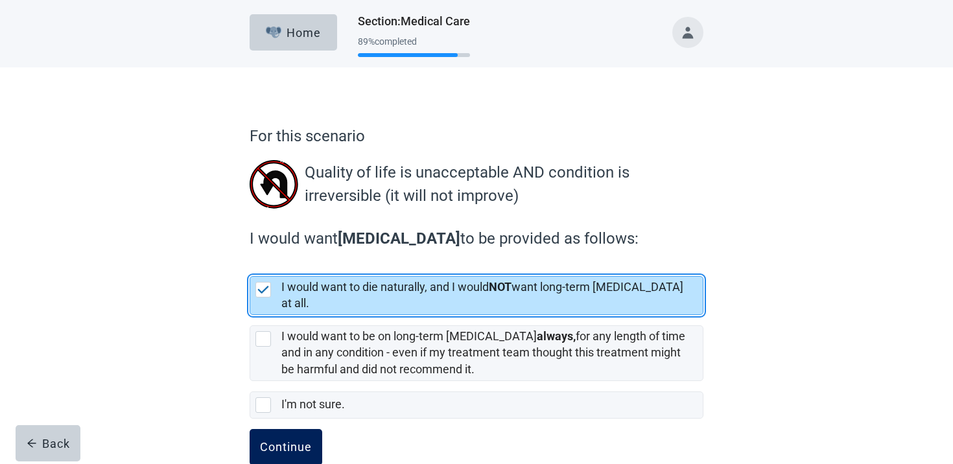
click at [294, 441] on div "Continue" at bounding box center [286, 447] width 52 height 13
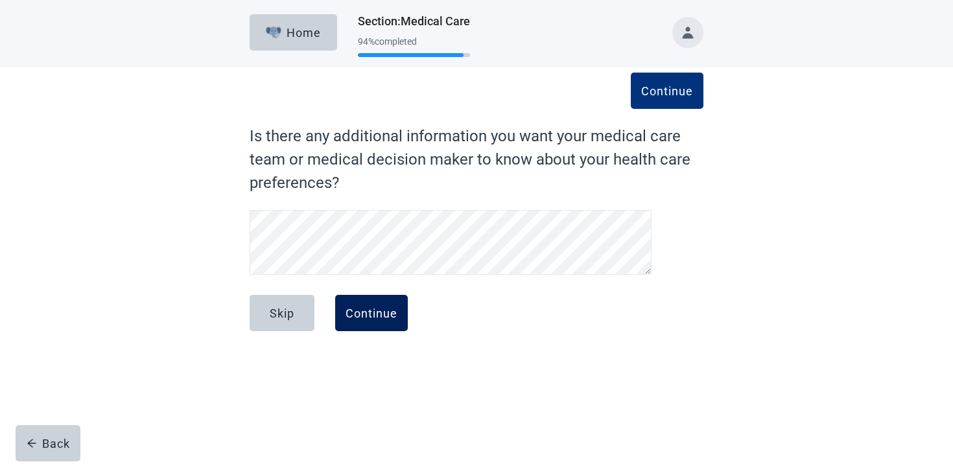
click at [387, 322] on button "Continue" at bounding box center [371, 313] width 73 height 36
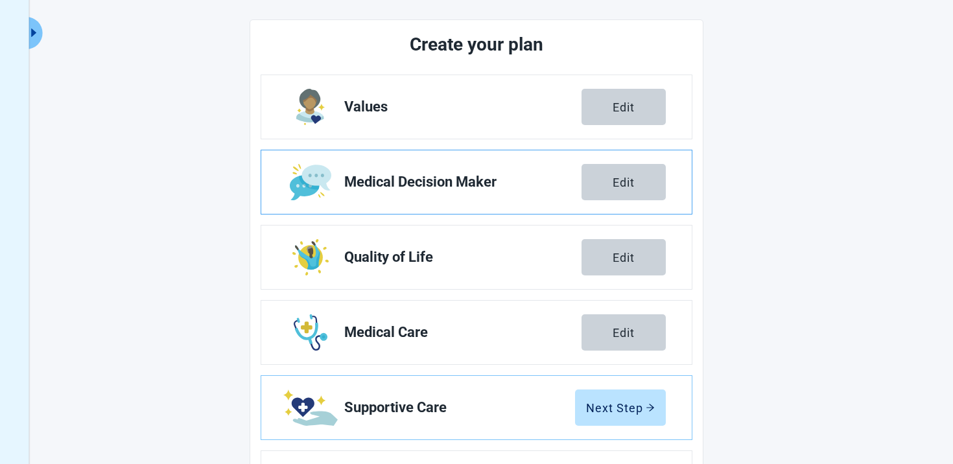
scroll to position [225, 0]
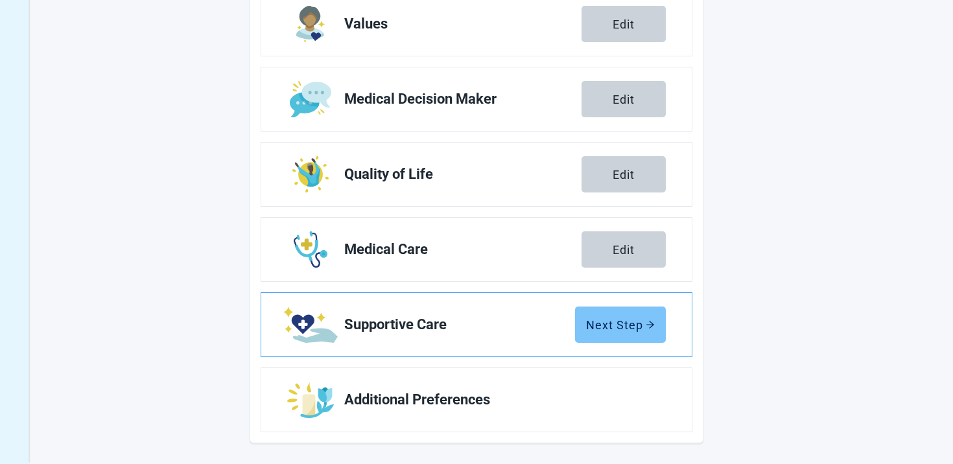
click at [624, 328] on div "Next Step" at bounding box center [620, 324] width 69 height 13
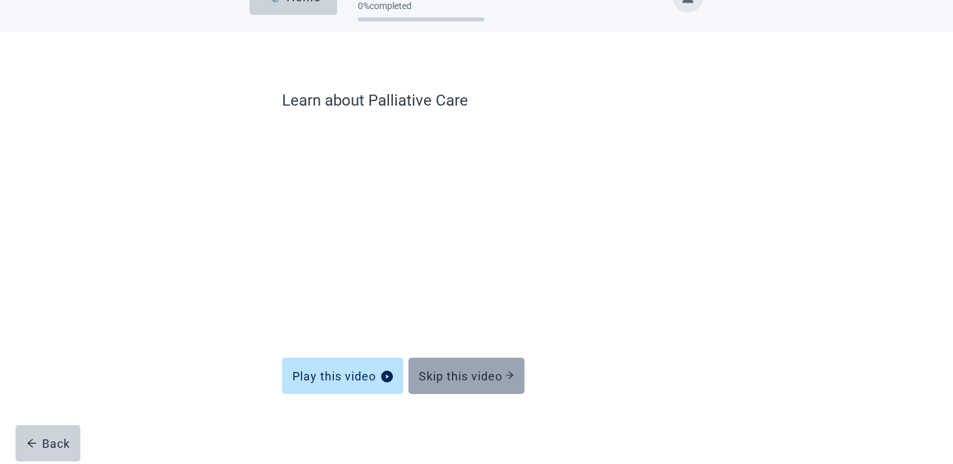
scroll to position [36, 0]
click at [511, 394] on button "Skip this video" at bounding box center [466, 376] width 116 height 36
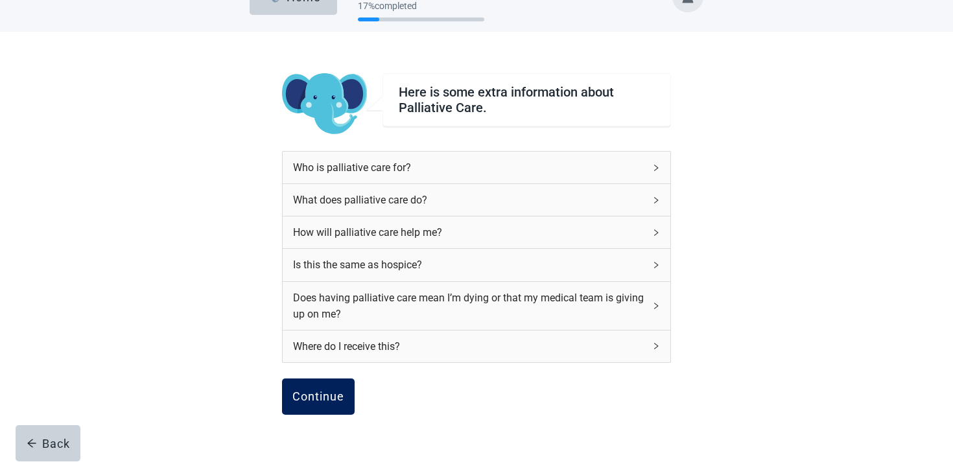
click at [345, 396] on button "Continue" at bounding box center [318, 397] width 73 height 36
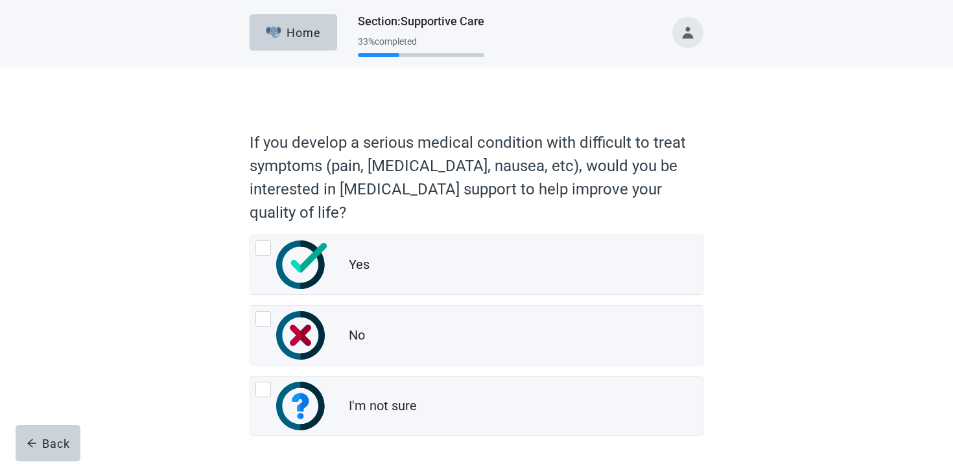
click at [345, 396] on div "I'm not sure" at bounding box center [476, 406] width 453 height 59
click at [250, 377] on input "I'm not sure" at bounding box center [250, 376] width 1 height 1
radio input "true"
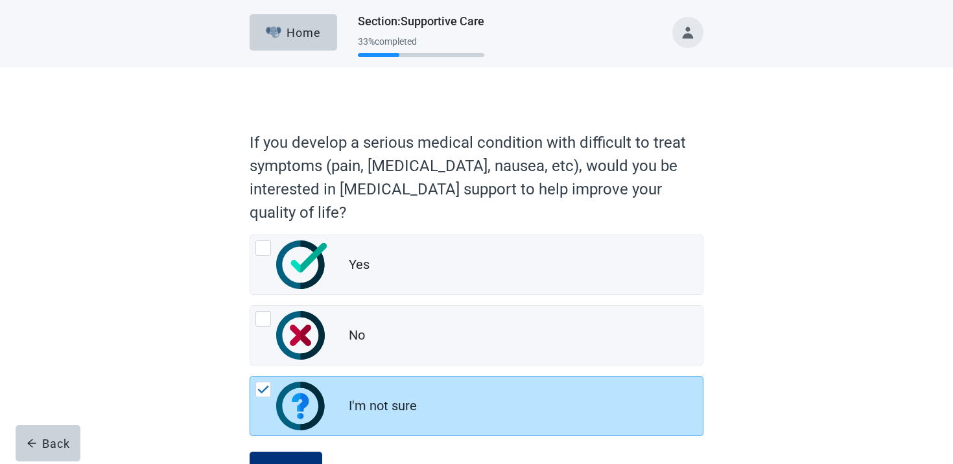
scroll to position [53, 0]
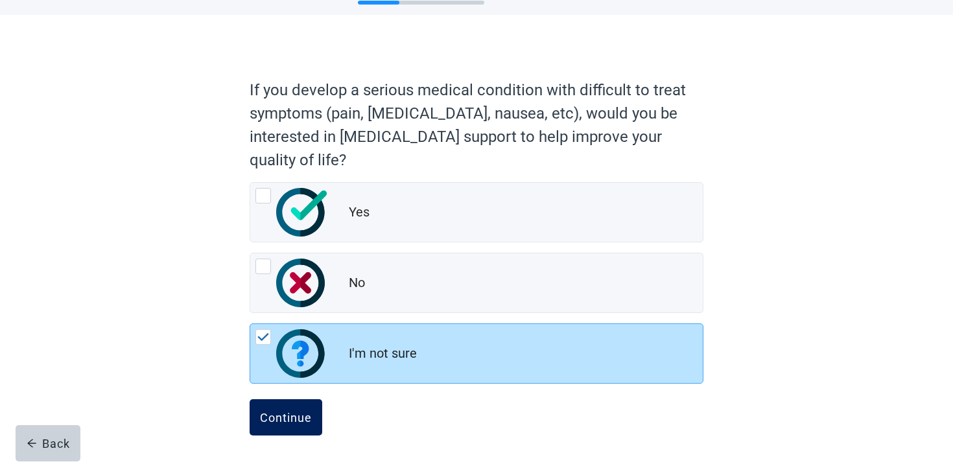
click at [310, 411] on div "Continue" at bounding box center [286, 417] width 52 height 13
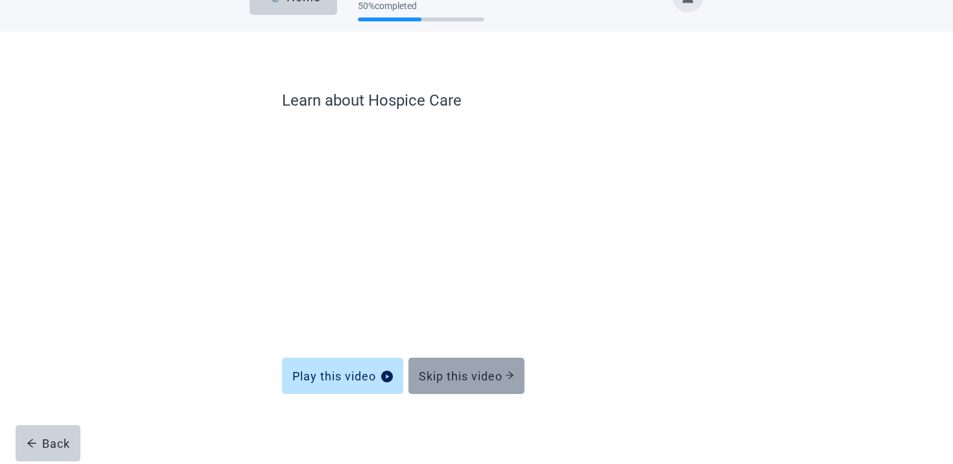
scroll to position [36, 0]
click at [486, 374] on div "Skip this video" at bounding box center [466, 376] width 95 height 13
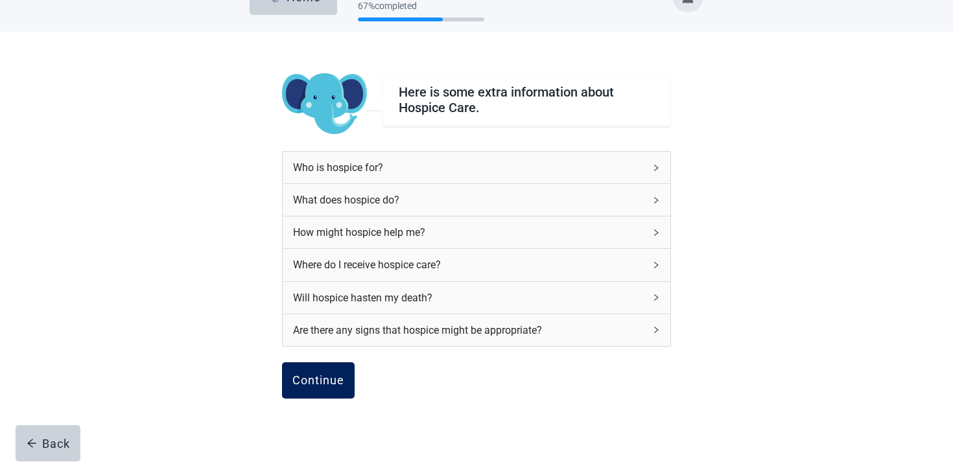
click at [288, 387] on button "Continue" at bounding box center [318, 380] width 73 height 36
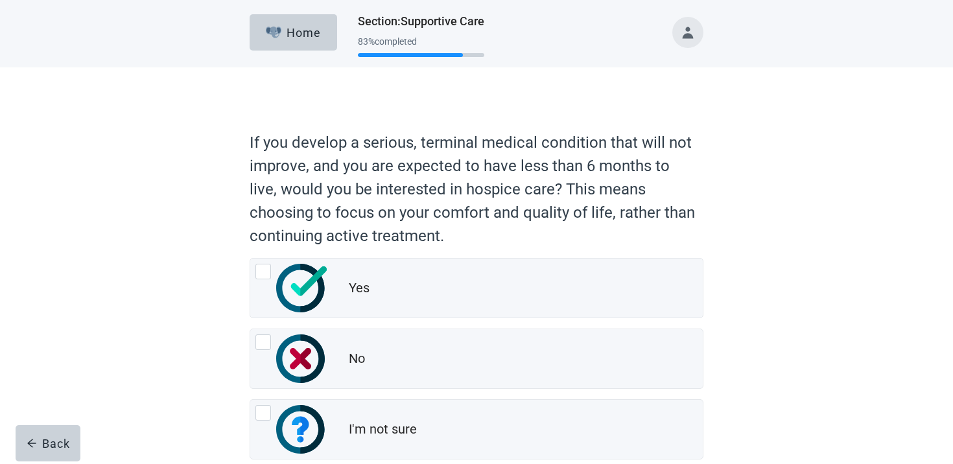
click at [288, 387] on div "No" at bounding box center [476, 358] width 453 height 59
click at [250, 329] on input "No" at bounding box center [250, 329] width 1 height 1
radio input "true"
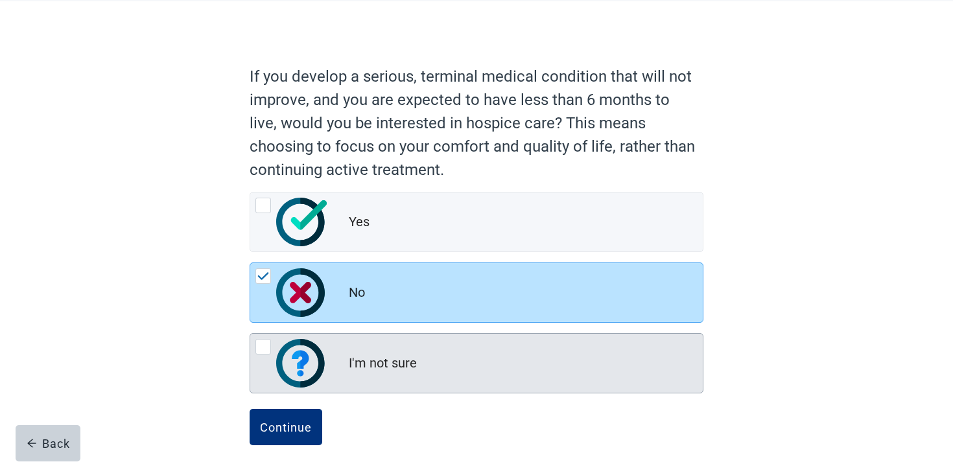
scroll to position [76, 0]
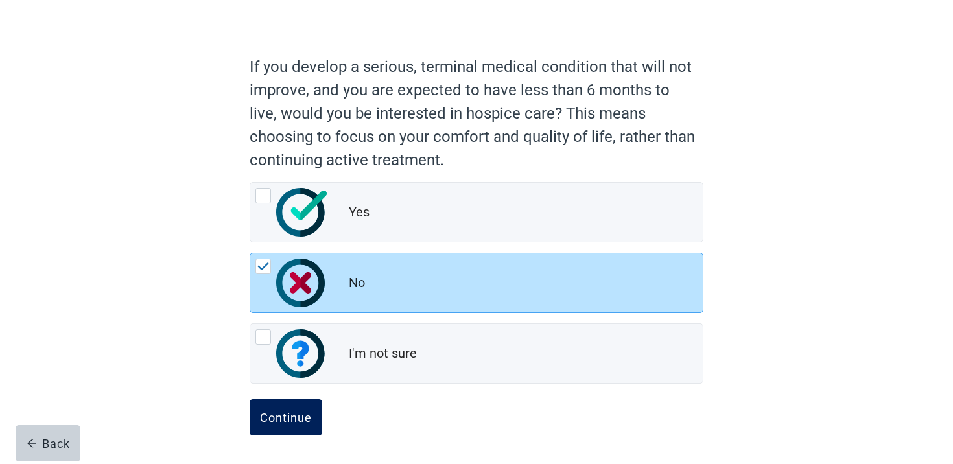
click at [274, 417] on div "Continue" at bounding box center [286, 417] width 52 height 13
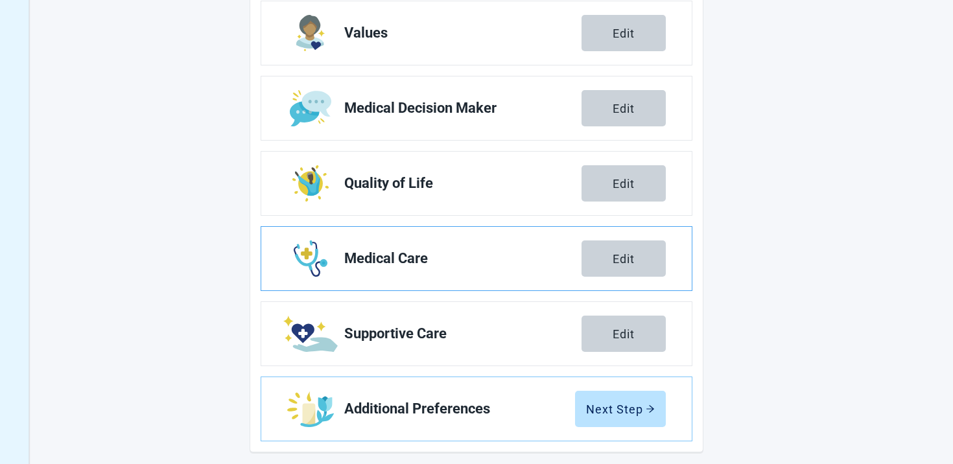
scroll to position [225, 0]
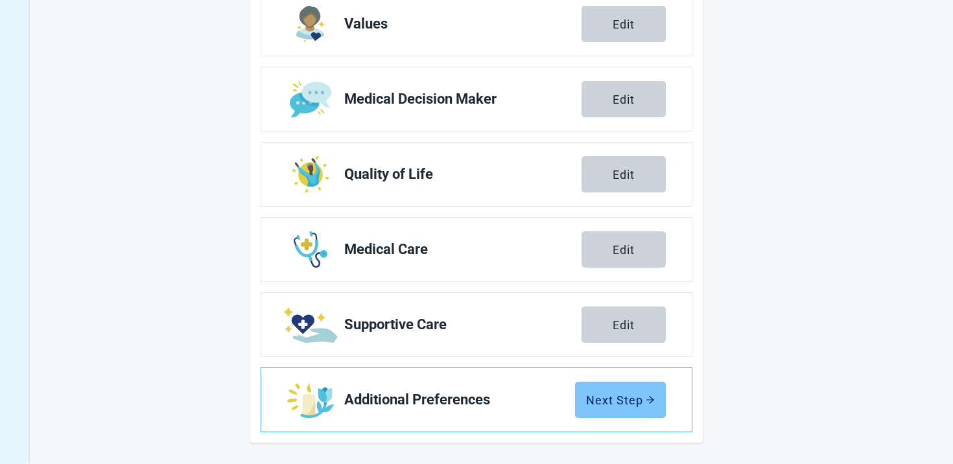
click at [606, 394] on div "Next Step" at bounding box center [620, 400] width 69 height 13
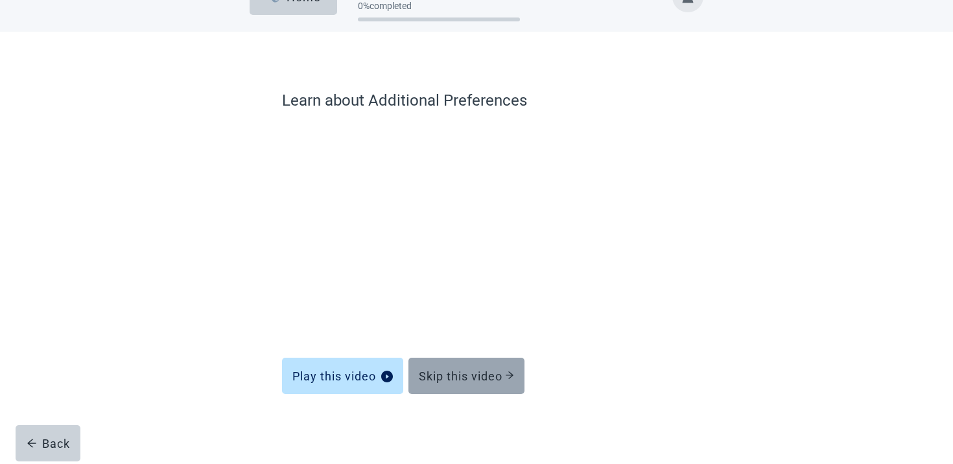
click at [476, 394] on form "Learn about Additional Preferences Play this video Skip this video Back" at bounding box center [476, 276] width 389 height 375
click at [476, 385] on button "Skip this video" at bounding box center [466, 376] width 116 height 36
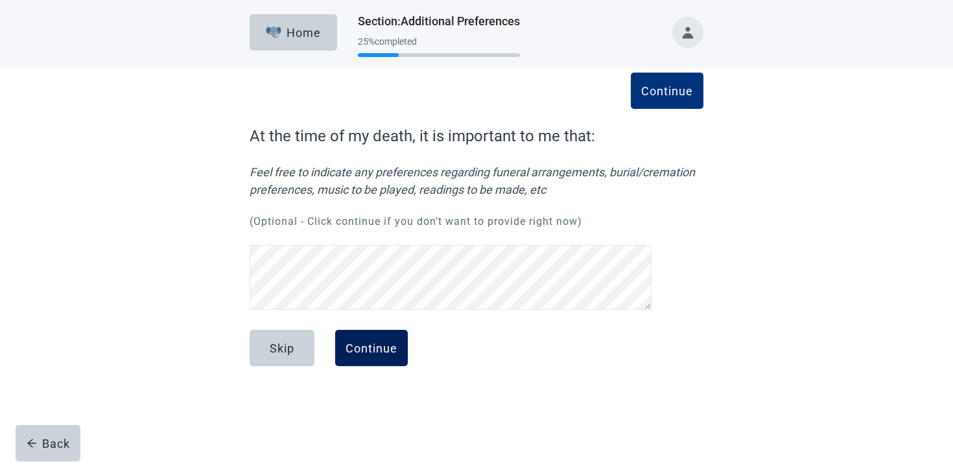
click at [368, 355] on div "Continue" at bounding box center [372, 348] width 52 height 13
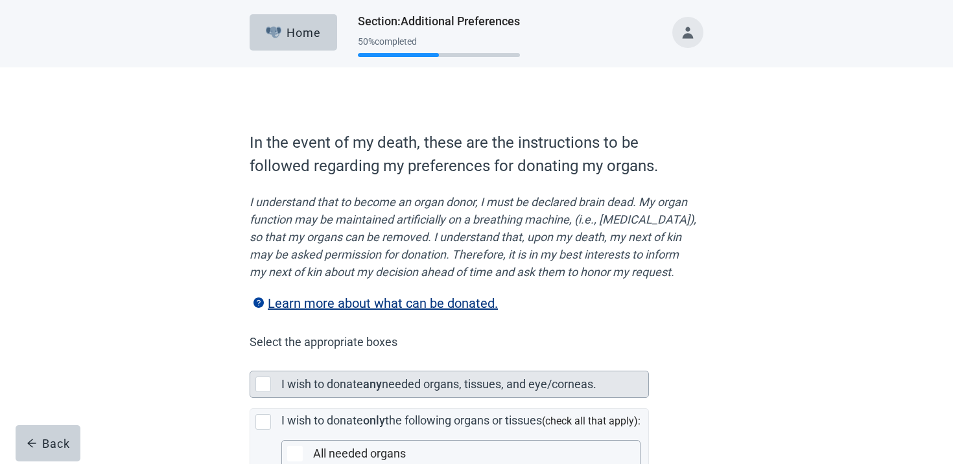
scroll to position [237, 0]
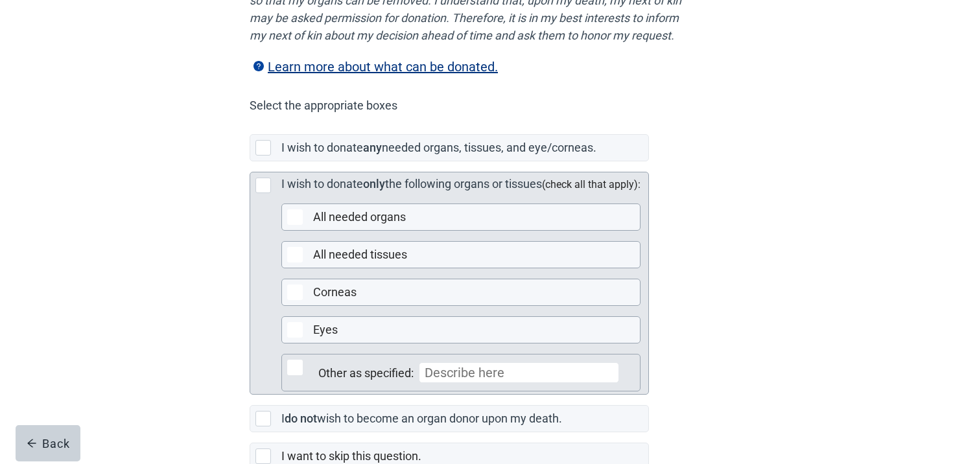
click at [359, 373] on div "Other as specified:" at bounding box center [476, 373] width 327 height 36
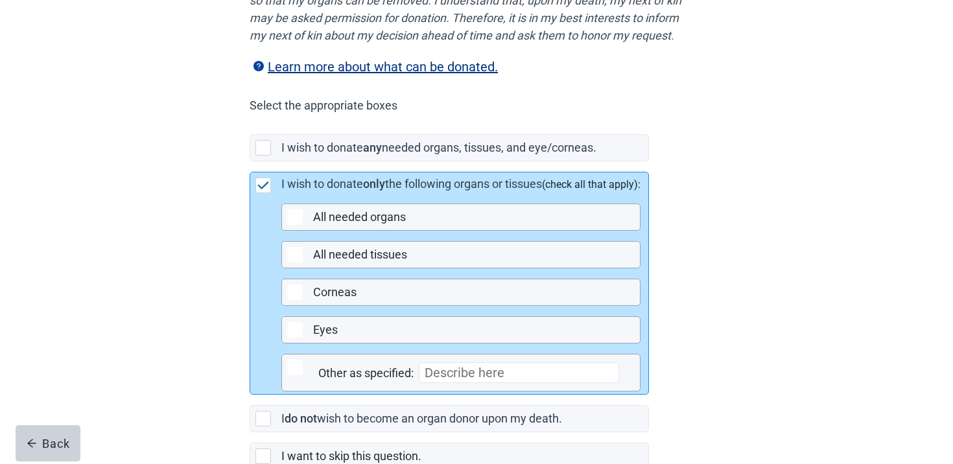
click at [355, 362] on div "I wish to donate only the following organs or tissues (check all that apply): A…" at bounding box center [460, 283] width 359 height 217
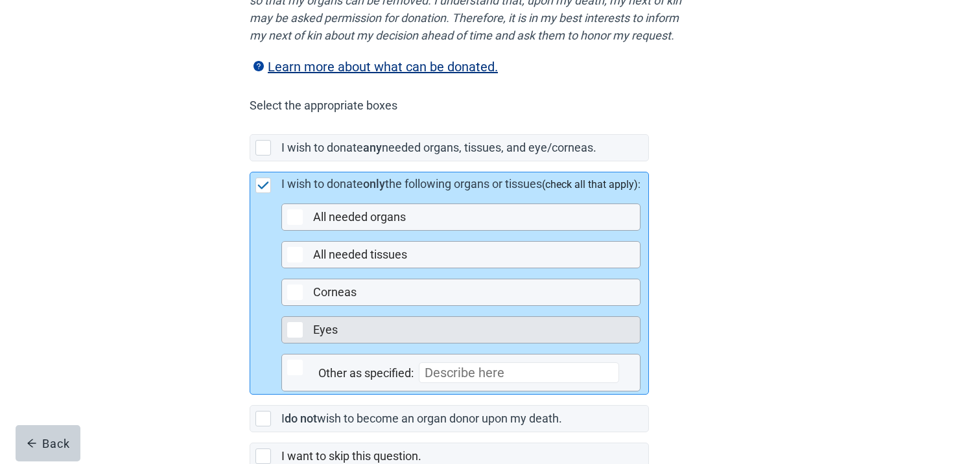
click at [347, 338] on div "Eyes" at bounding box center [472, 330] width 319 height 16
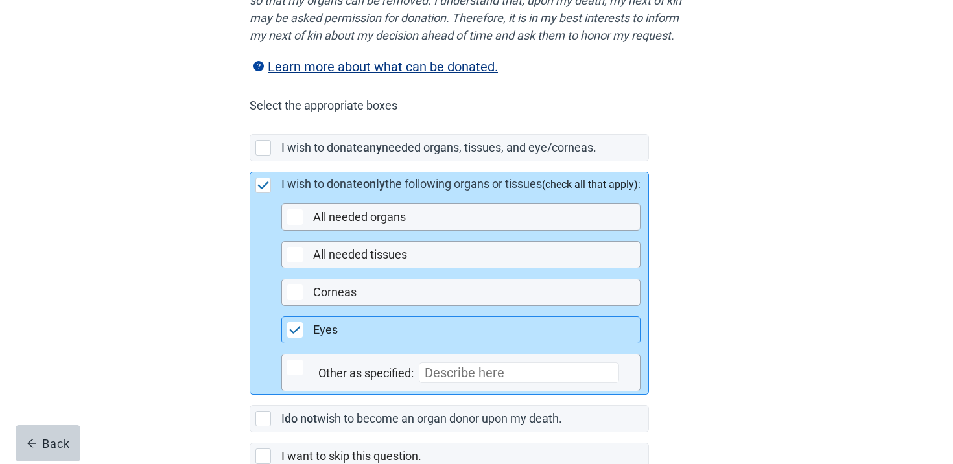
scroll to position [336, 0]
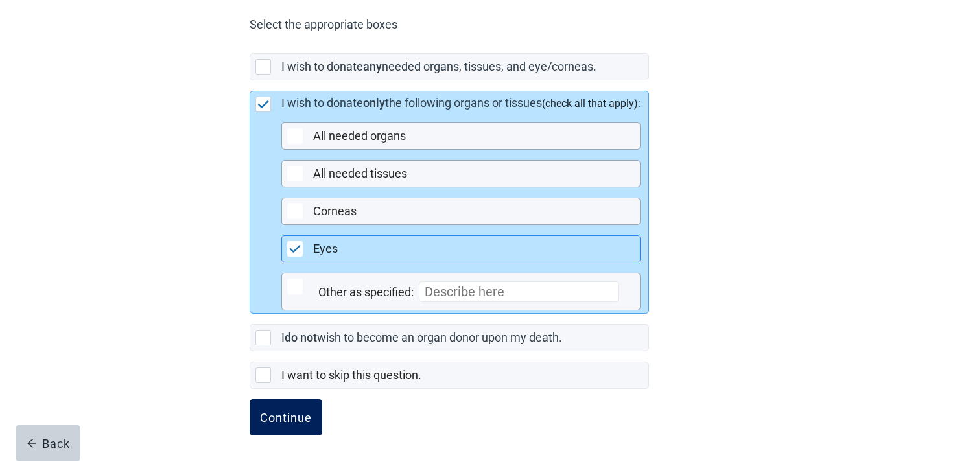
click at [293, 412] on div "Continue" at bounding box center [286, 417] width 52 height 13
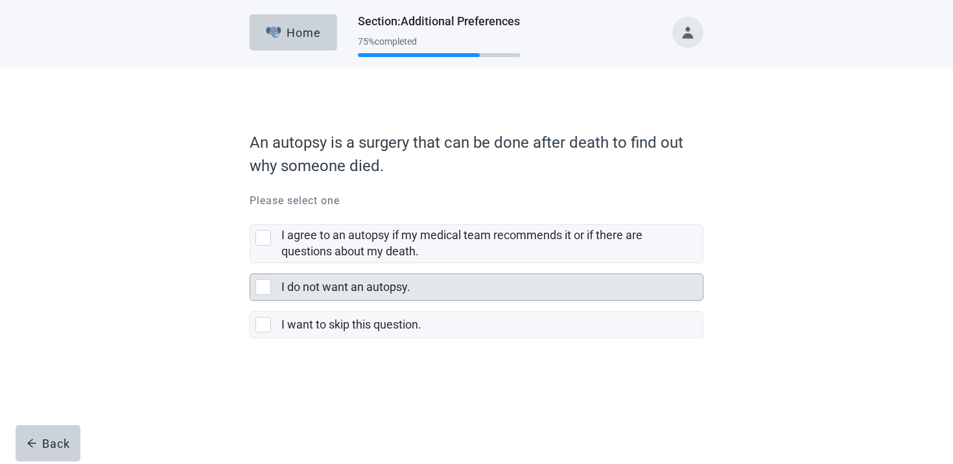
click at [340, 290] on label "I do not want an autopsy." at bounding box center [345, 287] width 129 height 14
checkbox input "true"
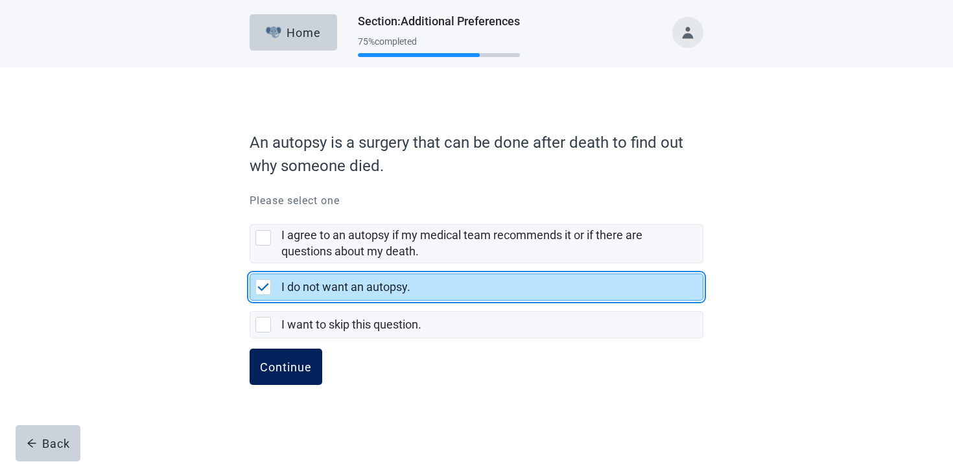
click at [293, 349] on button "Continue" at bounding box center [286, 367] width 73 height 36
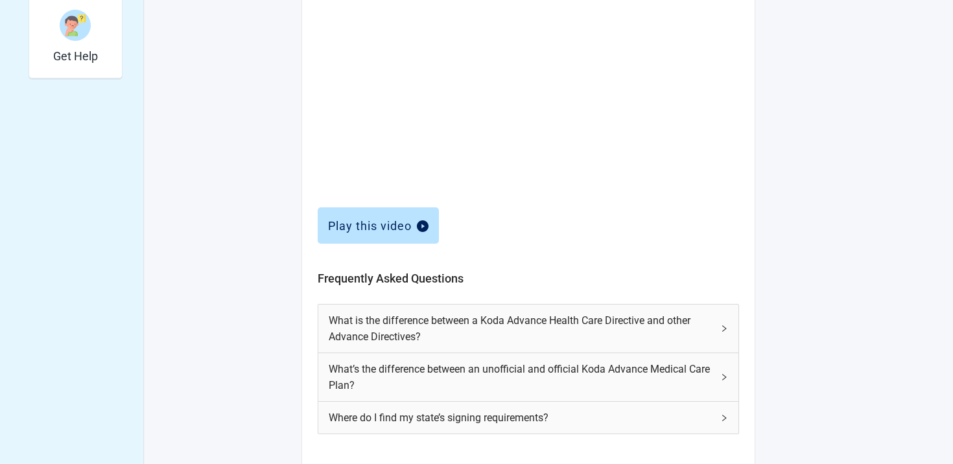
scroll to position [542, 0]
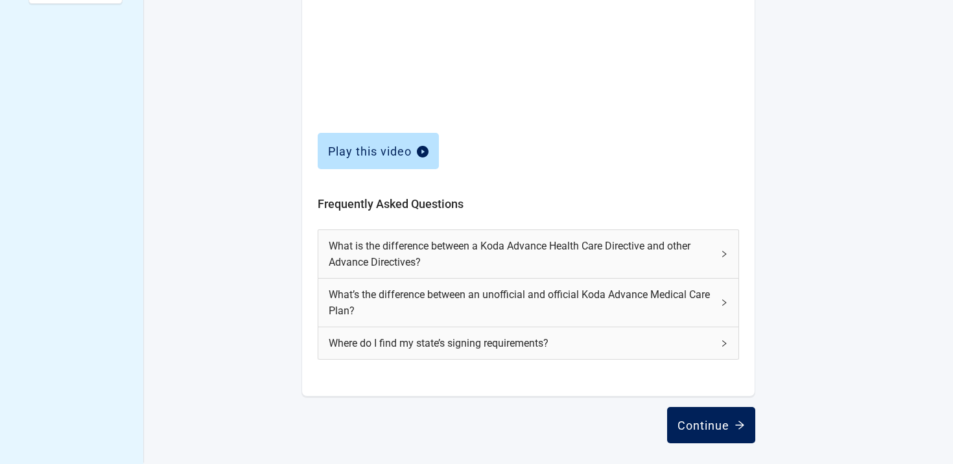
click at [700, 432] on button "Continue" at bounding box center [711, 425] width 88 height 36
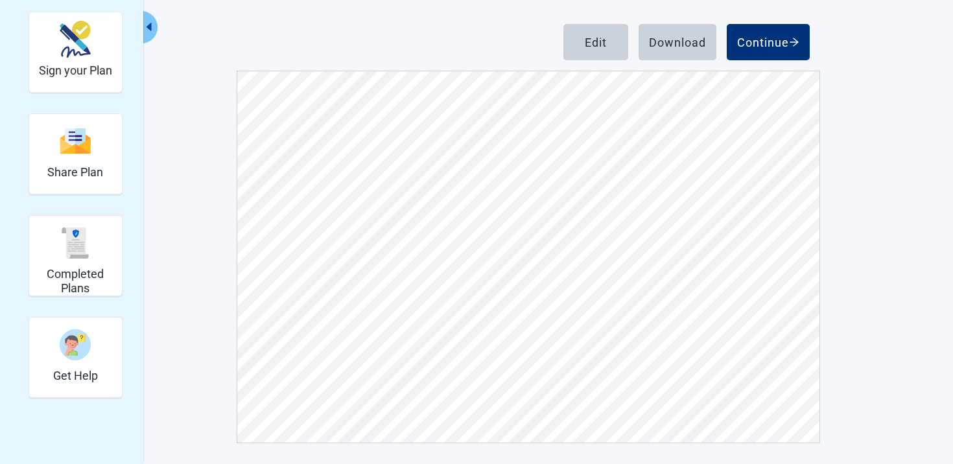
scroll to position [6568, 0]
click at [752, 36] on div "Continue" at bounding box center [768, 42] width 62 height 13
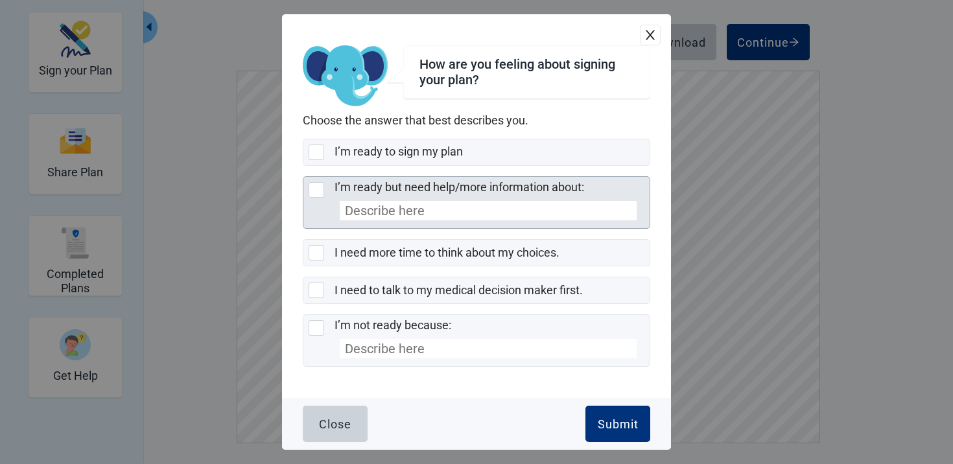
click at [453, 187] on label "I’m ready but need help/more information about:" at bounding box center [460, 187] width 250 height 14
checkbox input "true"
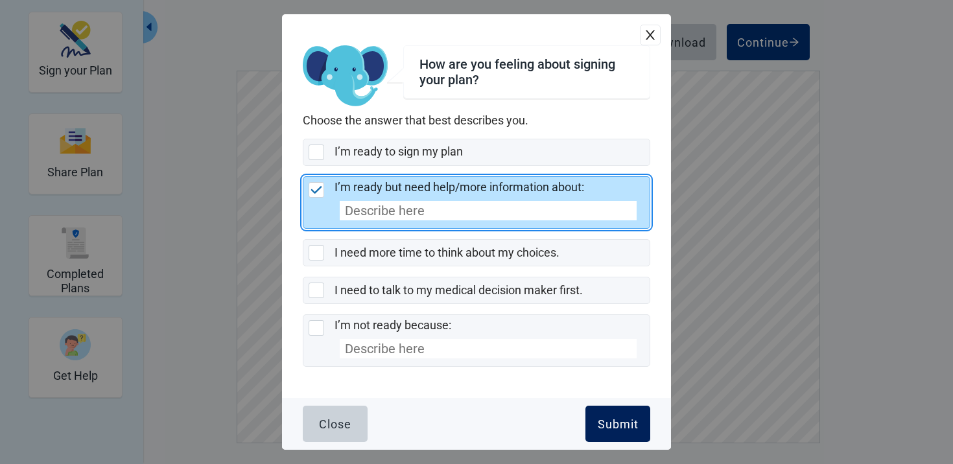
click at [620, 419] on div "Submit" at bounding box center [618, 424] width 41 height 13
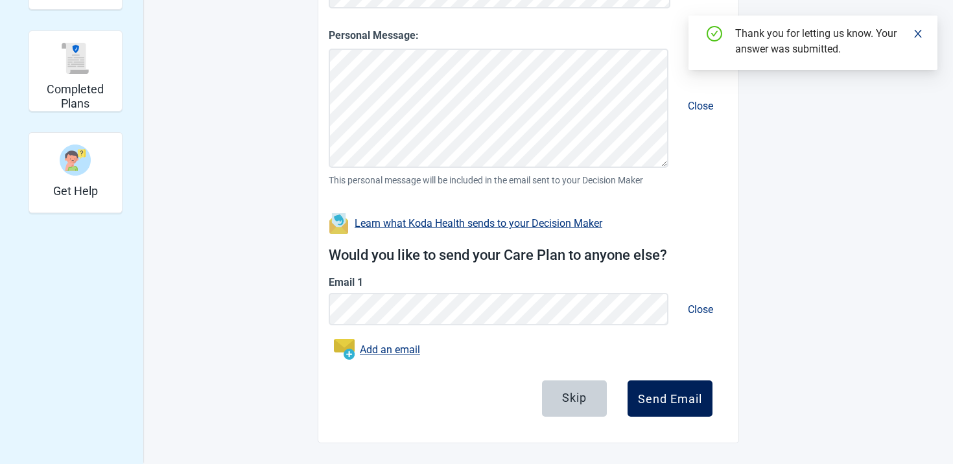
click at [676, 409] on button "Send Email" at bounding box center [670, 399] width 85 height 36
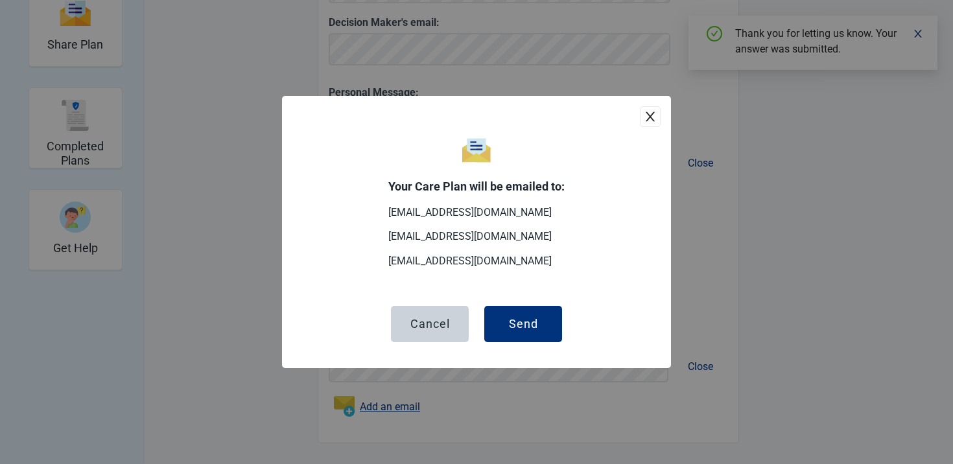
scroll to position [276, 0]
click at [543, 344] on div "Your Care Plan will be emailed to: [EMAIL_ADDRESS][DOMAIN_NAME] [EMAIL_ADDRESS]…" at bounding box center [476, 232] width 389 height 272
click at [542, 329] on button "Send" at bounding box center [523, 324] width 78 height 36
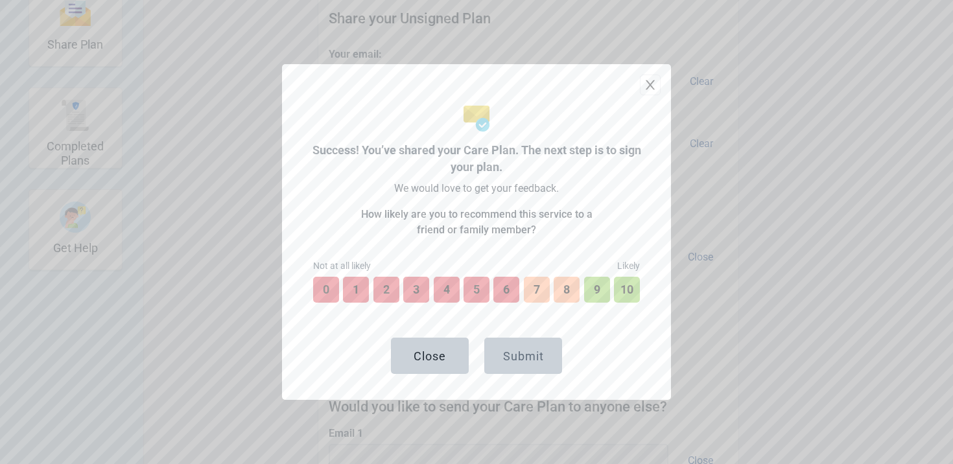
scroll to position [370, 0]
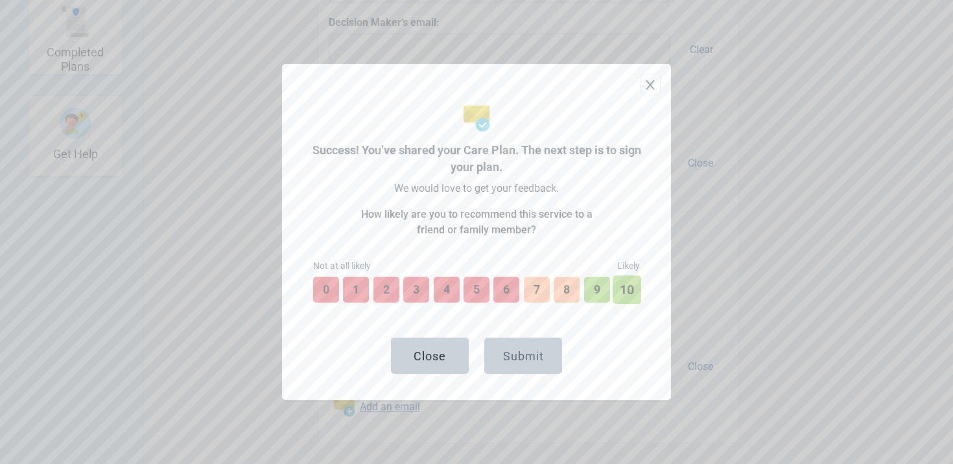
click at [638, 279] on button "10" at bounding box center [627, 290] width 29 height 29
click at [551, 338] on button "Submit" at bounding box center [523, 356] width 78 height 36
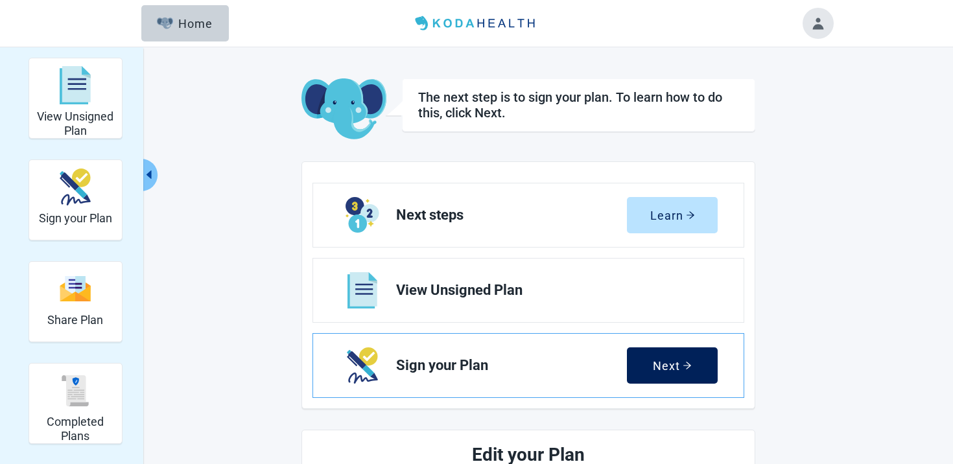
click at [670, 355] on button "Next" at bounding box center [672, 365] width 91 height 36
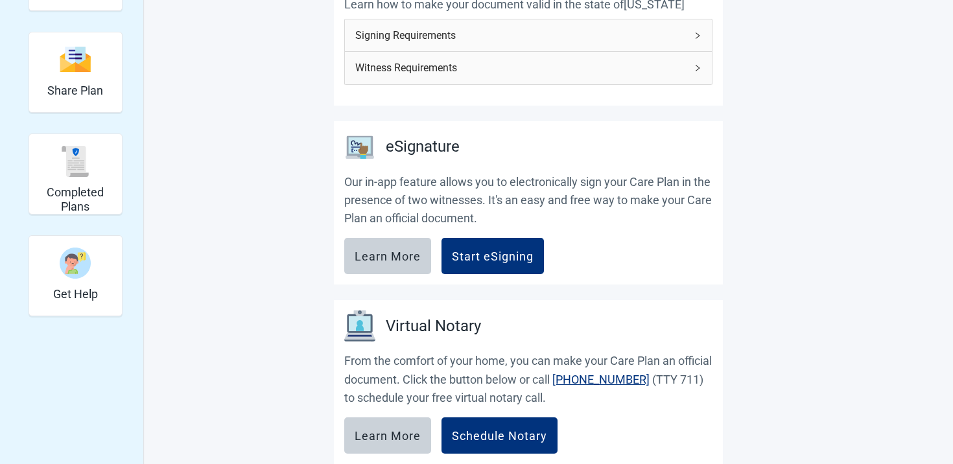
scroll to position [293, 0]
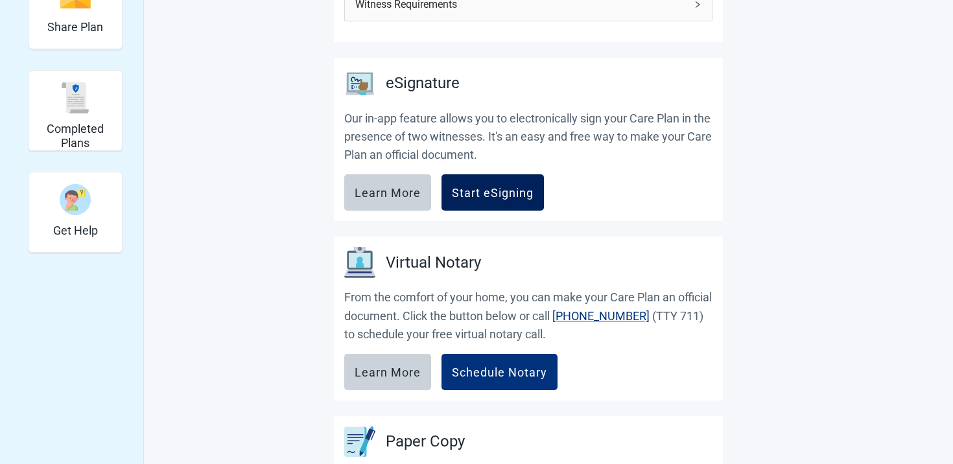
click at [524, 193] on div "Start eSigning" at bounding box center [493, 192] width 82 height 13
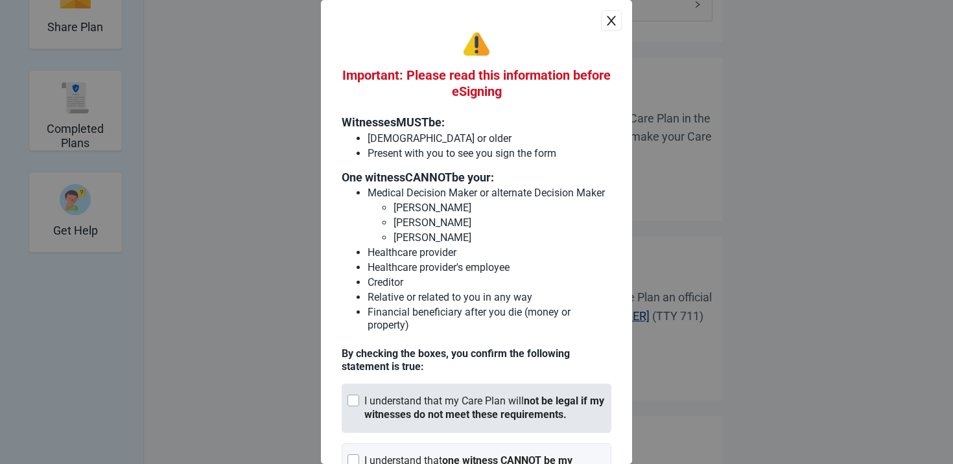
click at [479, 395] on div "I understand that my Care Plan will not be legal if my witnesses do not meet th…" at bounding box center [484, 408] width 241 height 27
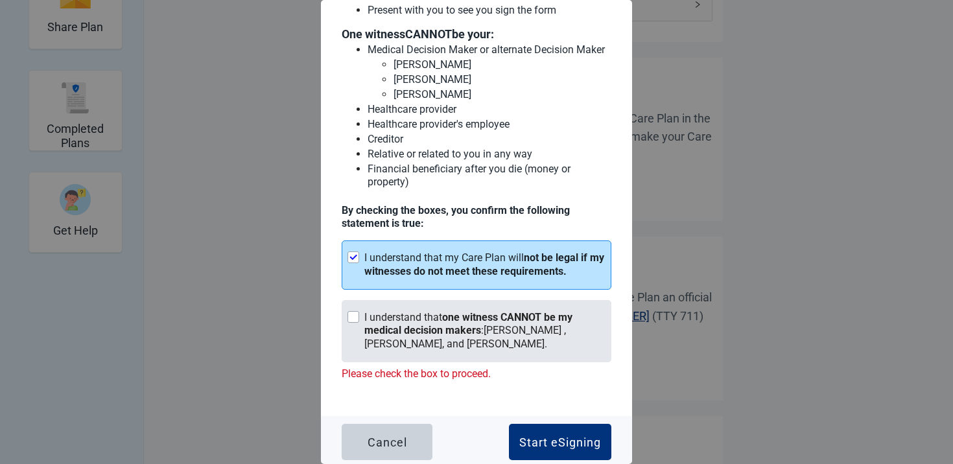
click at [460, 326] on strong "one witness CANNOT be my medical decision makers" at bounding box center [468, 324] width 208 height 26
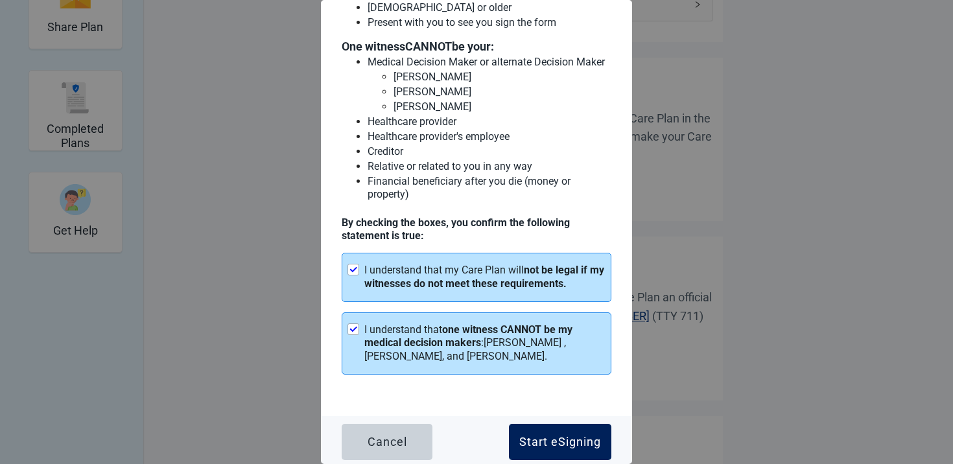
click at [554, 444] on div "Start eSigning" at bounding box center [560, 442] width 82 height 13
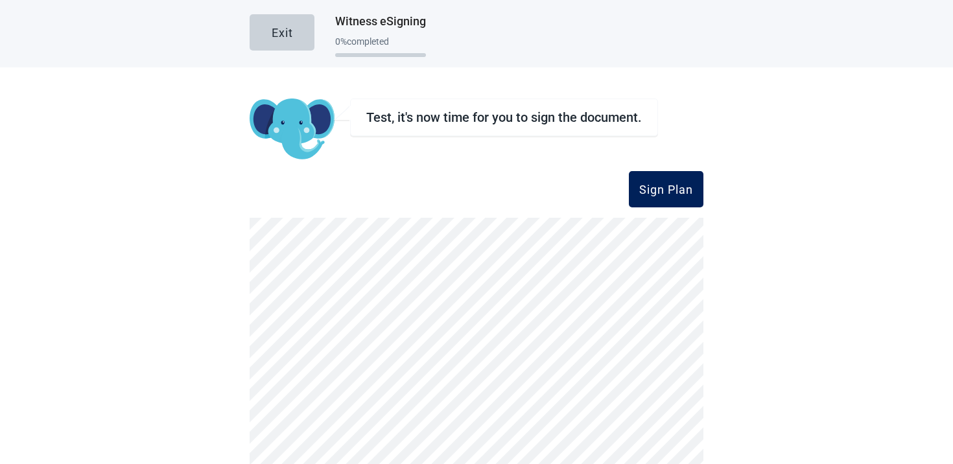
click at [676, 189] on div "Sign Plan" at bounding box center [666, 189] width 54 height 13
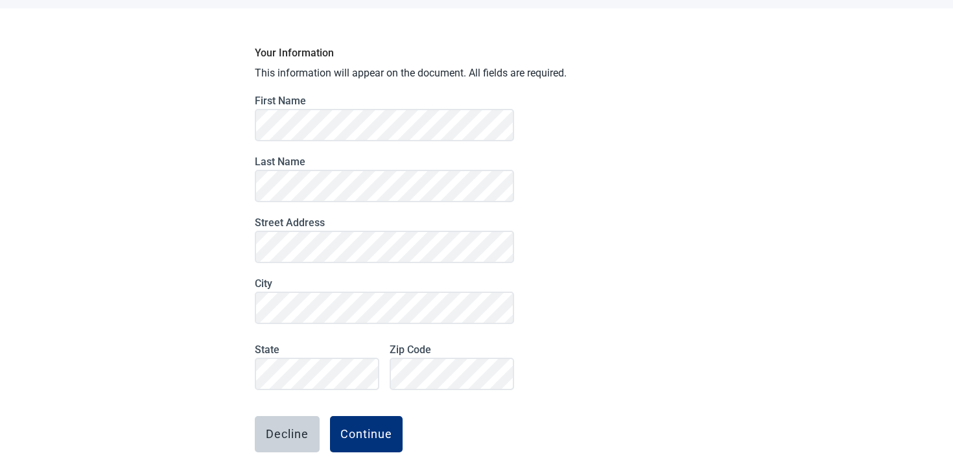
scroll to position [117, 0]
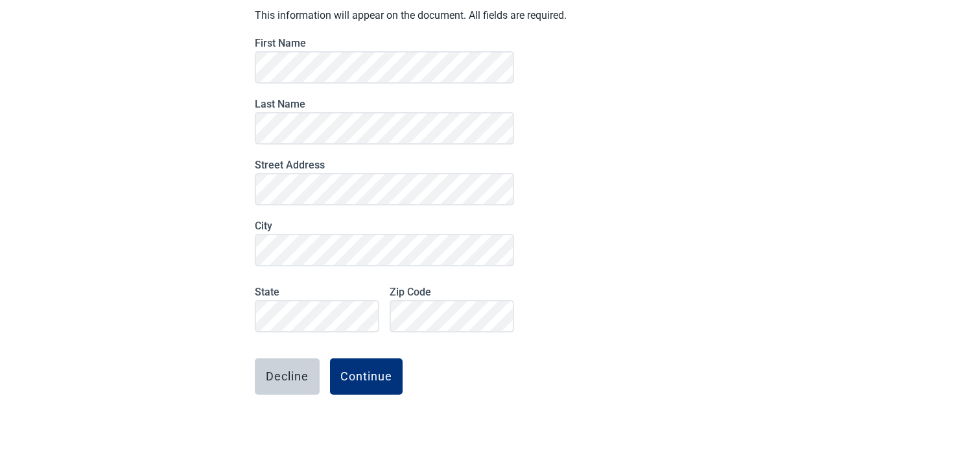
click at [347, 284] on div "State" at bounding box center [317, 305] width 135 height 66
click at [387, 366] on button "Continue" at bounding box center [366, 377] width 73 height 36
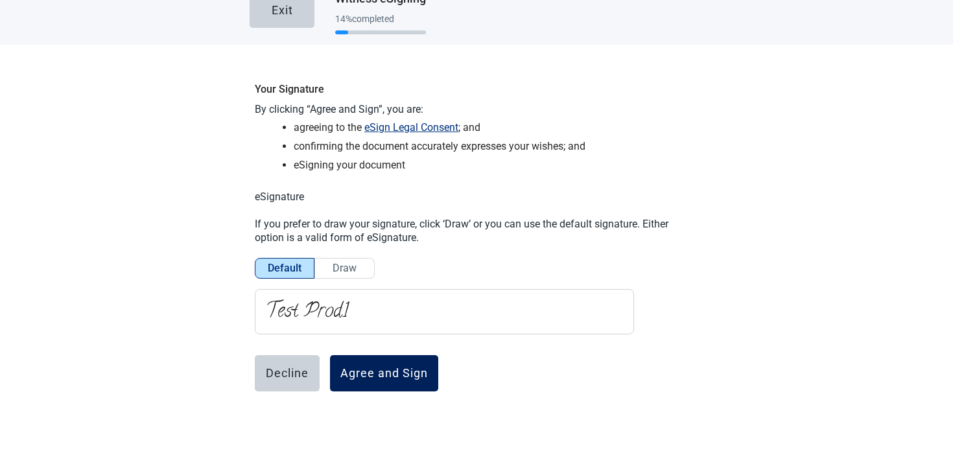
click at [387, 367] on div "Agree and Sign" at bounding box center [384, 373] width 88 height 13
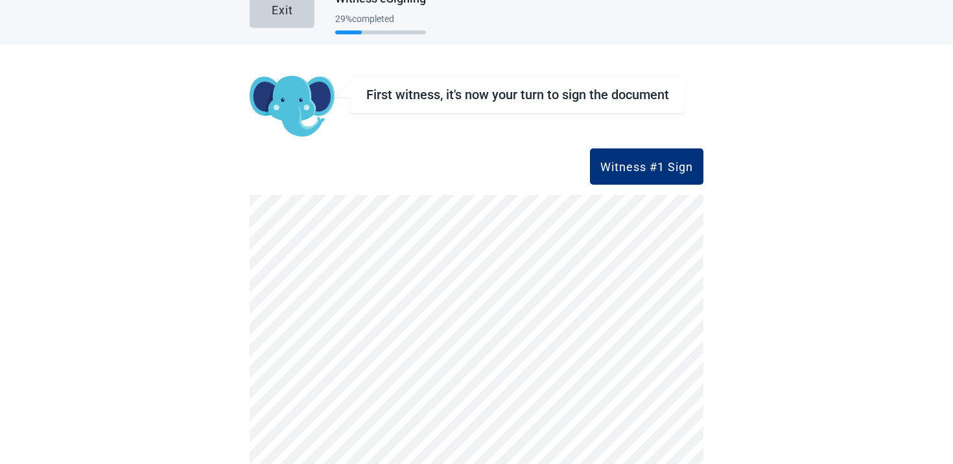
click at [652, 191] on div "First witness, it's now your turn to sign the document Witness #1 Sign Witness …" at bounding box center [477, 306] width 454 height 522
click at [650, 175] on button "Witness #1 Sign" at bounding box center [646, 166] width 113 height 36
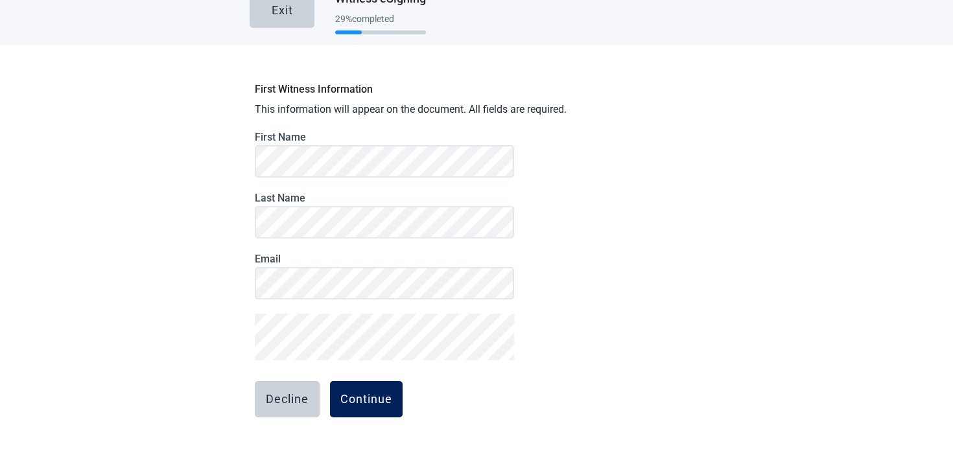
click at [391, 403] on div "Continue" at bounding box center [366, 399] width 52 height 13
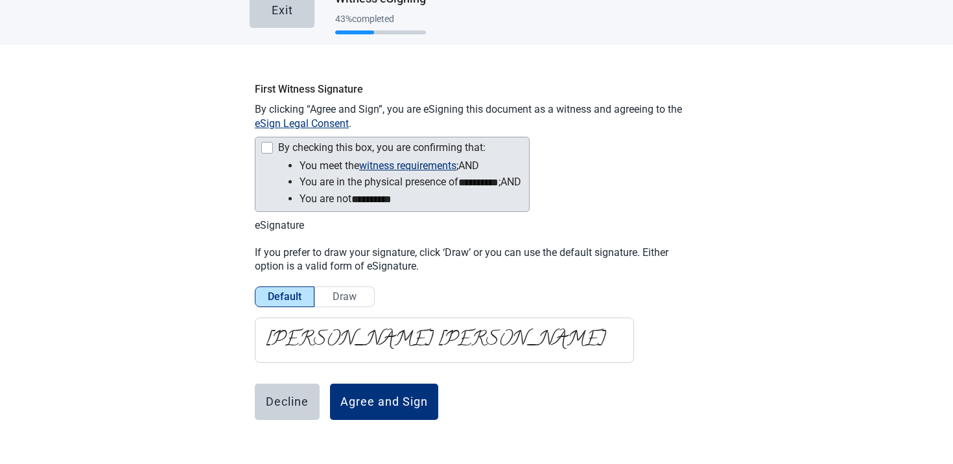
click at [315, 186] on li "**********" at bounding box center [411, 182] width 222 height 17
click at [310, 154] on div "By checking this box, you are confirming that:" at bounding box center [391, 149] width 261 height 16
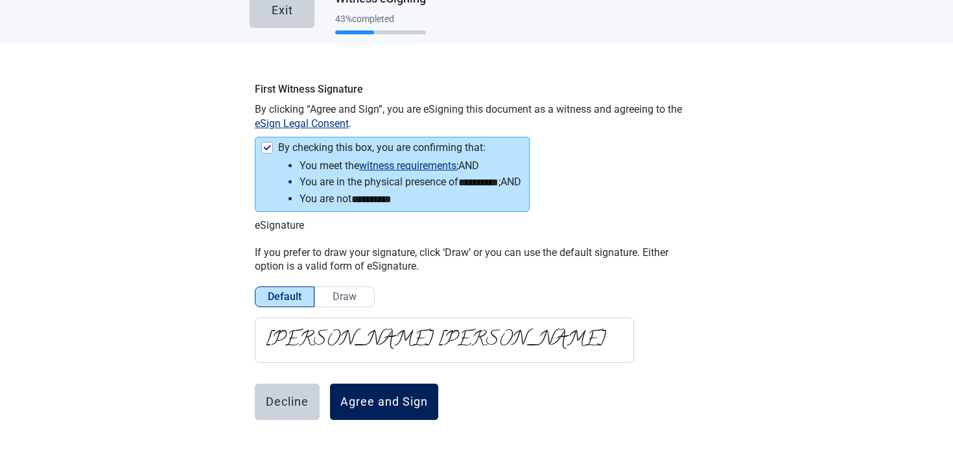
click at [369, 389] on button "Agree and Sign" at bounding box center [384, 402] width 108 height 36
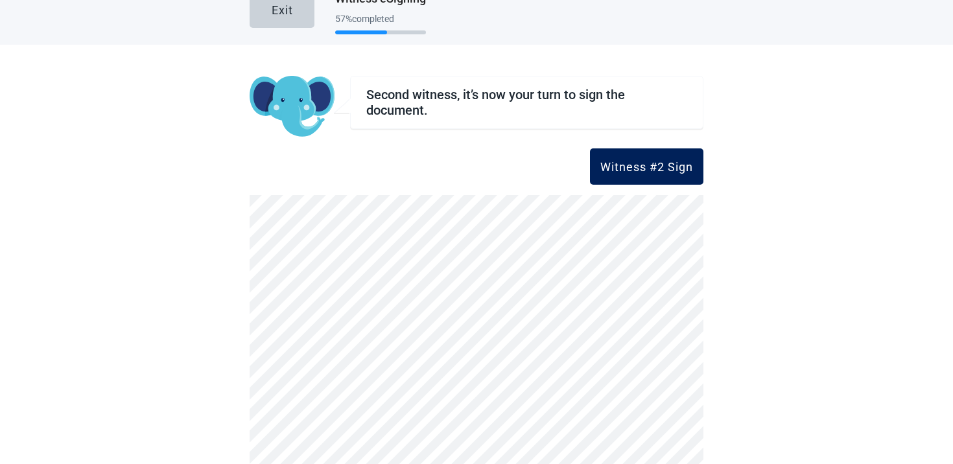
click at [627, 159] on button "Witness #2 Sign" at bounding box center [646, 166] width 113 height 36
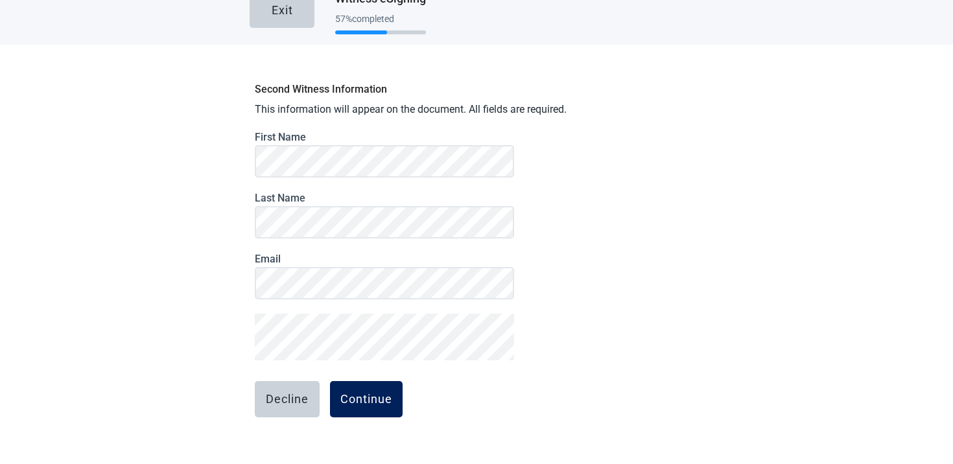
click at [358, 395] on div "Continue" at bounding box center [366, 399] width 52 height 13
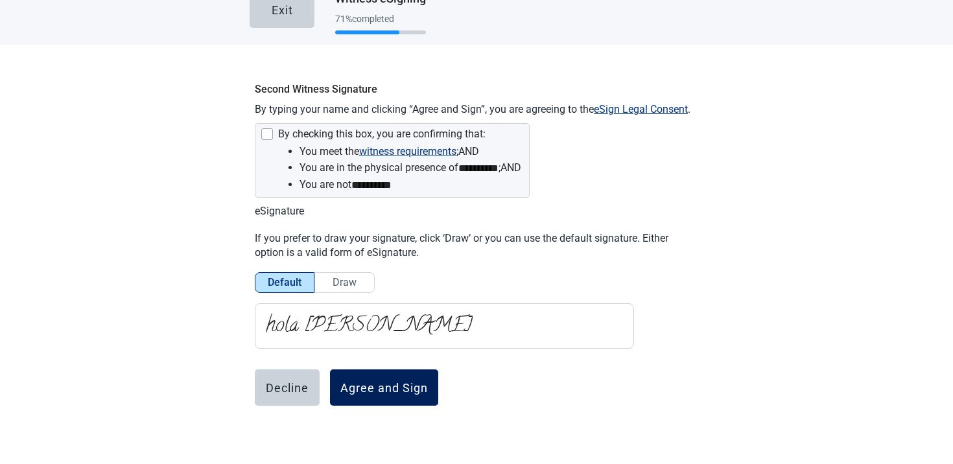
click at [347, 375] on button "Agree and Sign" at bounding box center [384, 388] width 108 height 36
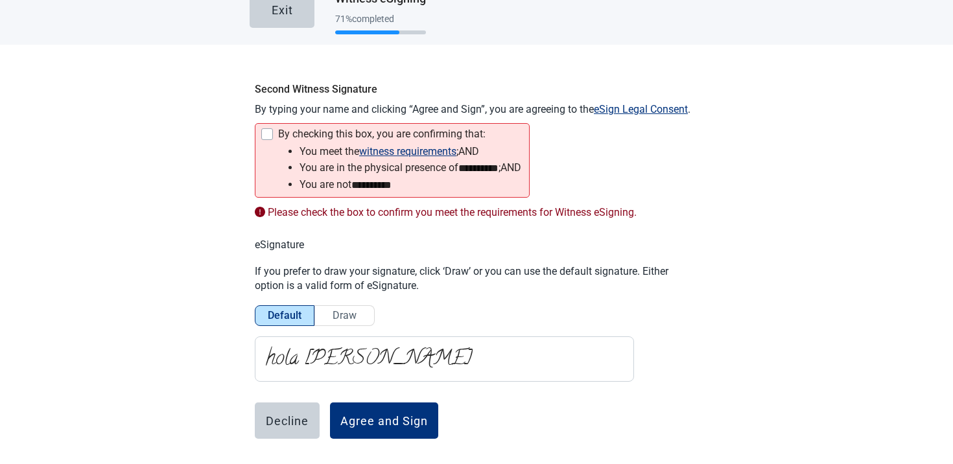
click at [271, 141] on div "By checking this box, you are confirming that:" at bounding box center [391, 136] width 261 height 16
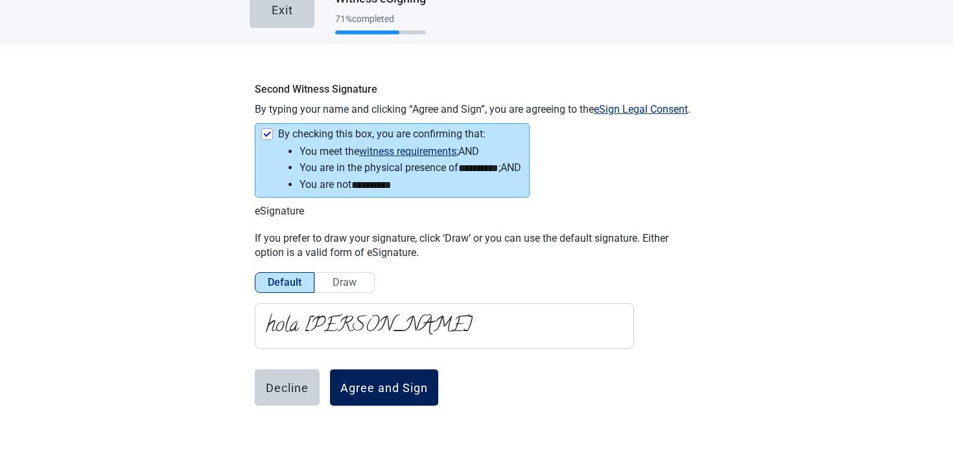
click at [416, 390] on div "Agree and Sign" at bounding box center [384, 387] width 88 height 13
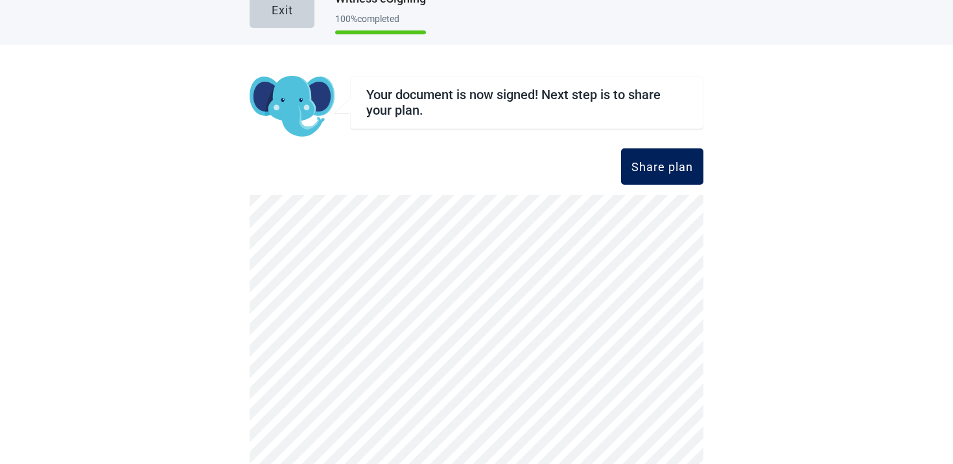
click at [672, 161] on div "Share plan" at bounding box center [662, 166] width 62 height 13
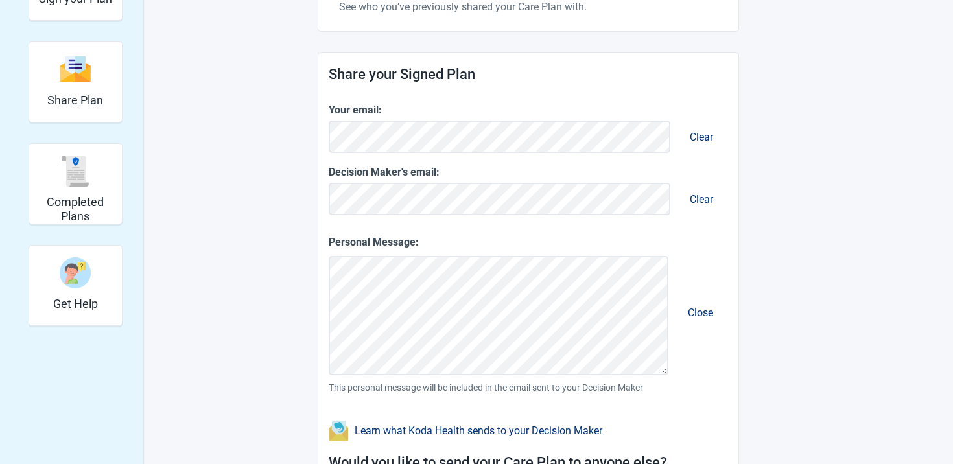
scroll to position [552, 0]
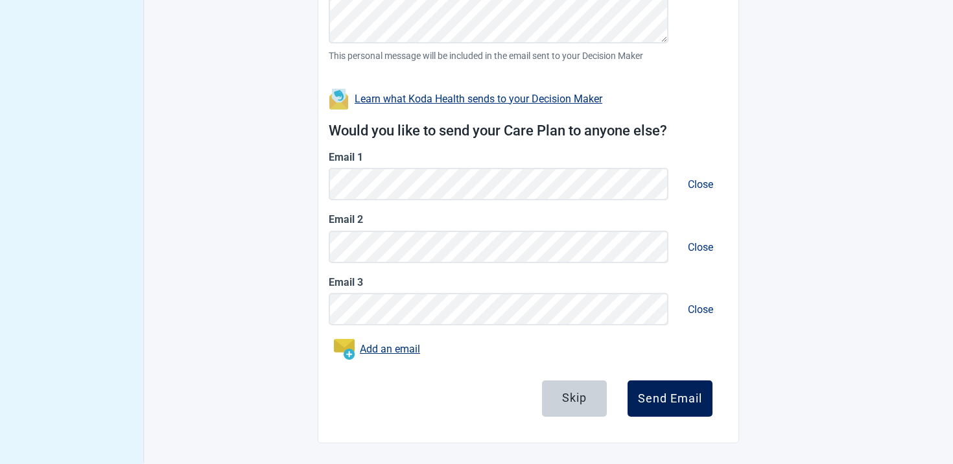
click at [674, 392] on div "Send Email" at bounding box center [670, 398] width 64 height 13
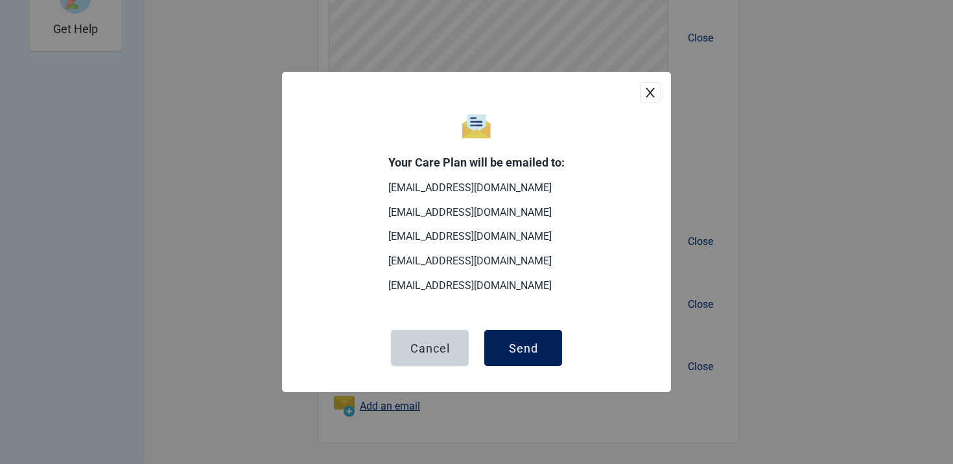
click at [545, 358] on button "Send" at bounding box center [523, 348] width 78 height 36
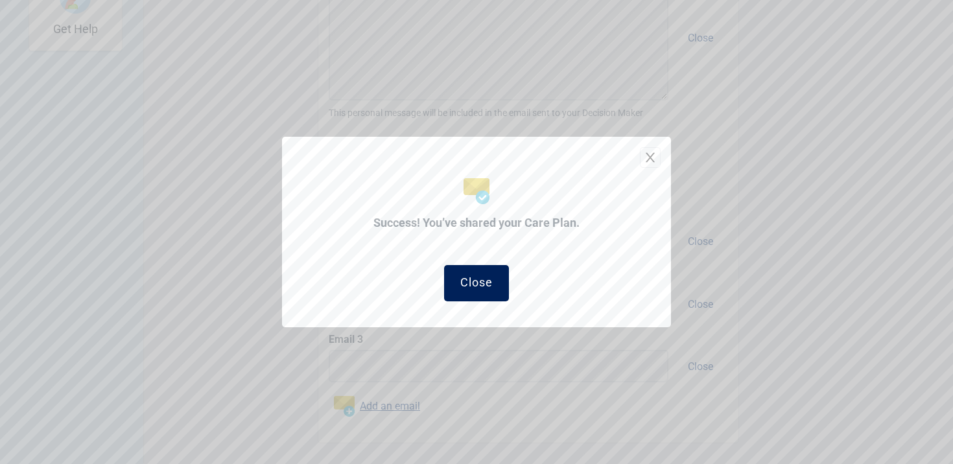
click at [489, 294] on button "Close" at bounding box center [476, 283] width 65 height 36
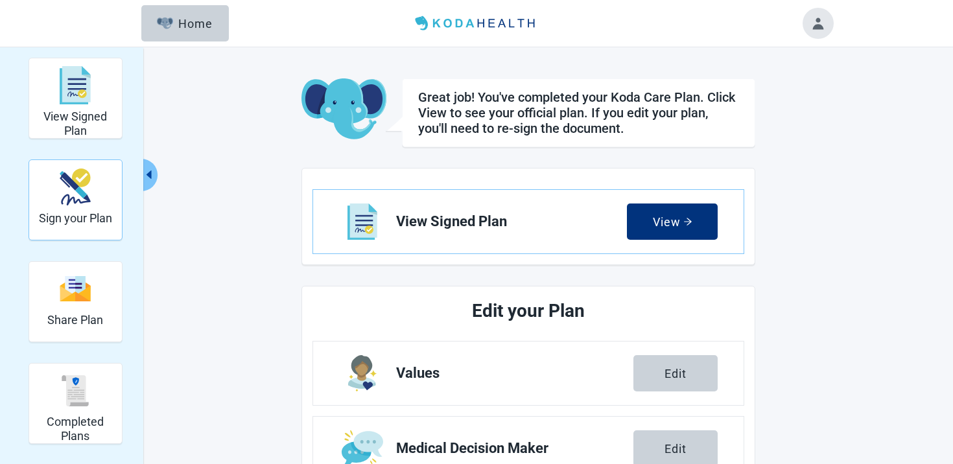
click at [86, 216] on h2 "Sign your Plan" at bounding box center [75, 218] width 73 height 14
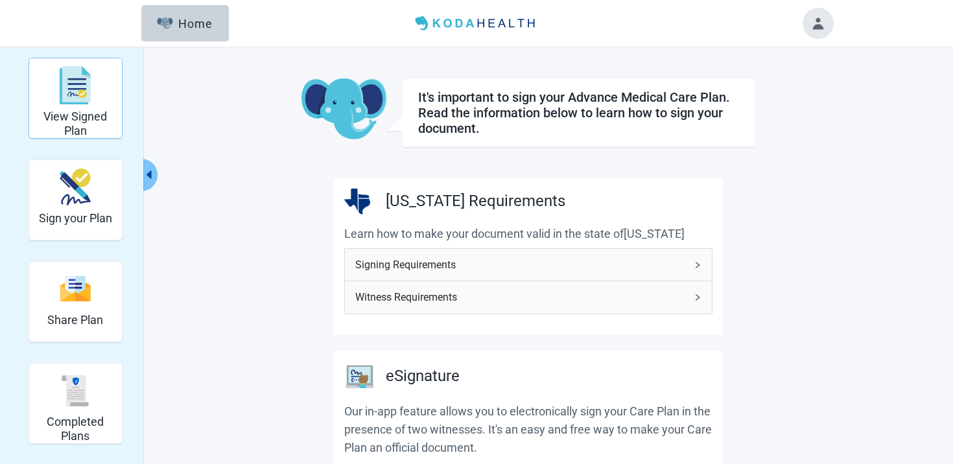
click at [78, 102] on img "View Signed Plan" at bounding box center [75, 85] width 31 height 39
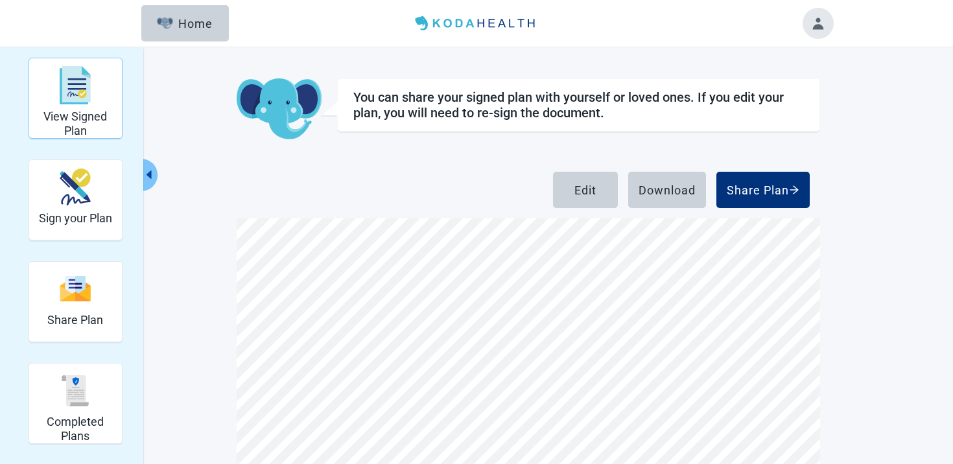
click at [87, 113] on h2 "View Signed Plan" at bounding box center [75, 124] width 82 height 28
click at [171, 29] on div "Home" at bounding box center [185, 23] width 56 height 13
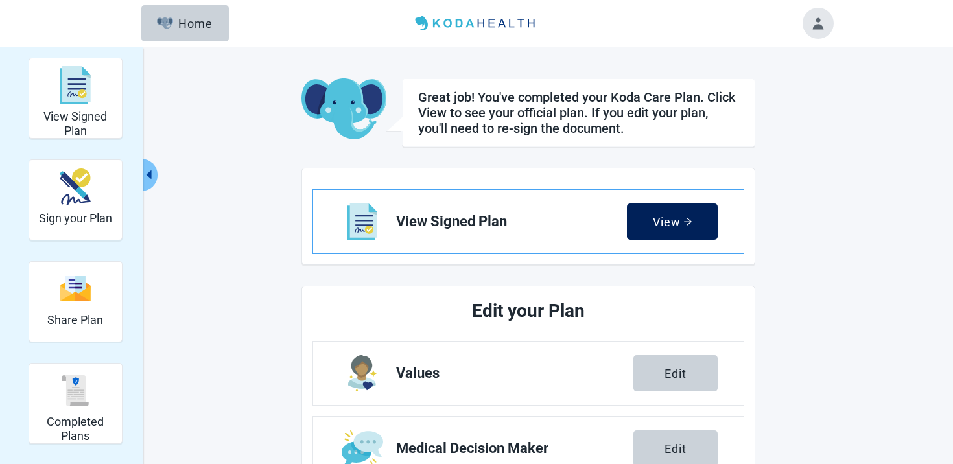
click at [687, 228] on div "View" at bounding box center [673, 221] width 40 height 13
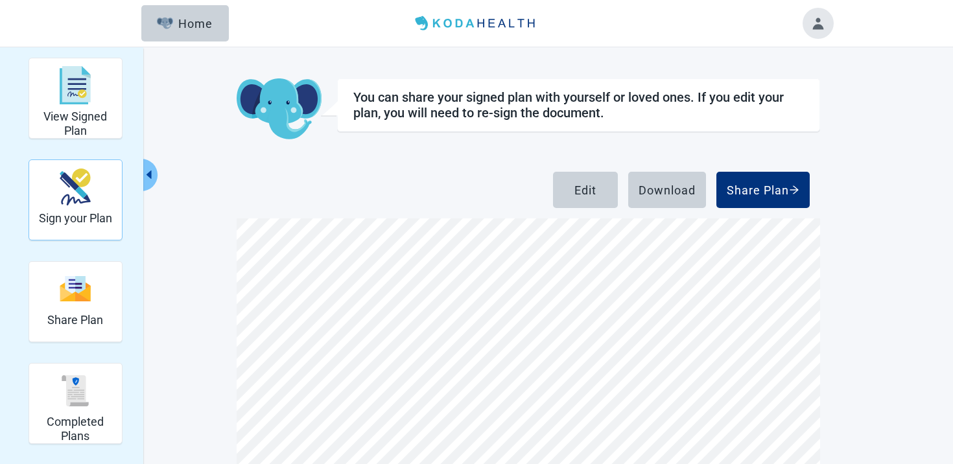
click at [86, 214] on h2 "Sign your Plan" at bounding box center [75, 218] width 73 height 14
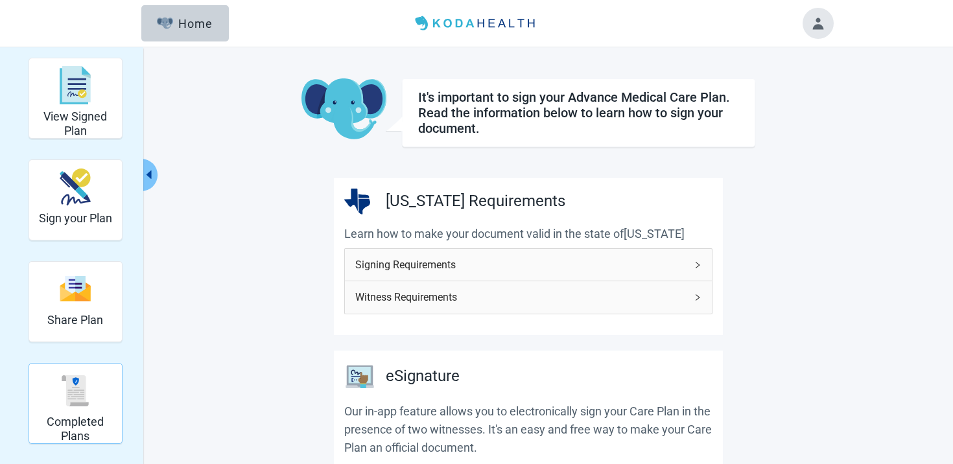
click at [79, 401] on img "Completed Plans" at bounding box center [75, 390] width 31 height 31
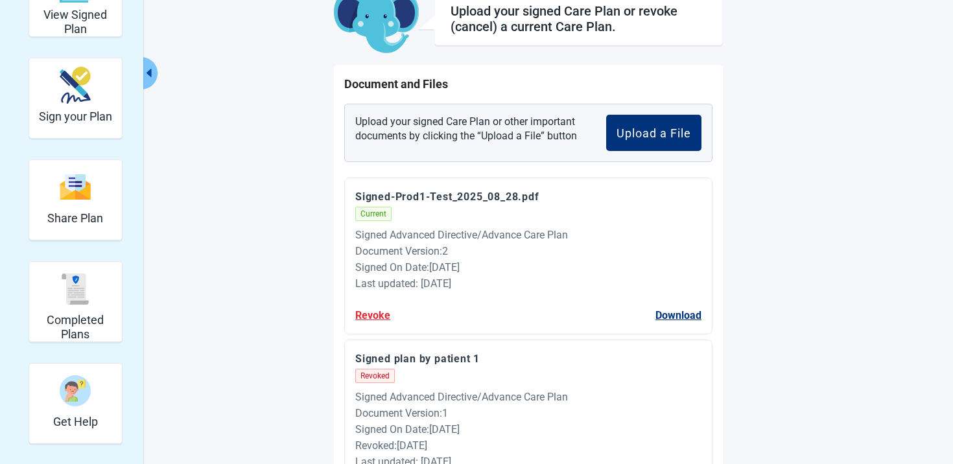
scroll to position [4, 0]
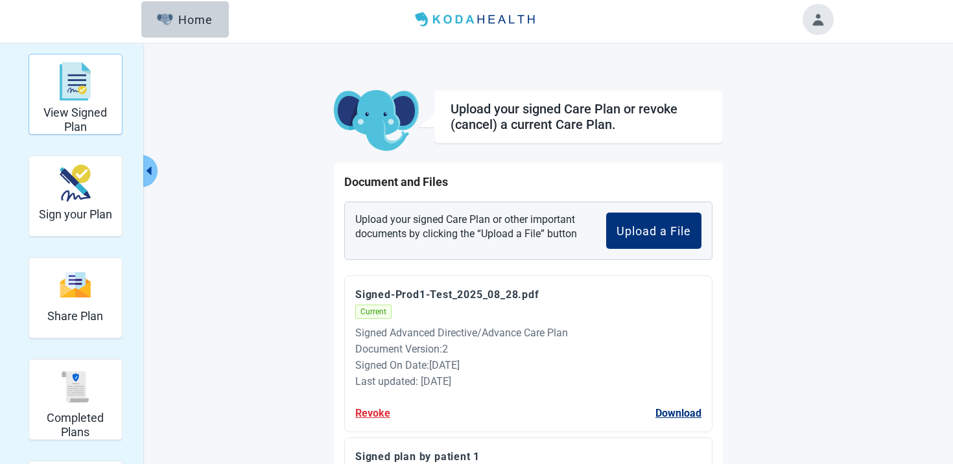
click at [71, 85] on img "View Signed Plan" at bounding box center [75, 81] width 31 height 39
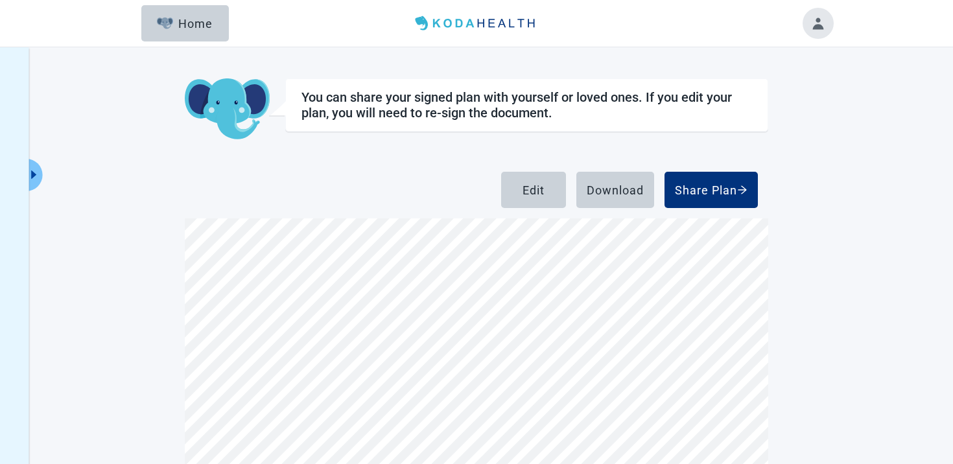
scroll to position [465, 0]
click at [30, 177] on icon "caret-right" at bounding box center [34, 175] width 12 height 12
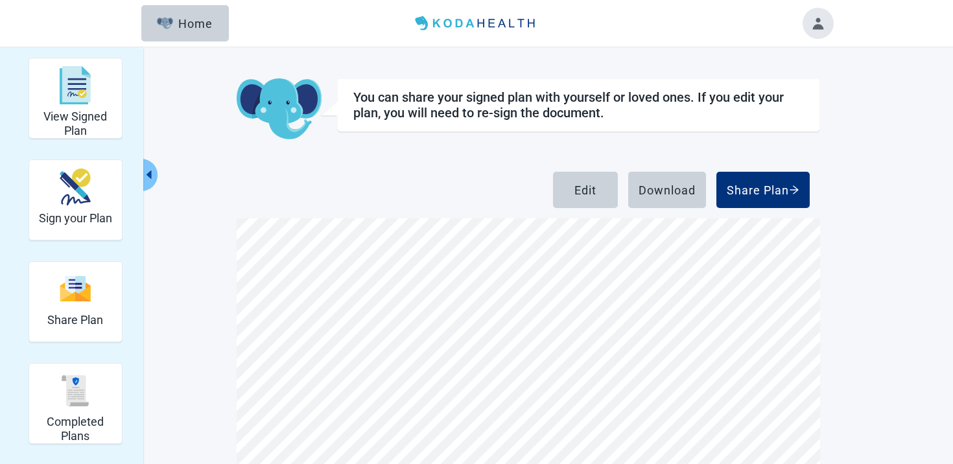
scroll to position [0, 0]
click at [208, 30] on button "Home" at bounding box center [185, 23] width 88 height 36
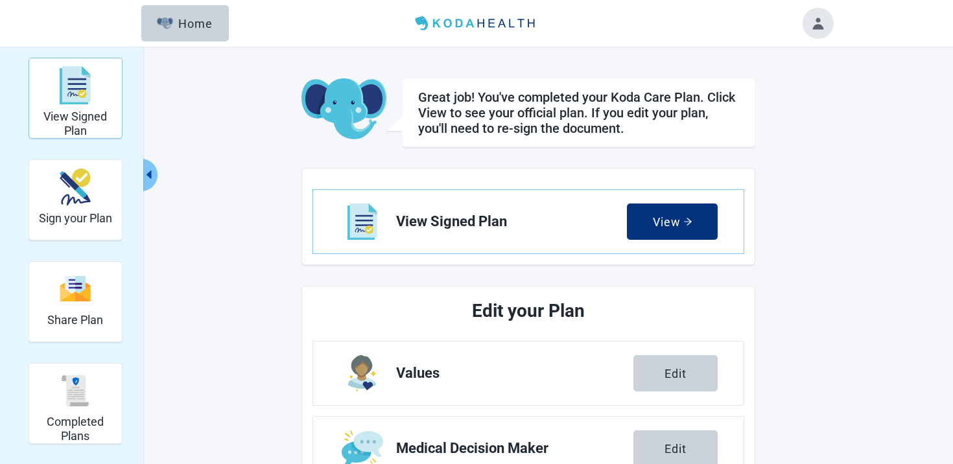
click at [68, 96] on img "View Signed Plan" at bounding box center [75, 85] width 31 height 39
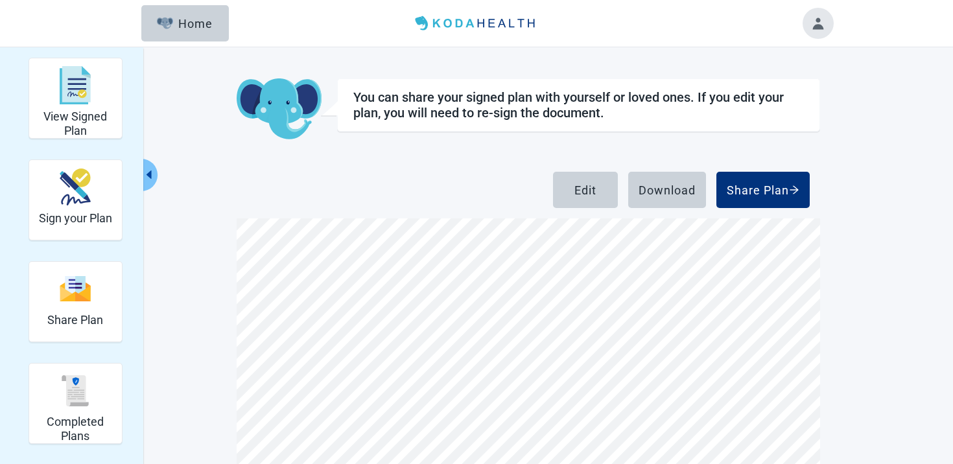
scroll to position [288, 0]
click at [826, 16] on button "Toggle account menu" at bounding box center [818, 23] width 31 height 31
click at [777, 155] on span "Logout" at bounding box center [784, 149] width 32 height 12
